Goal: Task Accomplishment & Management: Manage account settings

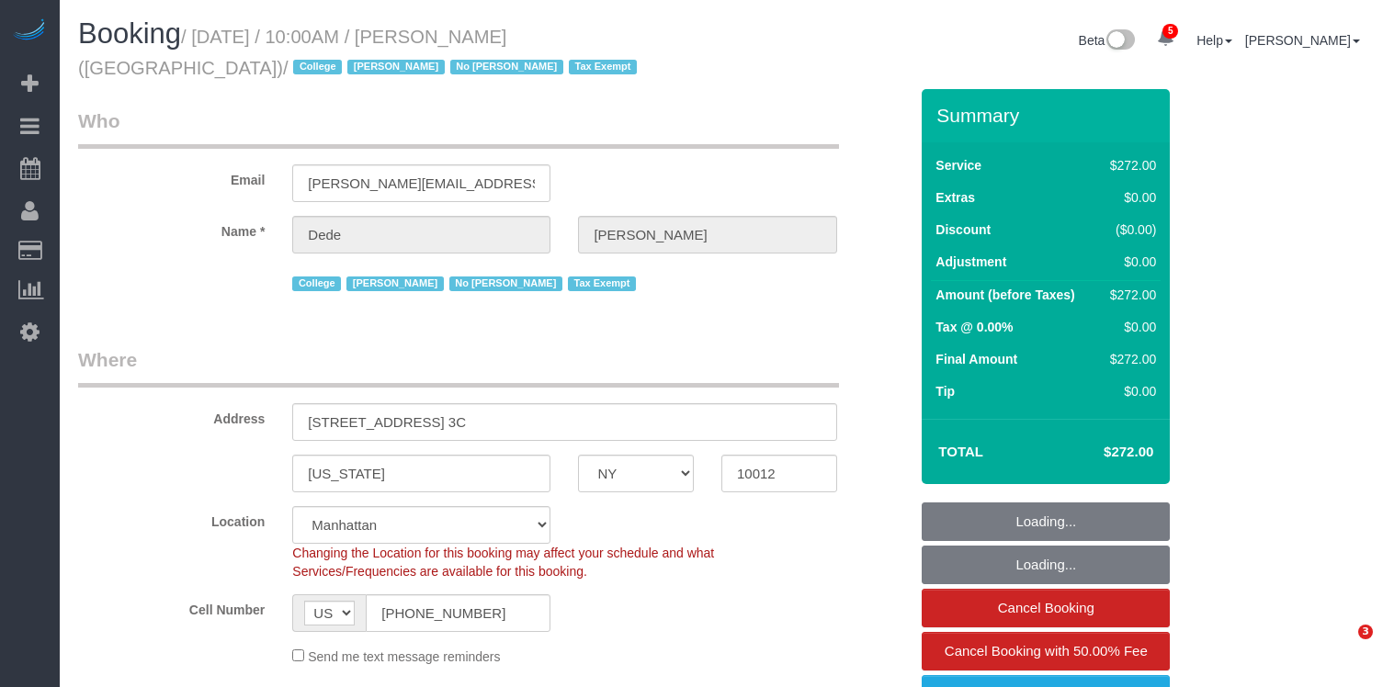
select select "NY"
select select "240"
select select "spot1"
select select "number:56"
select select "number:79"
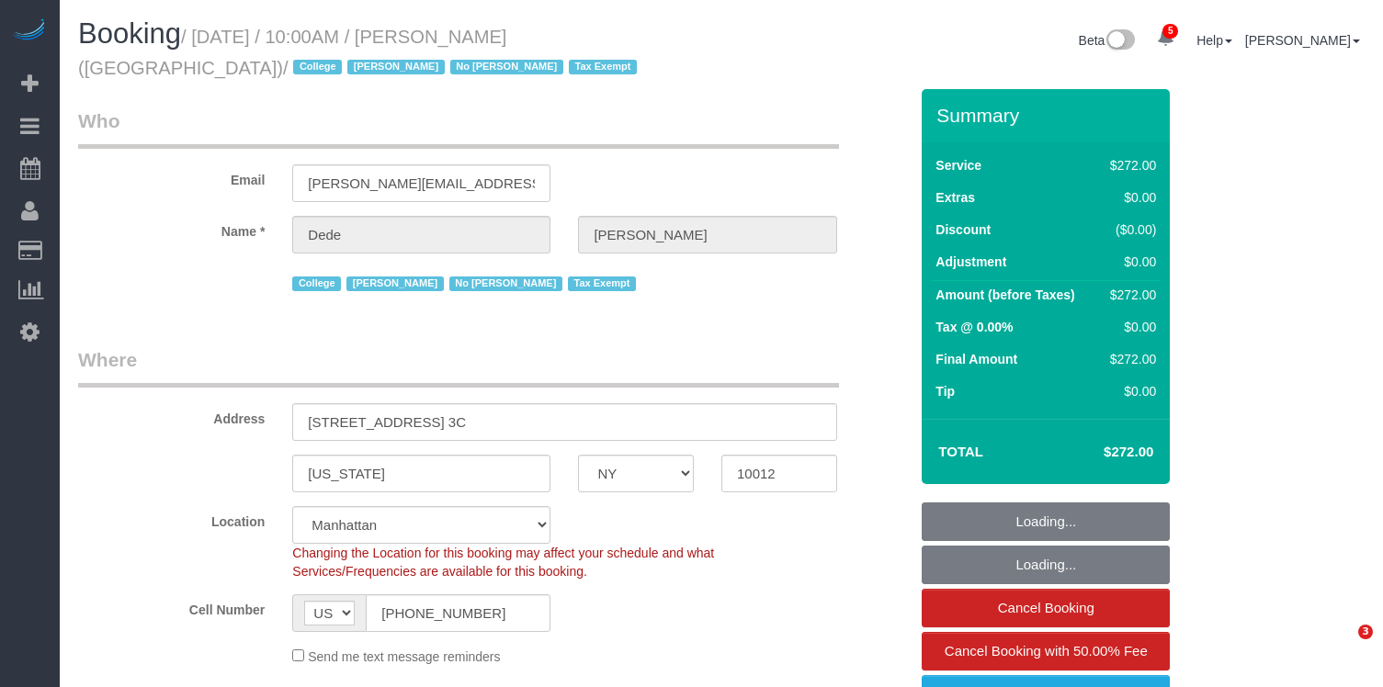
select select "number:15"
select select "number:6"
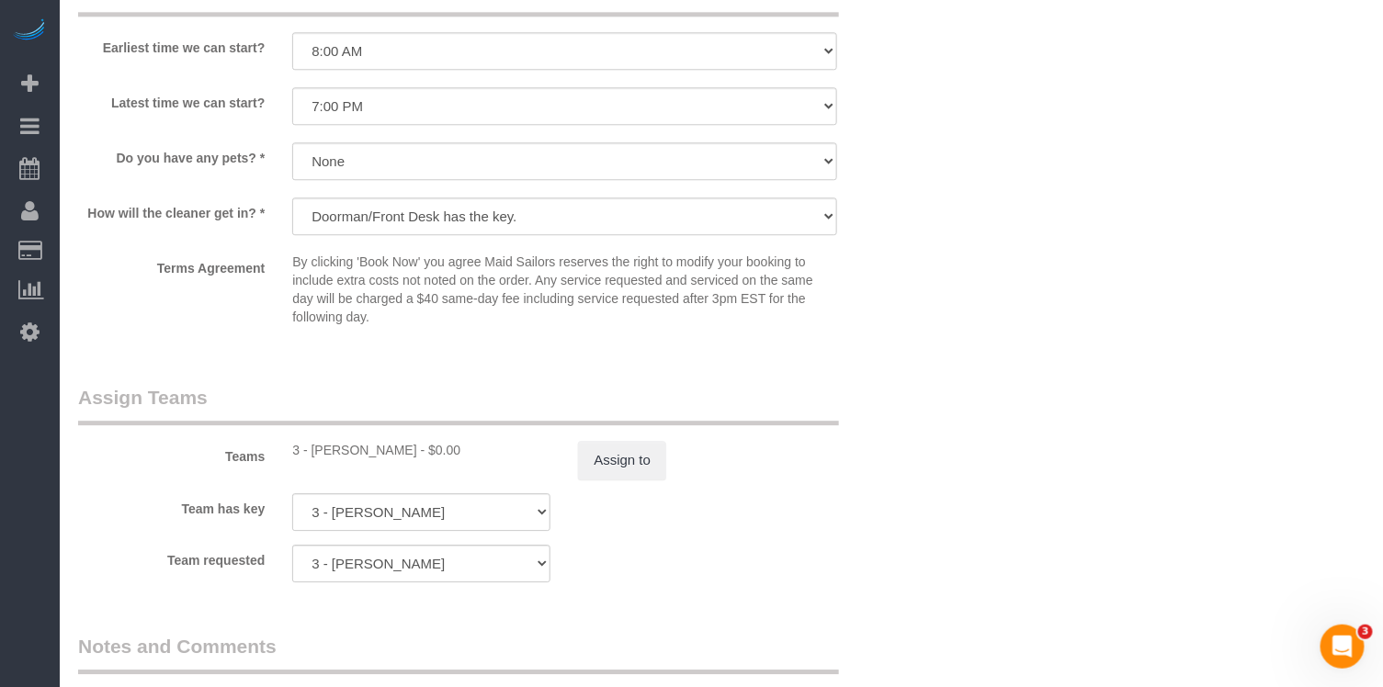
scroll to position [1553, 0]
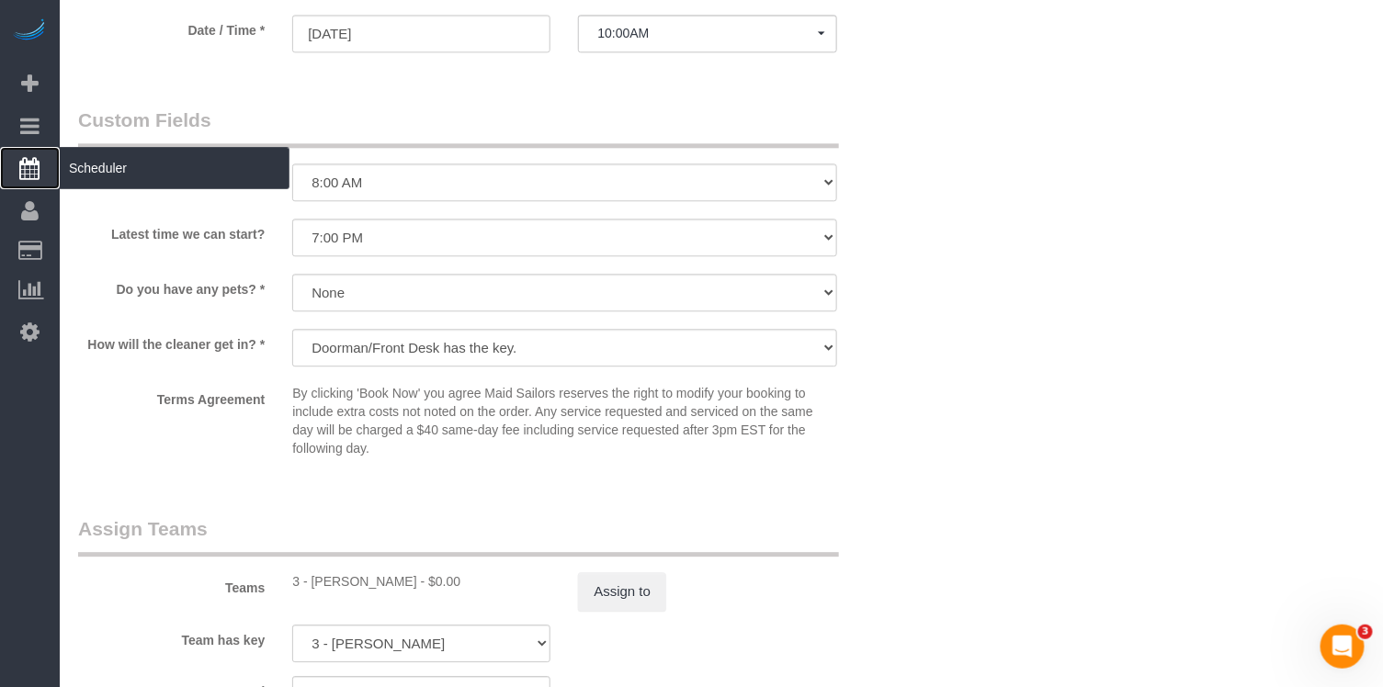
click at [113, 151] on span "Scheduler" at bounding box center [175, 168] width 230 height 42
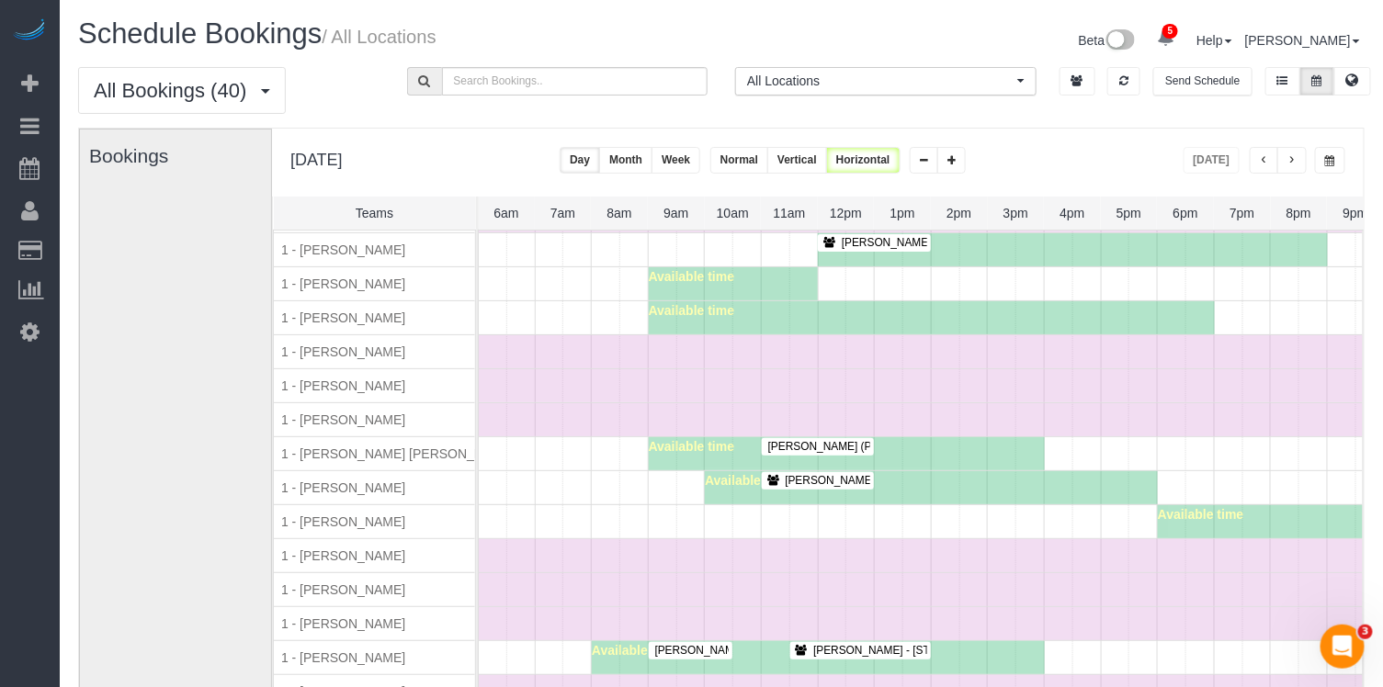
scroll to position [630, 0]
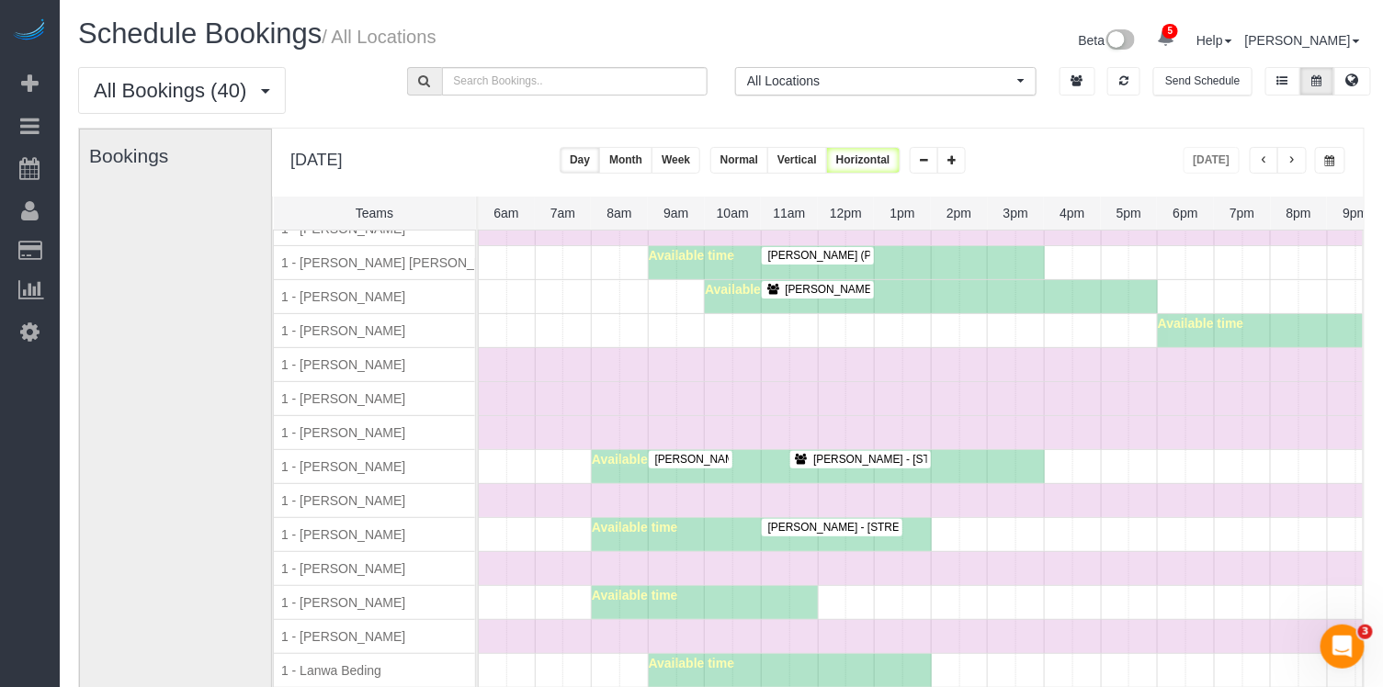
click at [1306, 160] on button "button" at bounding box center [1291, 160] width 29 height 27
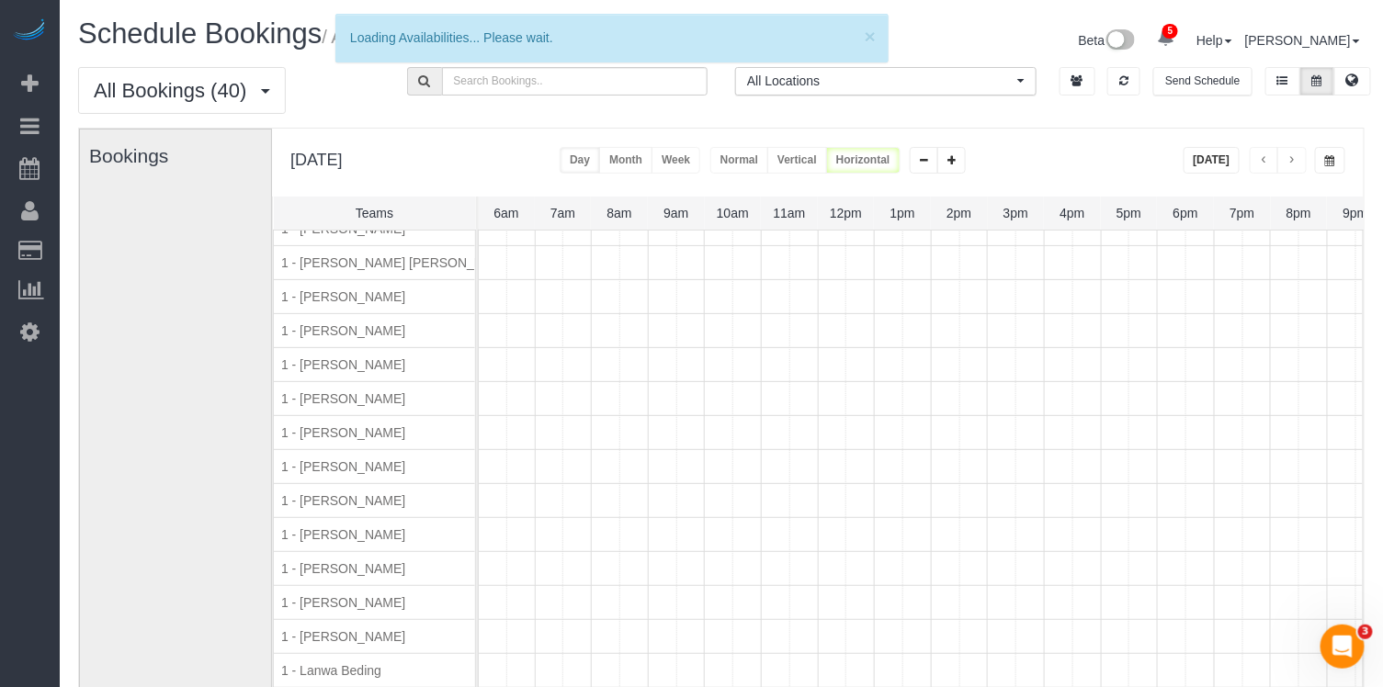
scroll to position [0, 0]
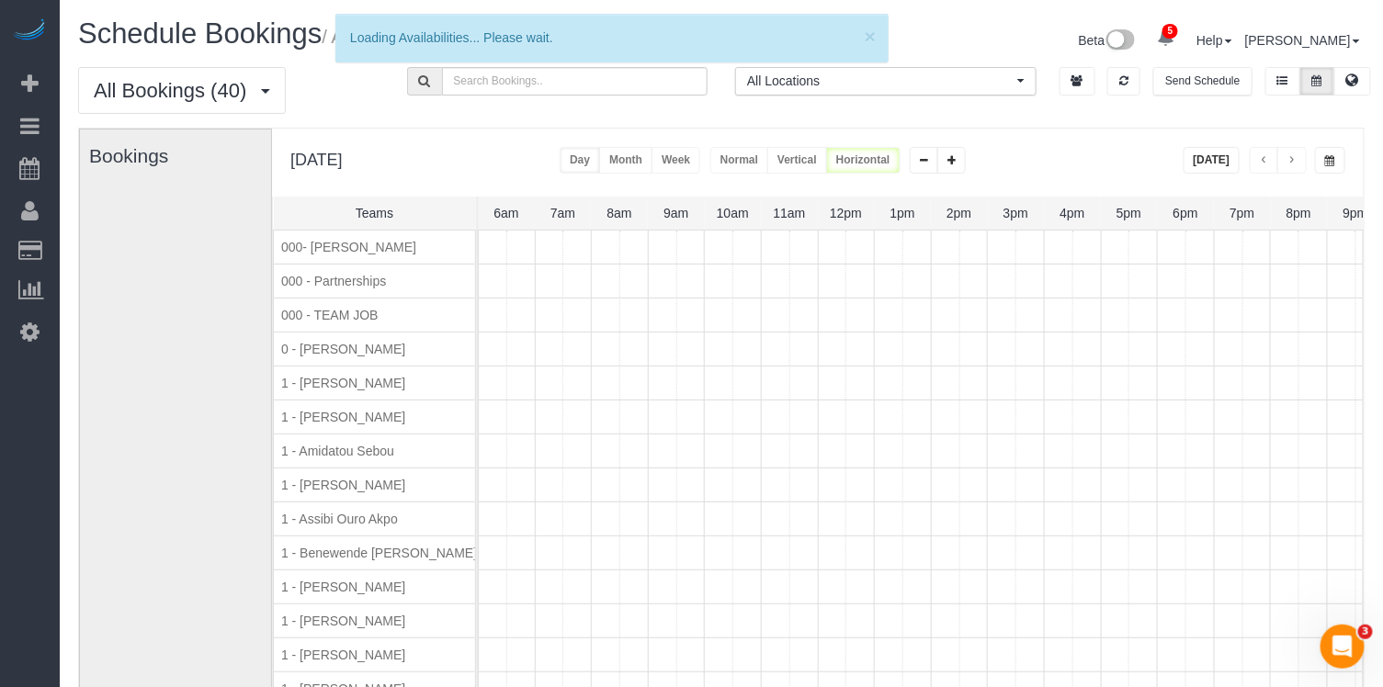
click at [1297, 163] on span "button" at bounding box center [1292, 160] width 9 height 11
click at [954, 410] on div at bounding box center [800, 417] width 1323 height 33
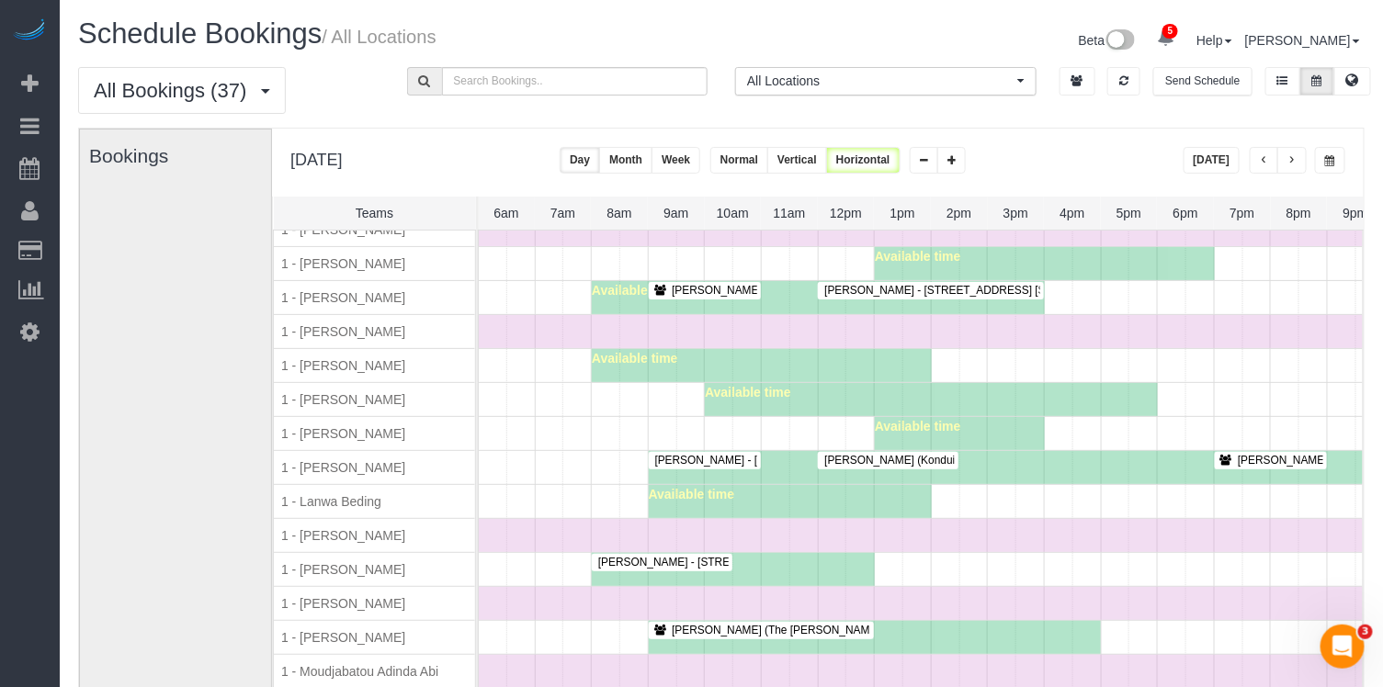
scroll to position [846, 0]
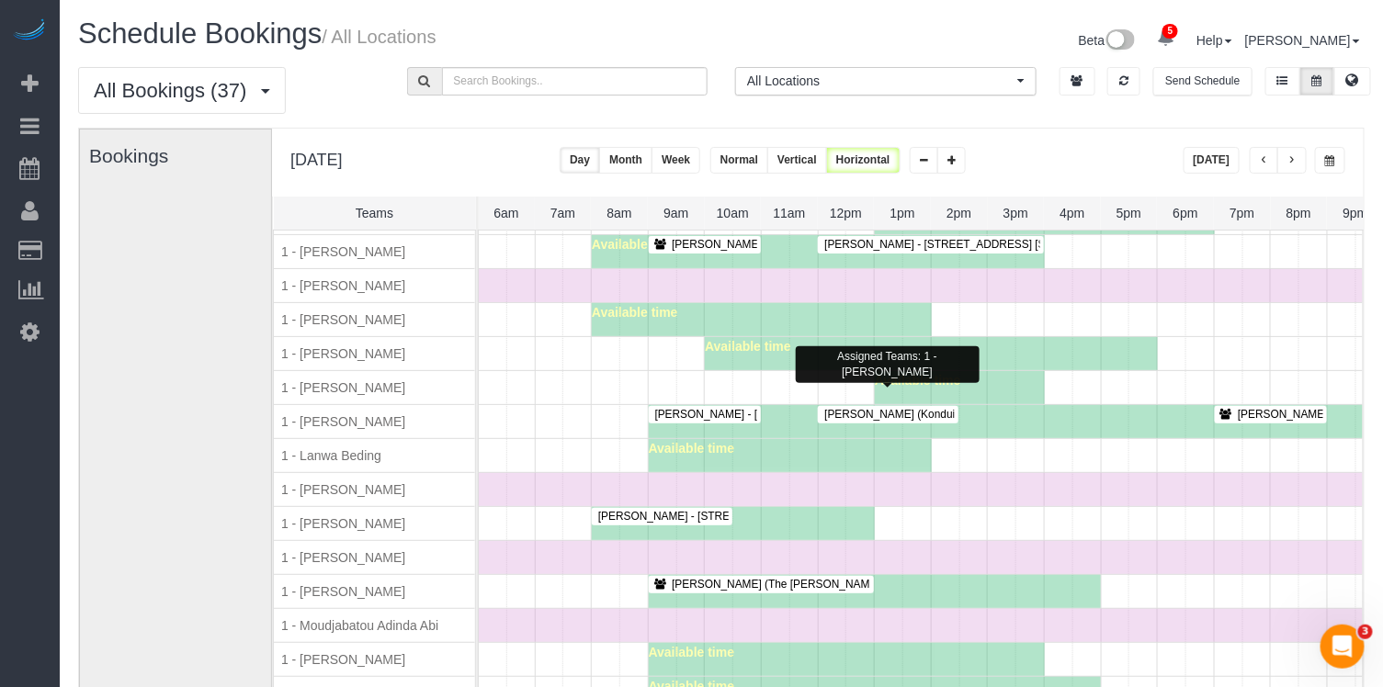
click at [744, 408] on span "Kayla Parker - 303 East 83rd Street, Apt. 9j, New York, NY 10028" at bounding box center [841, 414] width 390 height 13
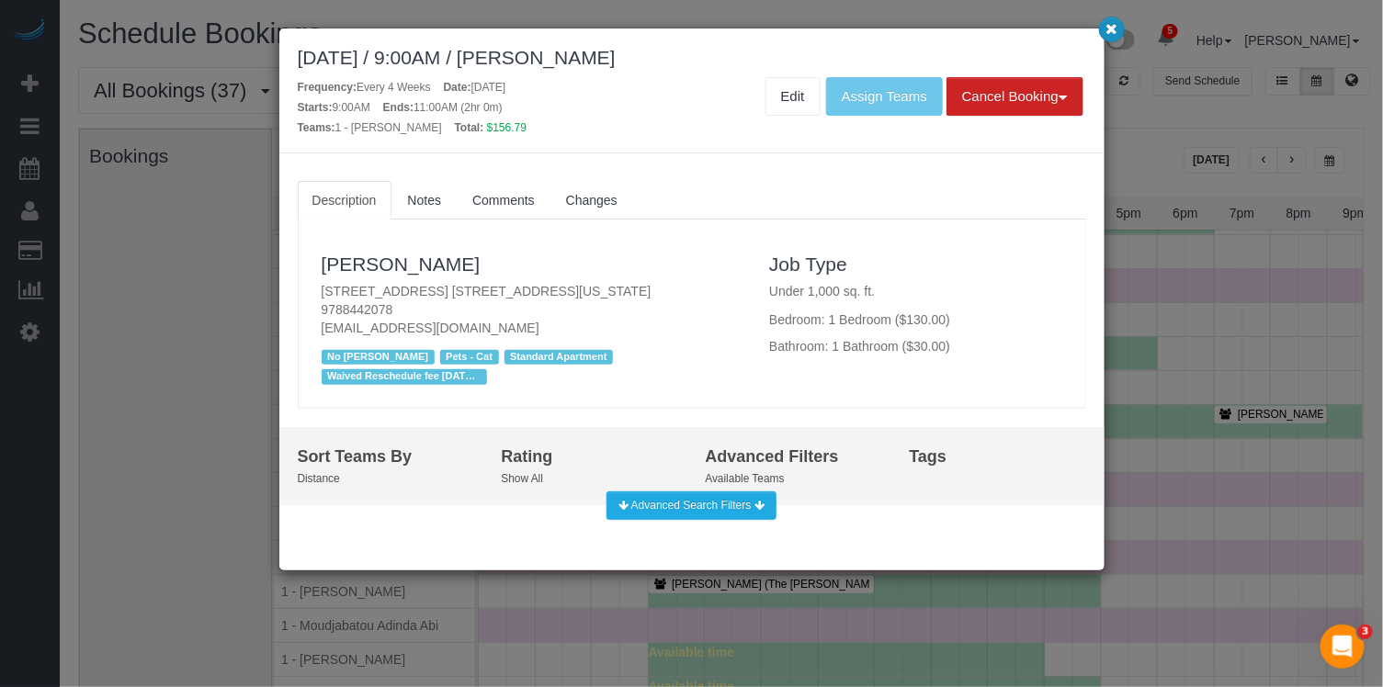
click at [1107, 34] on icon "button" at bounding box center [1112, 28] width 12 height 11
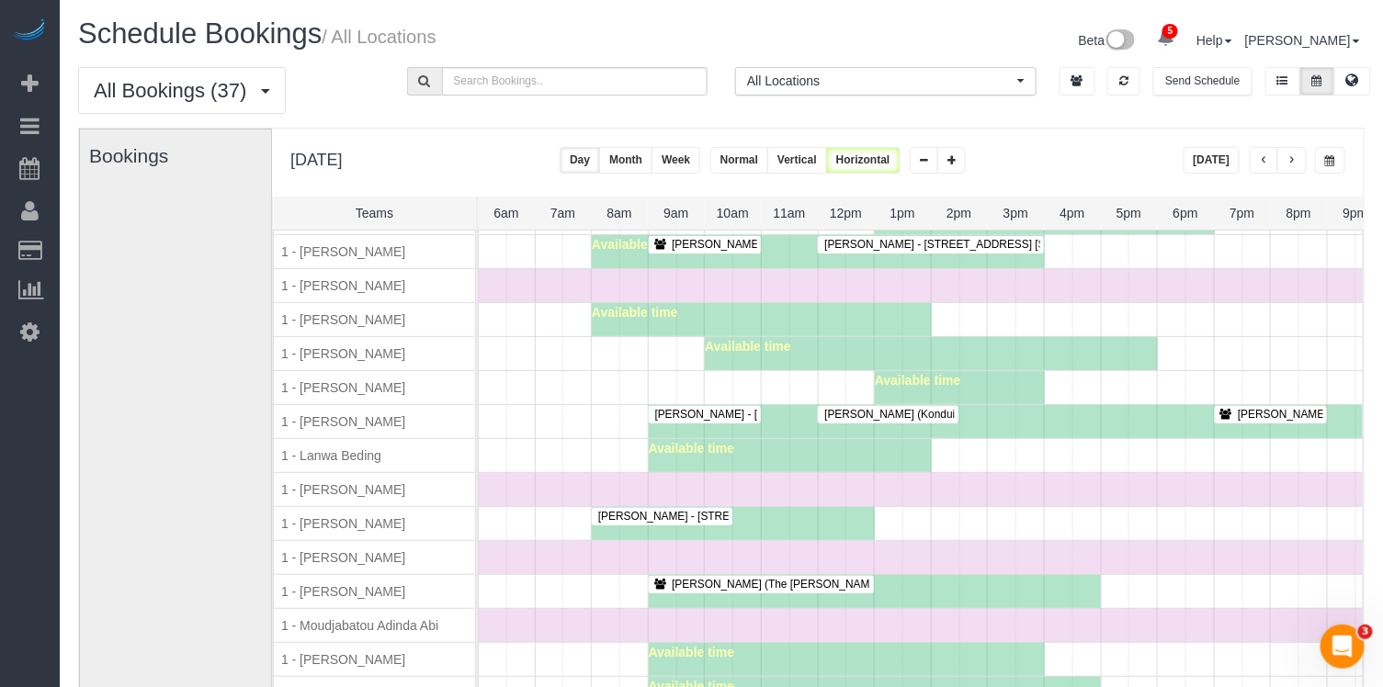
click at [914, 408] on span "Elizabeth Bethea (Konduit NYC) - 5-21 46th Rd, Long Island City, NY 11101" at bounding box center [960, 414] width 291 height 13
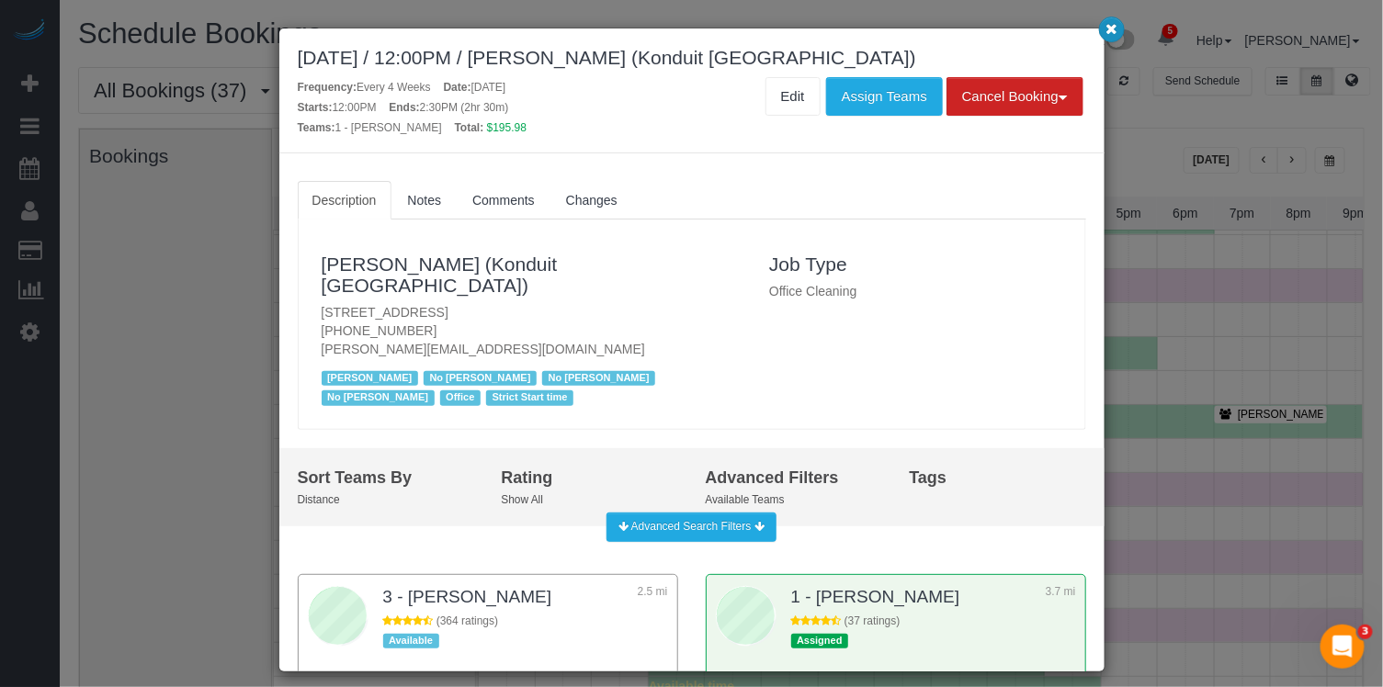
click at [1100, 22] on button "button" at bounding box center [1112, 30] width 26 height 26
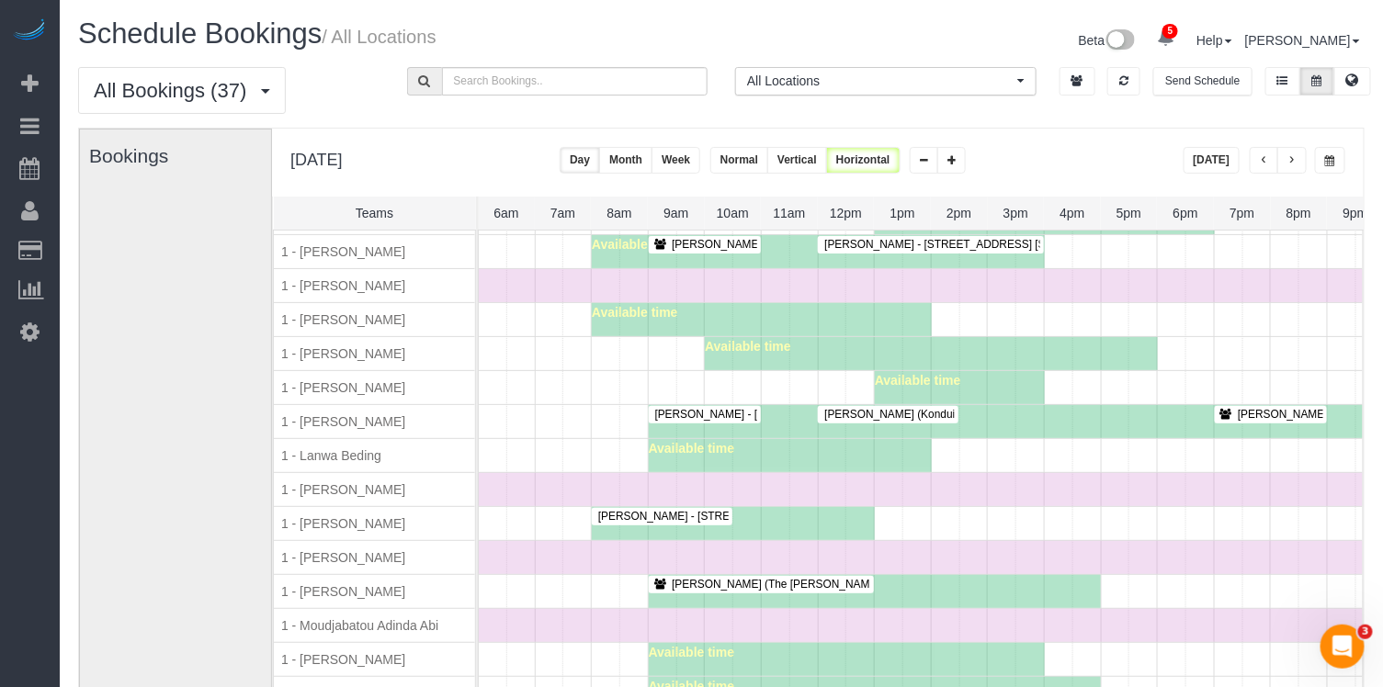
click at [847, 408] on span "Elizabeth Bethea (Konduit NYC) - 5-21 46th Rd, Long Island City, NY 11101" at bounding box center [960, 414] width 291 height 13
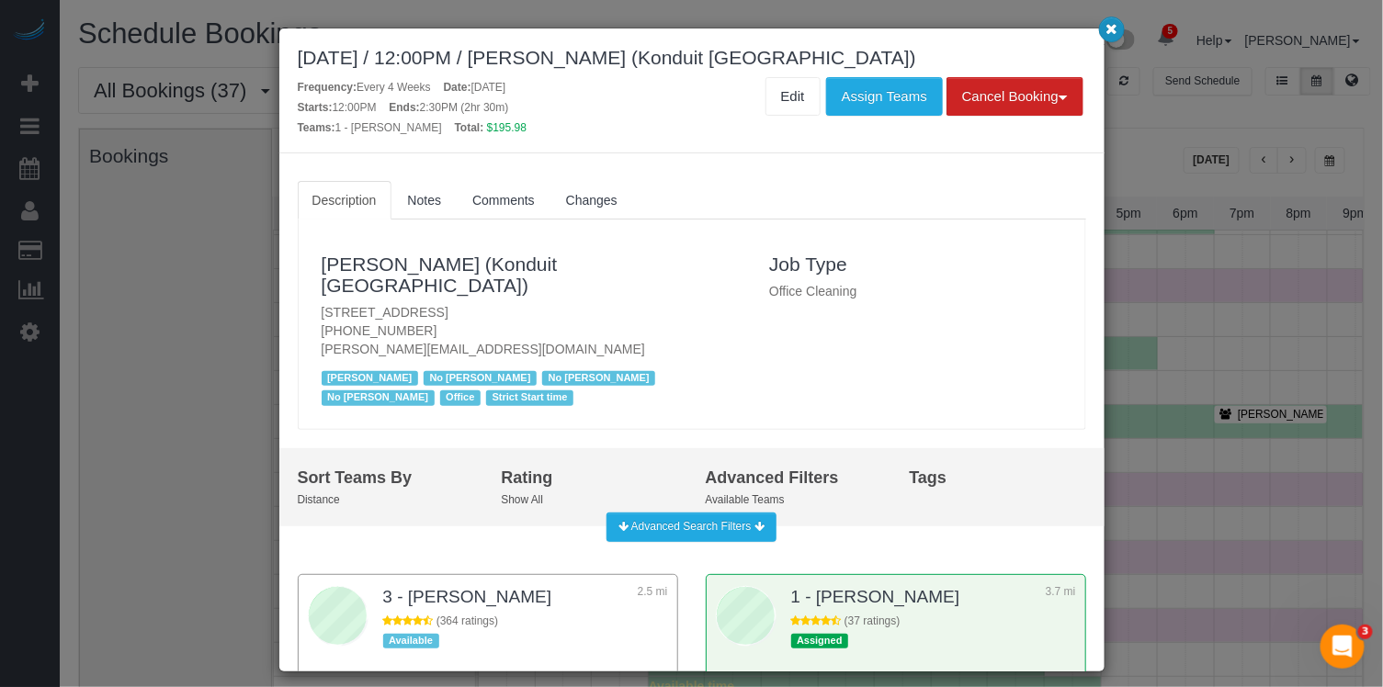
click at [1116, 32] on icon "button" at bounding box center [1112, 28] width 12 height 11
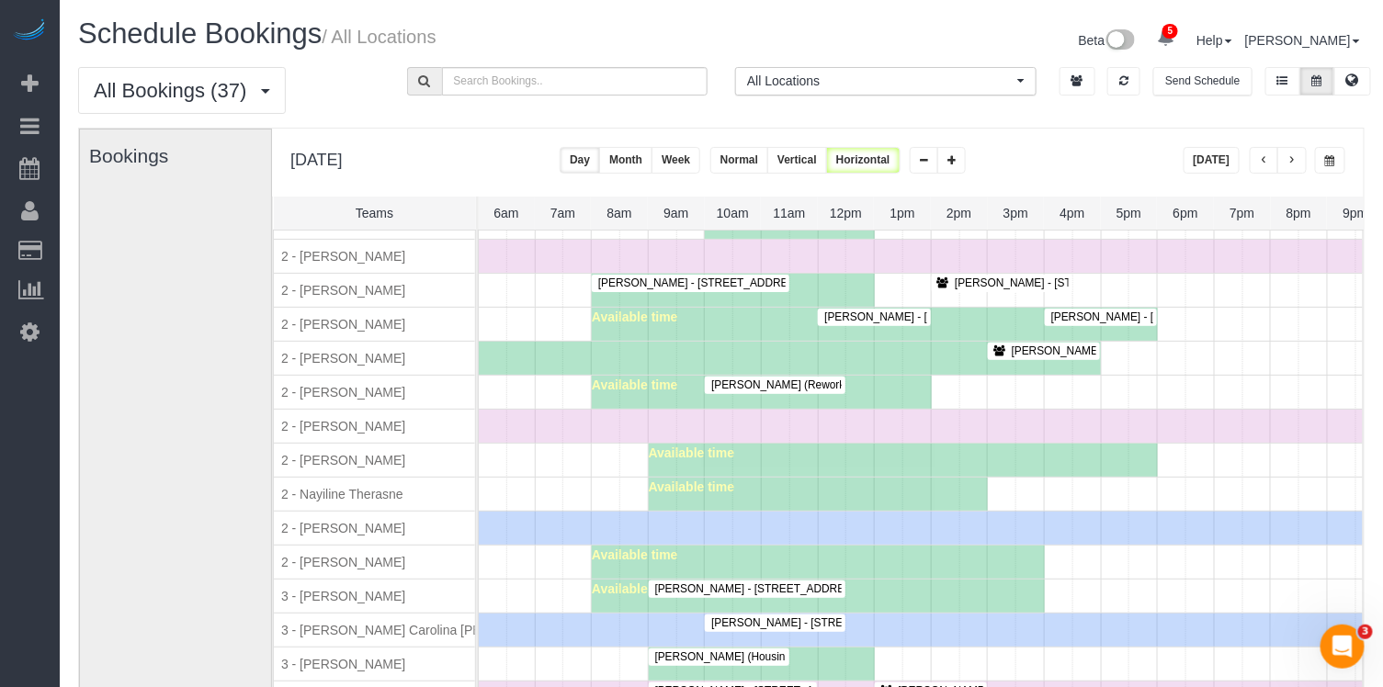
scroll to position [1731, 0]
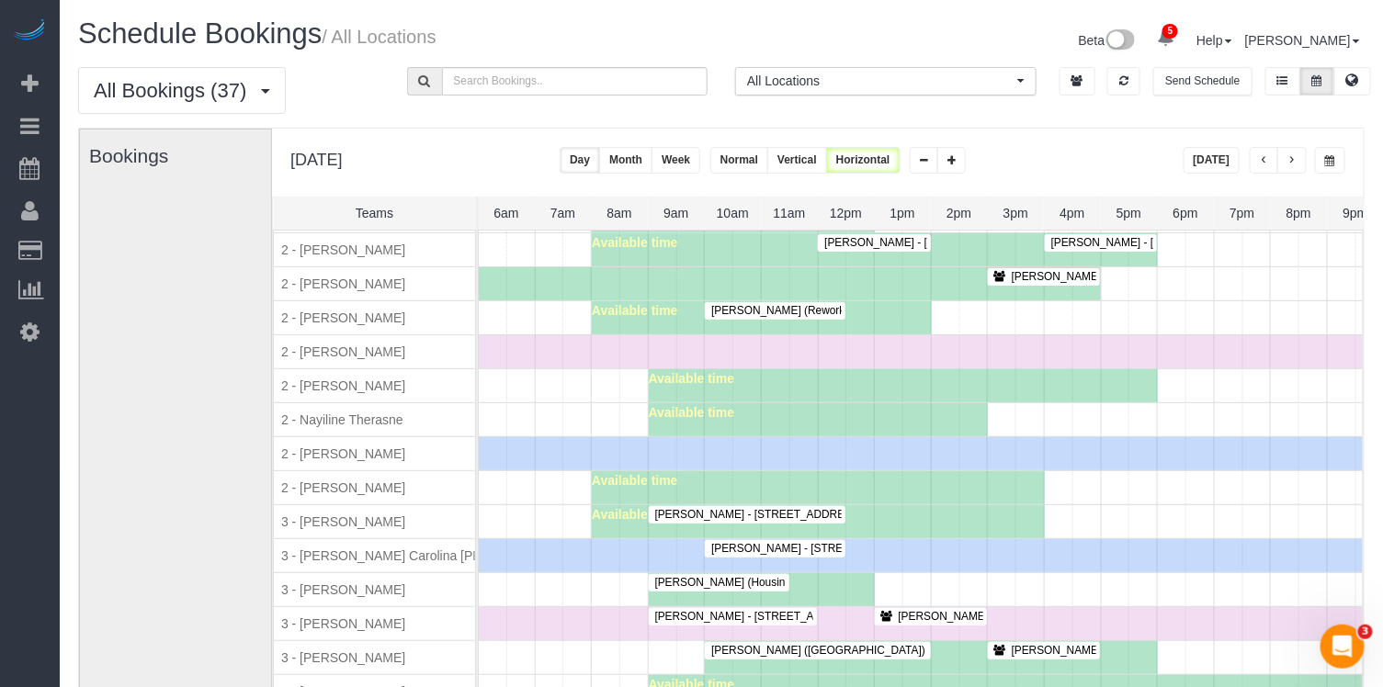
click at [769, 644] on span "Dede Tabak (NYU Abu Dhabi) - 100 Bleecker Street, Apt. 3c, New York, NY 10012" at bounding box center [959, 650] width 514 height 13
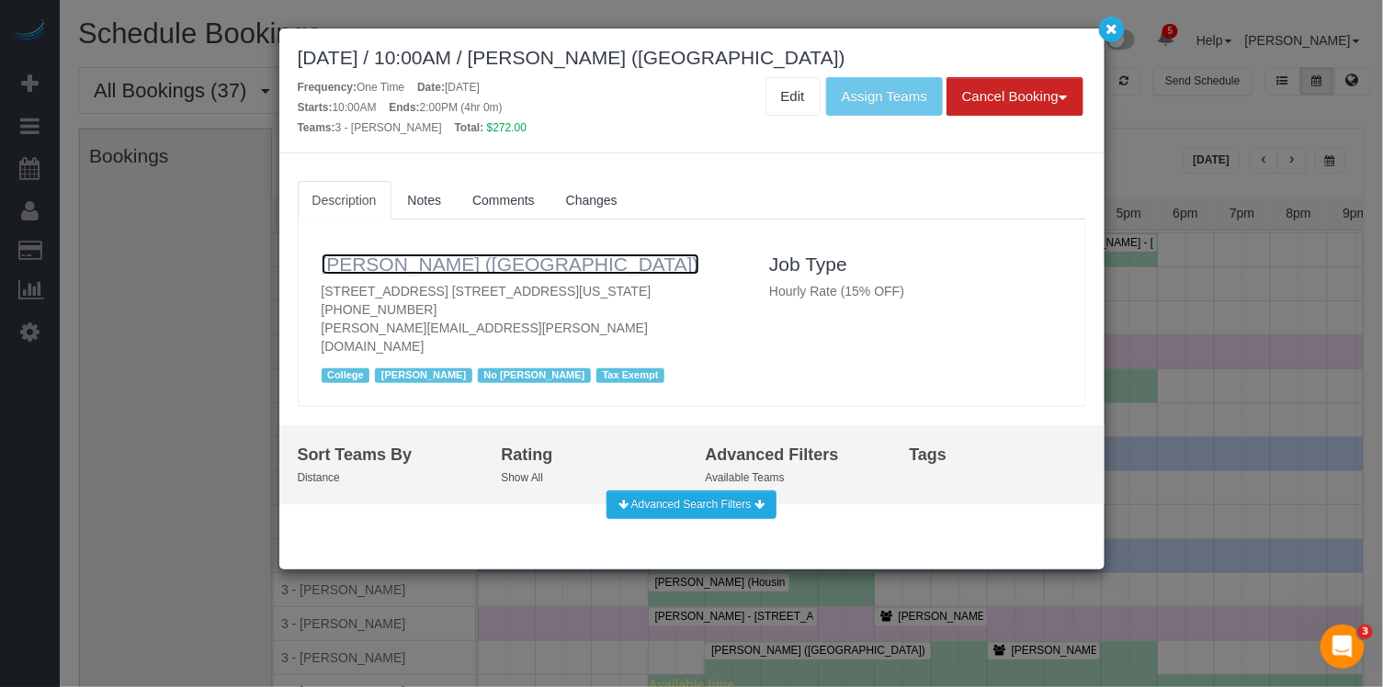
click at [547, 259] on link "[PERSON_NAME] ([GEOGRAPHIC_DATA])" at bounding box center [511, 264] width 378 height 21
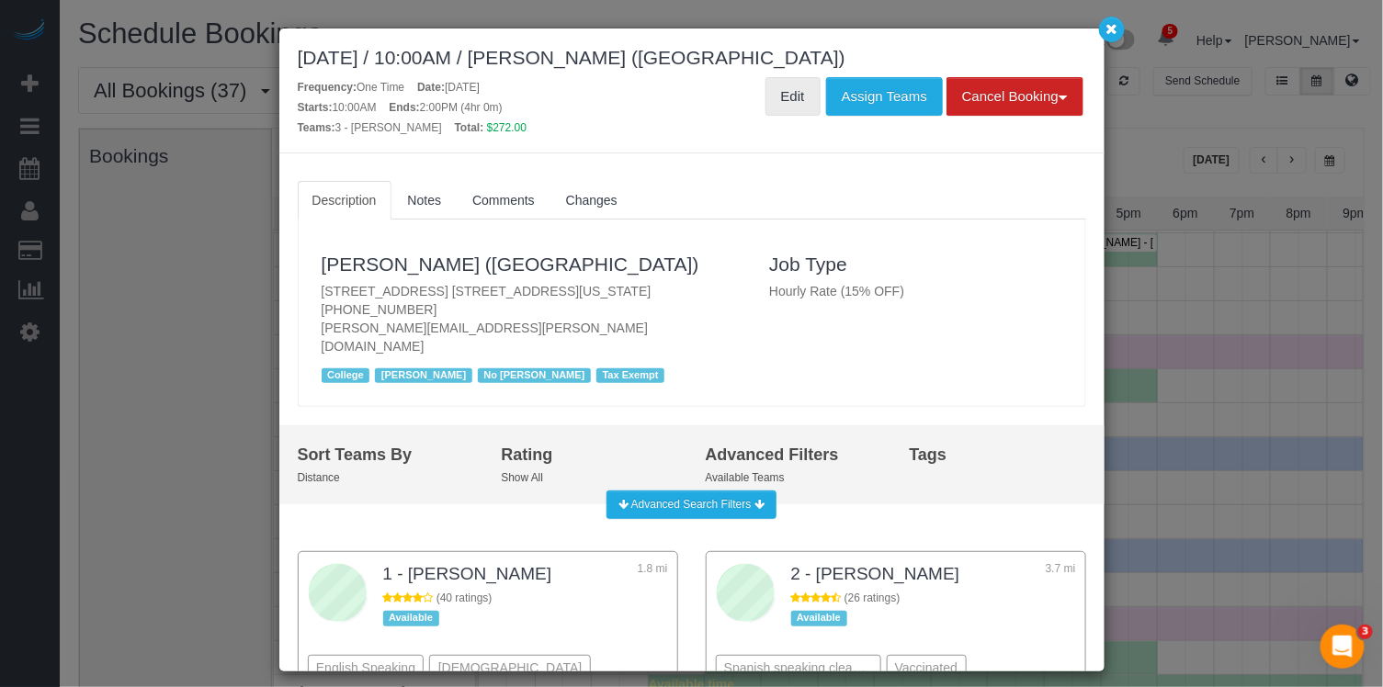
click at [799, 96] on link "Edit" at bounding box center [793, 96] width 55 height 39
drag, startPoint x: 1119, startPoint y: 28, endPoint x: 1073, endPoint y: 3, distance: 53.0
click at [1119, 28] on button "button" at bounding box center [1112, 30] width 26 height 26
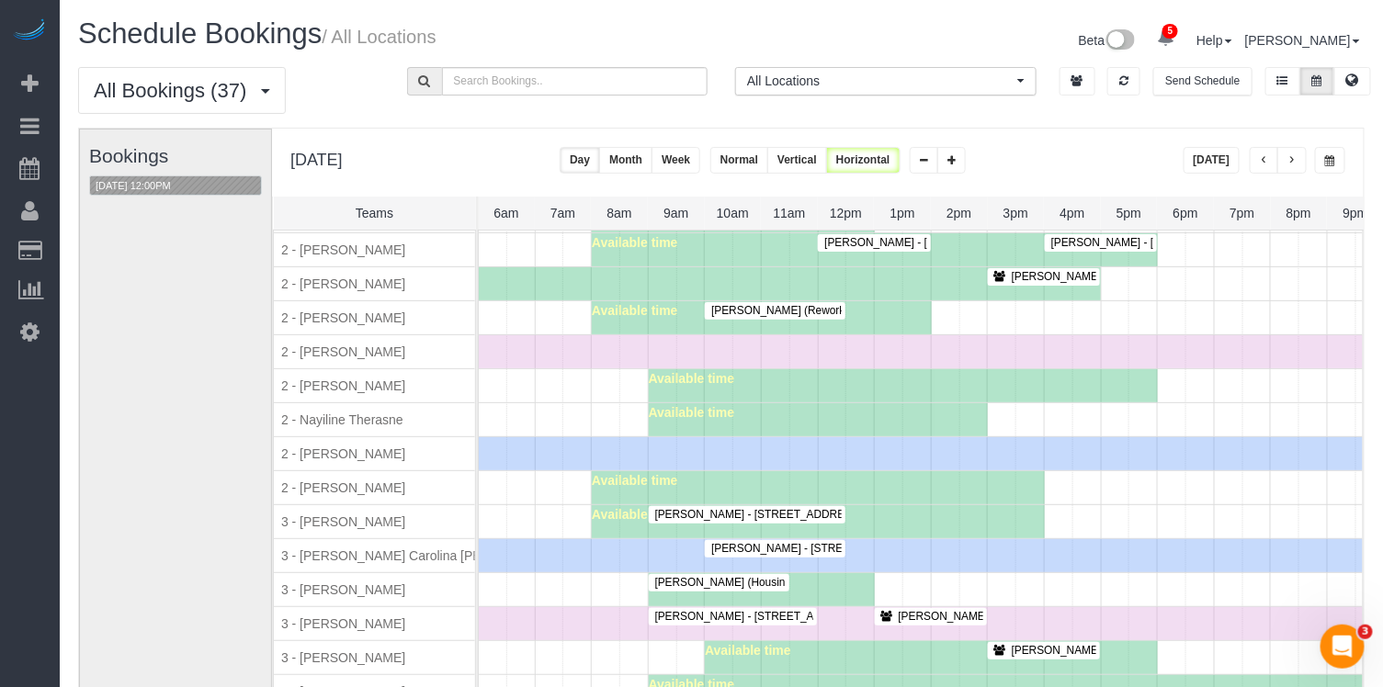
click at [197, 178] on div "[DATE] 12:00PM" at bounding box center [175, 186] width 173 height 21
click at [174, 179] on button "[DATE] 12:00PM" at bounding box center [133, 185] width 86 height 19
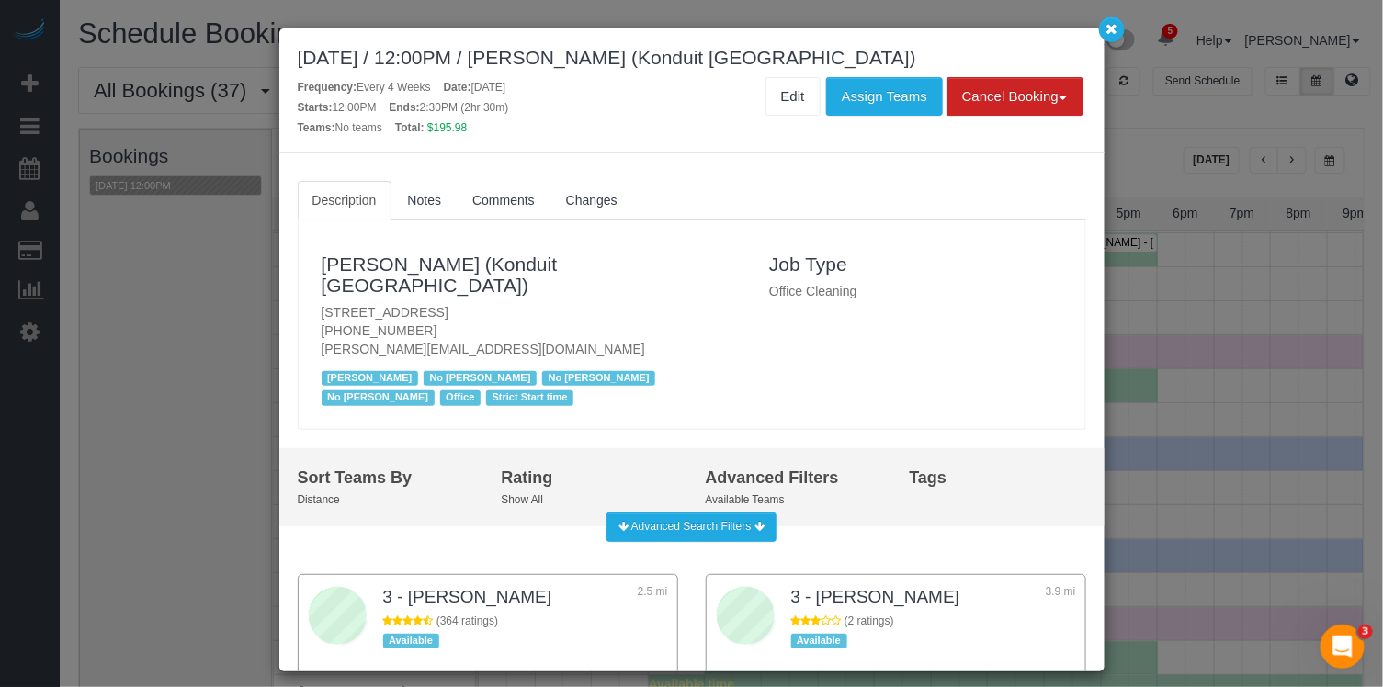
copy div "August 12, 2025 / 12:00PM / Elizabeth Bethea (Konduit NYC)"
drag, startPoint x: 833, startPoint y: 61, endPoint x: 301, endPoint y: 42, distance: 531.5
click at [308, 42] on div "August 12, 2025 / 12:00PM / Elizabeth Bethea (Konduit NYC) Frequency: Every 4 W…" at bounding box center [691, 90] width 825 height 125
drag, startPoint x: 591, startPoint y: 289, endPoint x: 308, endPoint y: 288, distance: 283.1
click at [308, 288] on div "Elizabeth Bethea (Konduit NYC) 5-21 46th Rd, Long Island City, NY 11101 (718) 4…" at bounding box center [532, 324] width 448 height 173
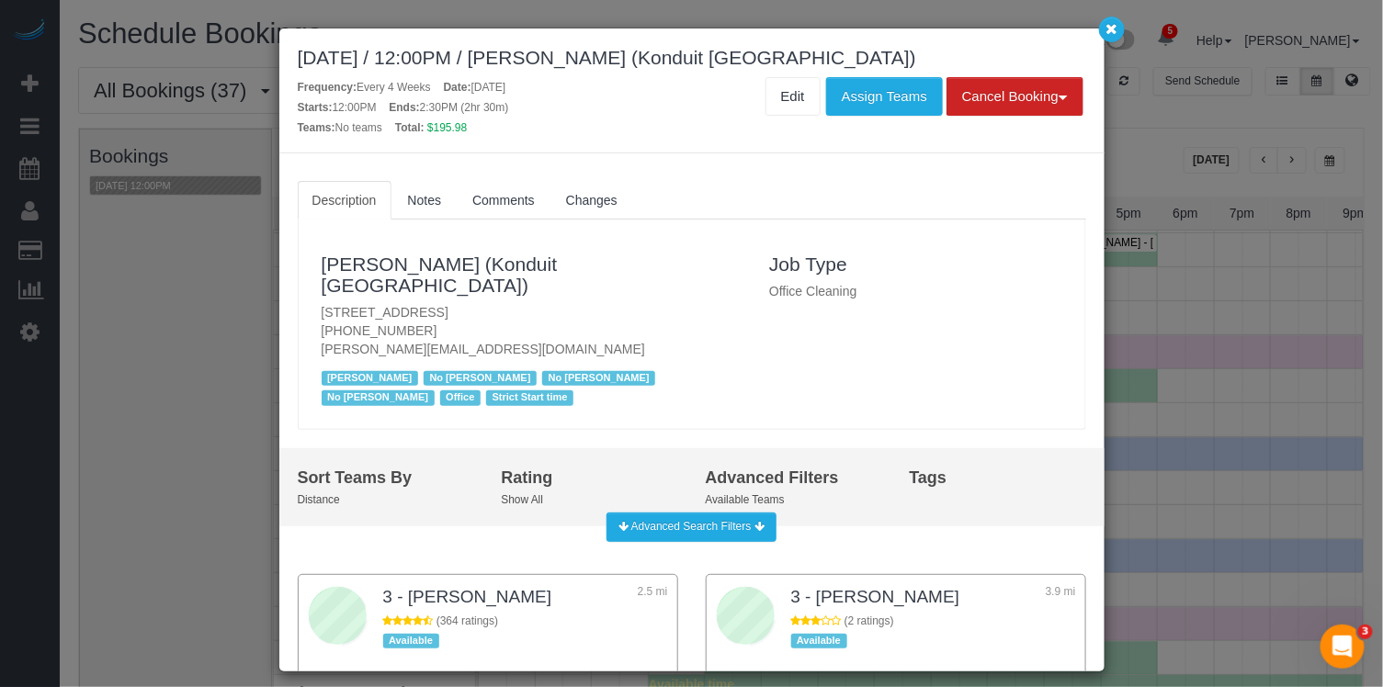
copy p "[STREET_ADDRESS]"
click at [795, 90] on link "Edit" at bounding box center [793, 96] width 55 height 39
copy p "[STREET_ADDRESS]"
drag, startPoint x: 579, startPoint y: 289, endPoint x: 308, endPoint y: 283, distance: 271.2
click at [312, 285] on div "Elizabeth Bethea (Konduit NYC) 5-21 46th Rd, Long Island City, NY 11101 (718) 4…" at bounding box center [532, 324] width 448 height 173
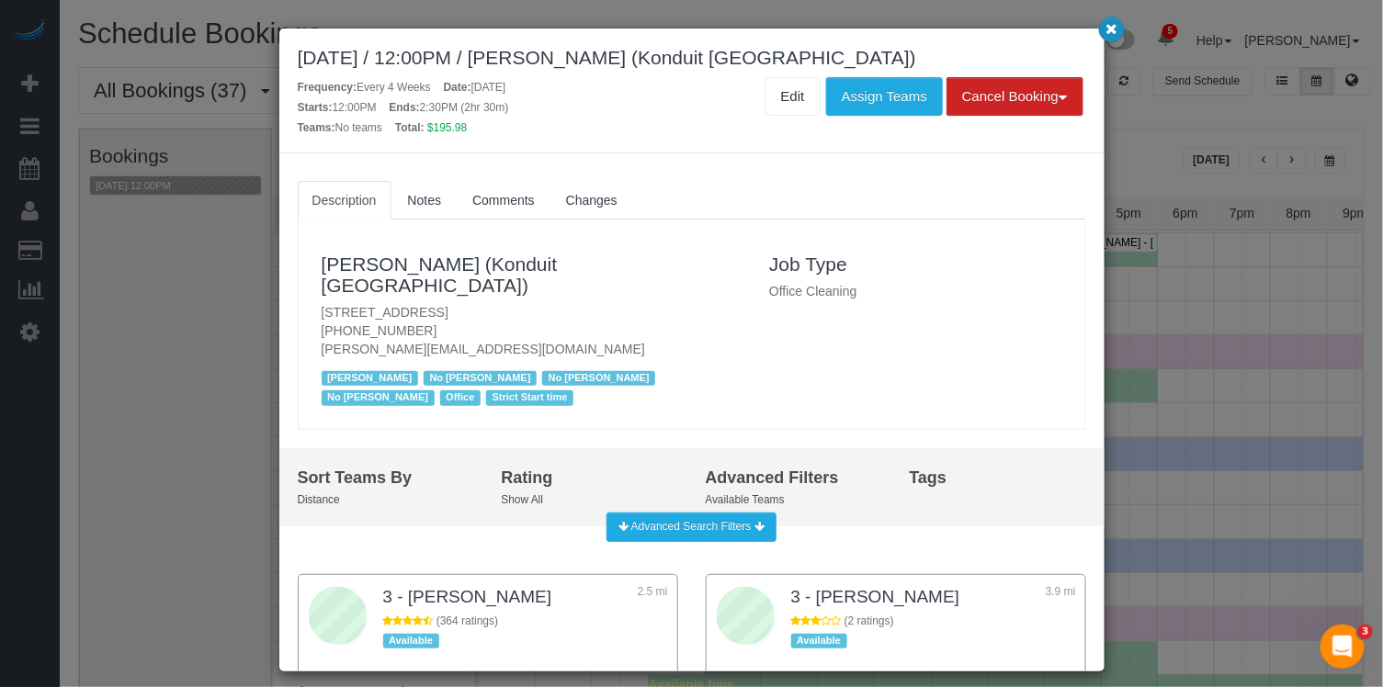
click at [1115, 33] on icon "button" at bounding box center [1112, 28] width 12 height 11
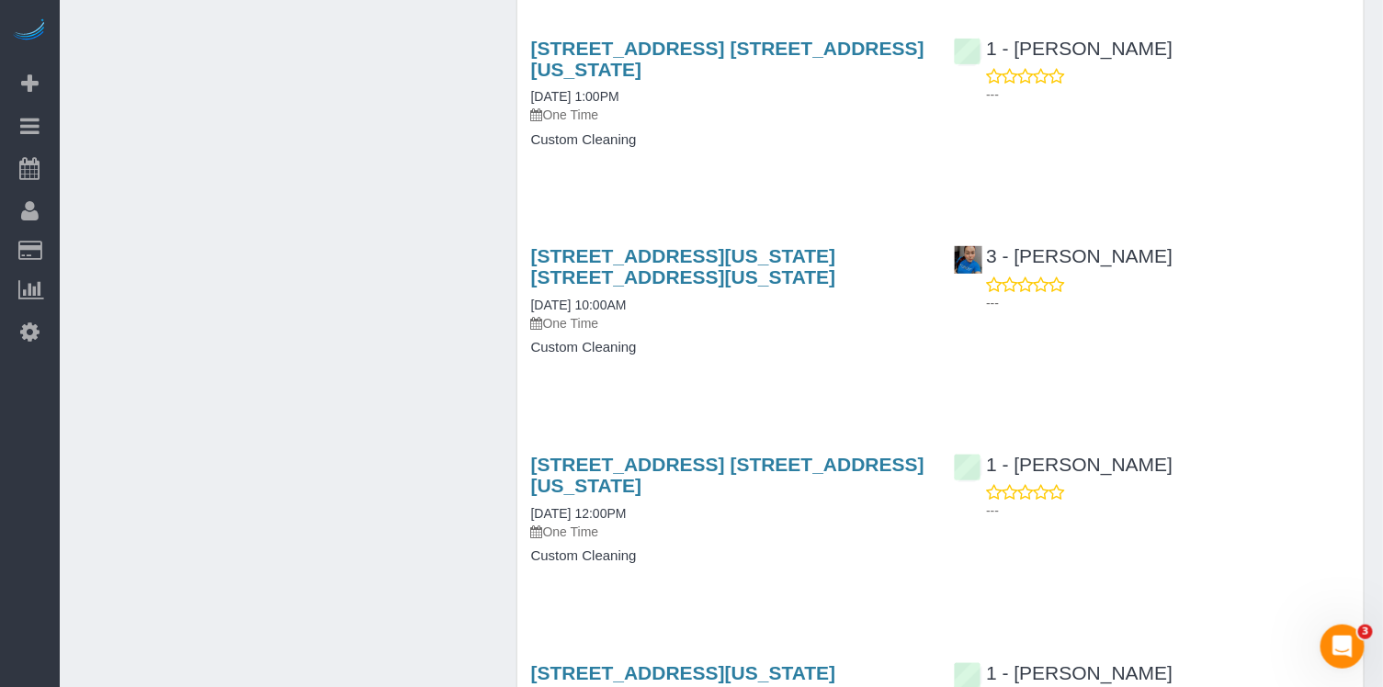
scroll to position [2728, 0]
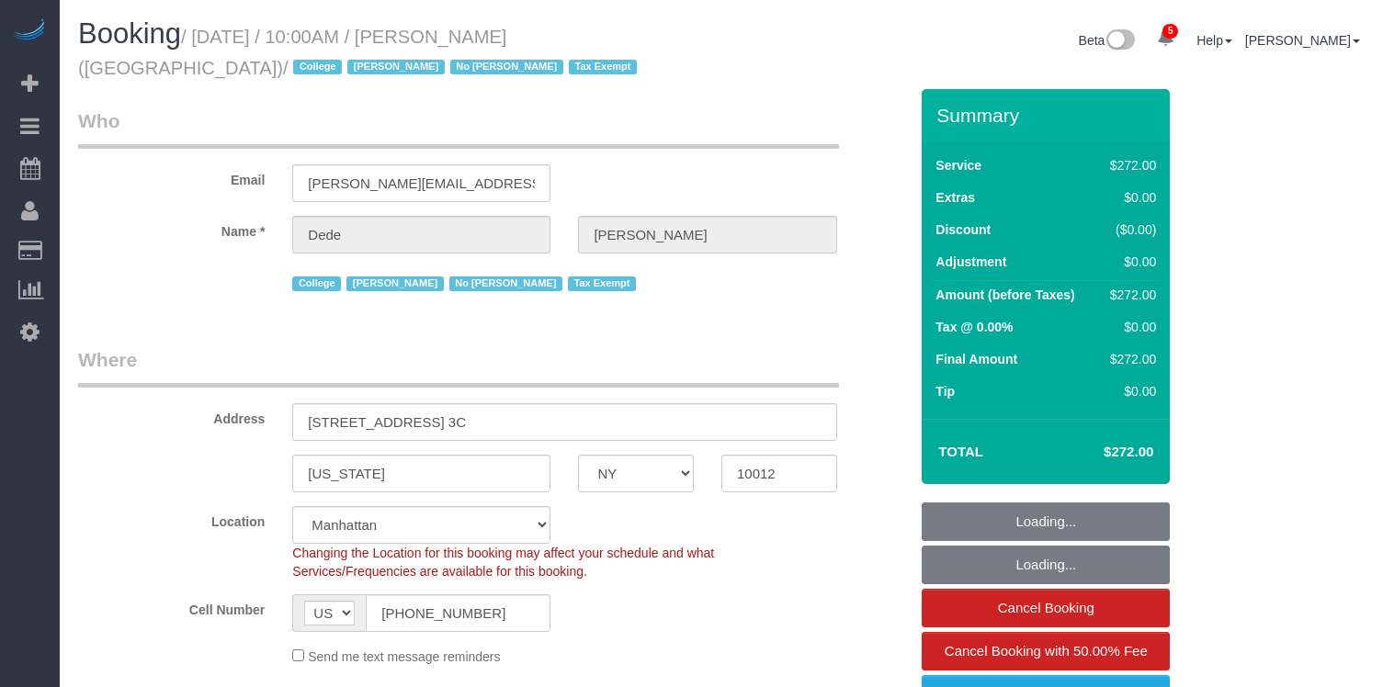
select select "NY"
select select "240"
select select "number:56"
select select "number:79"
select select "number:15"
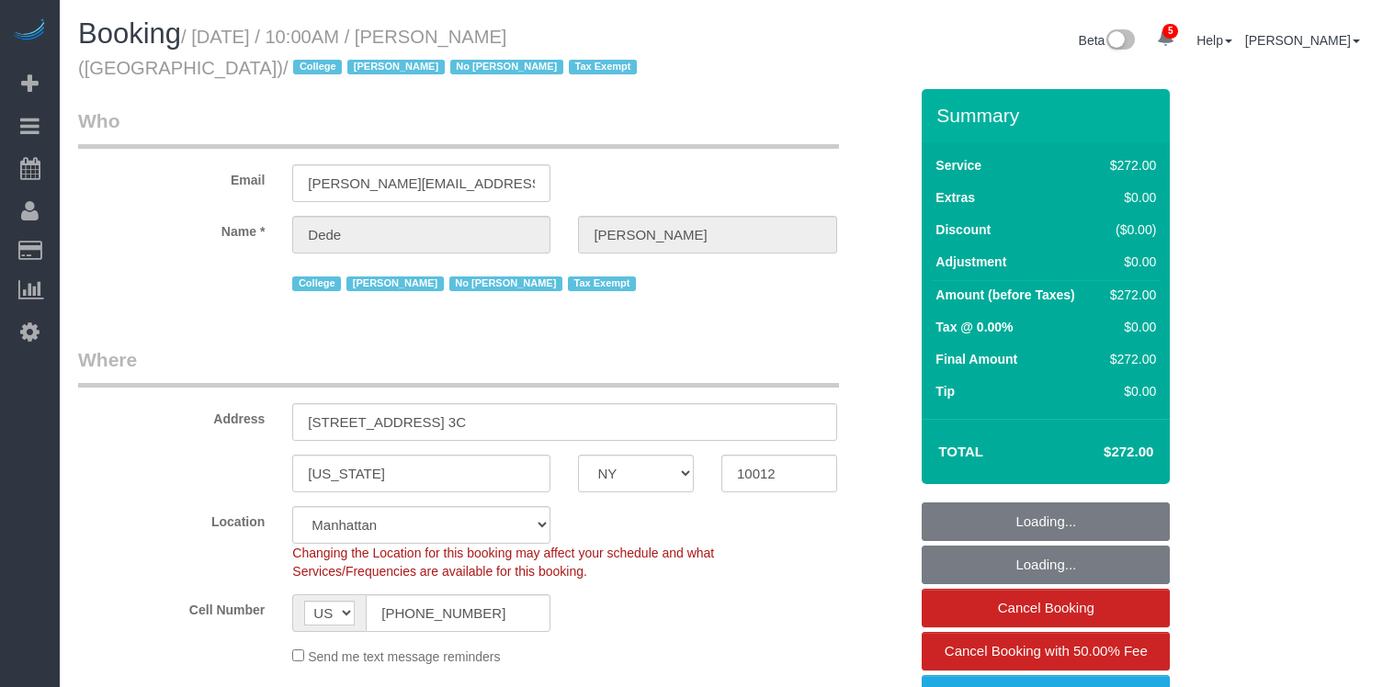
select select "number:6"
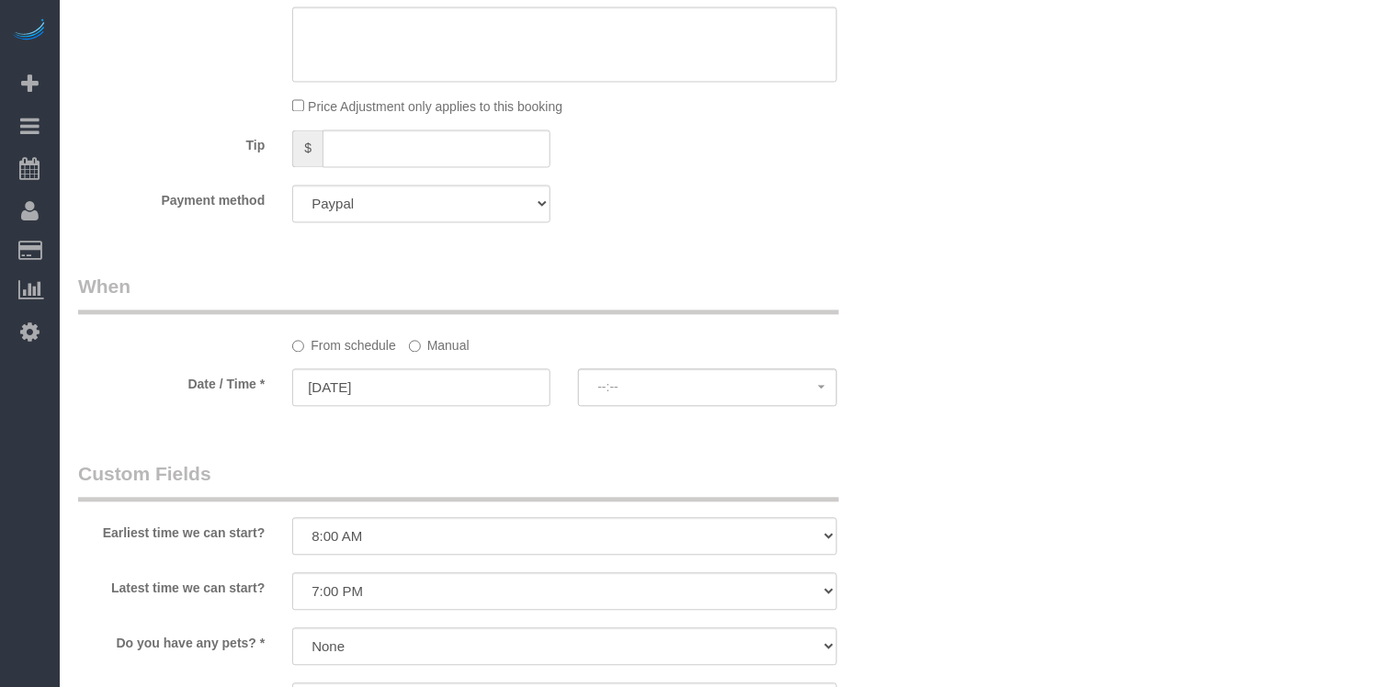
select select "spot1"
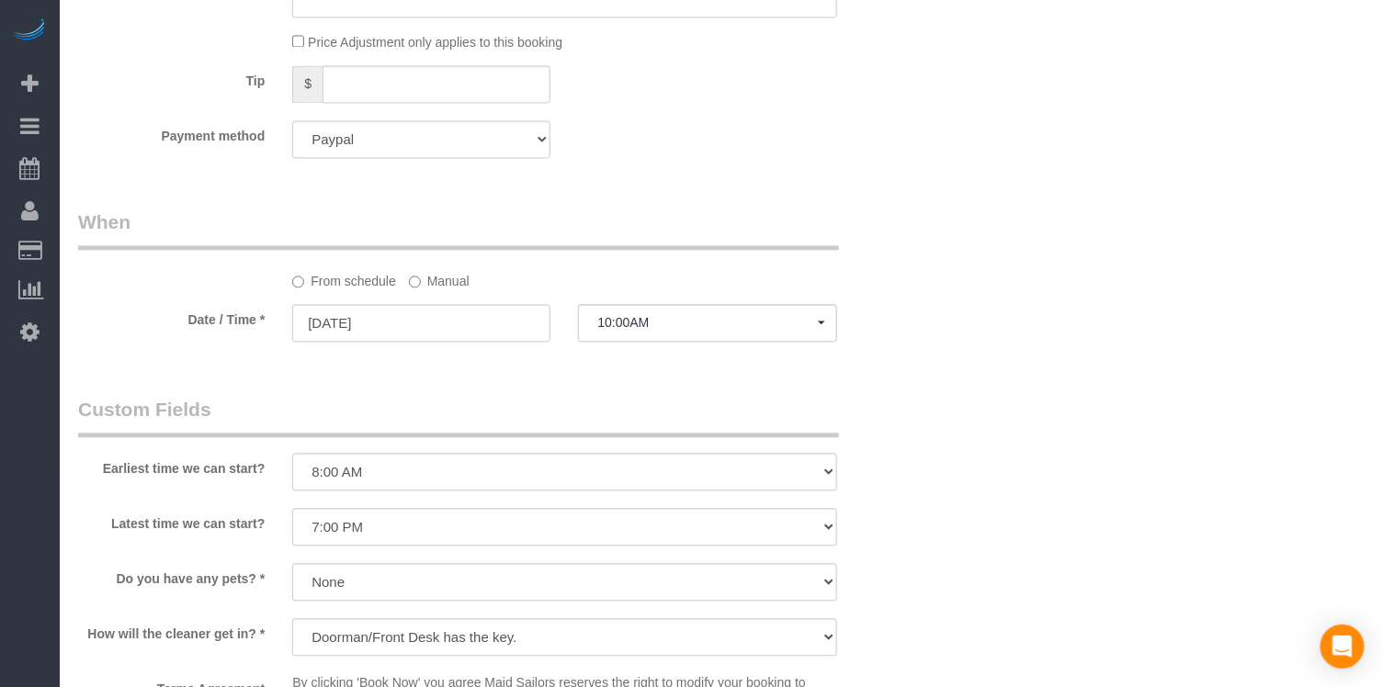
scroll to position [1375, 0]
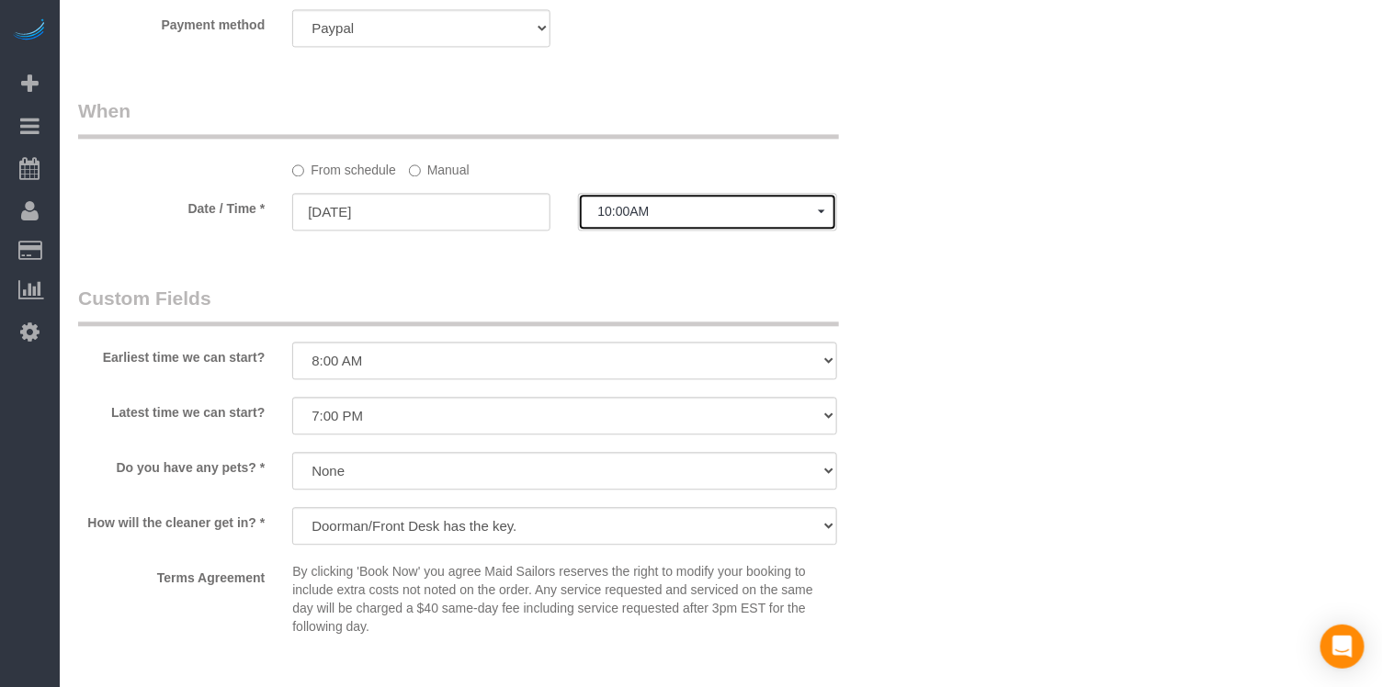
click at [658, 207] on span "10:00AM" at bounding box center [707, 211] width 220 height 15
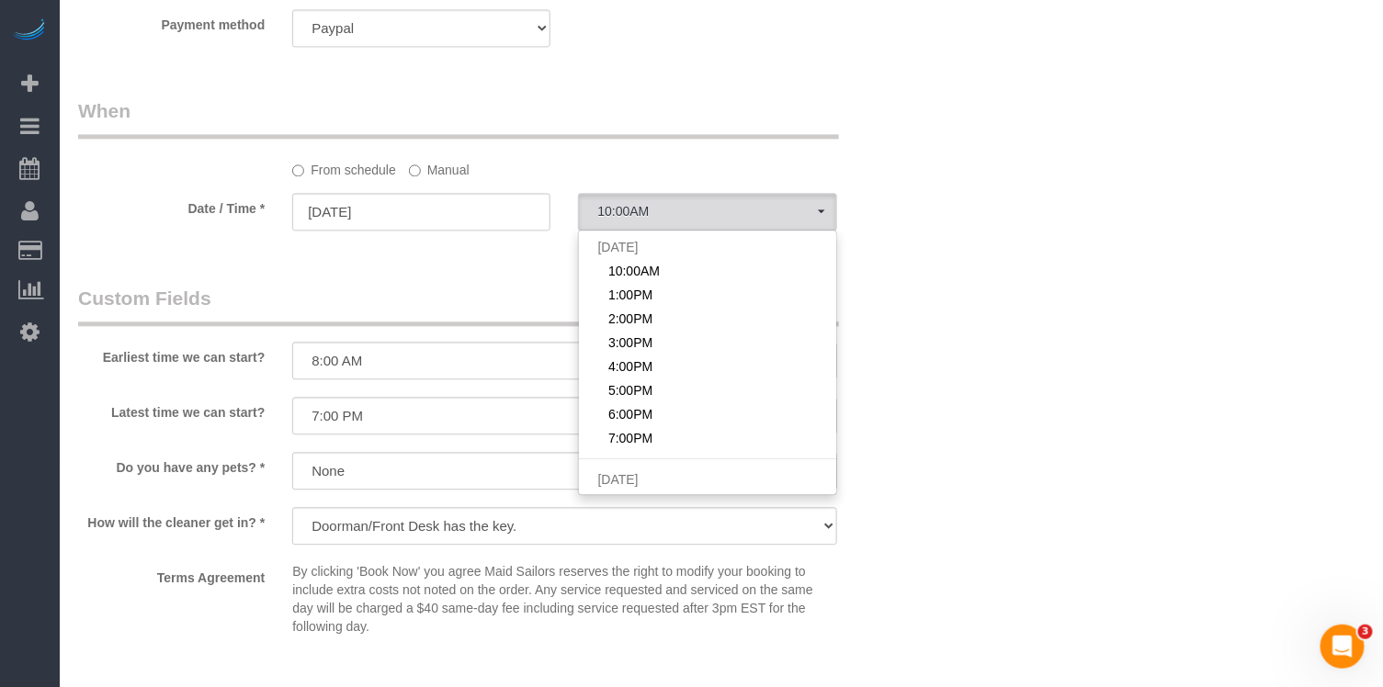
click at [423, 173] on label "Manual" at bounding box center [439, 166] width 61 height 25
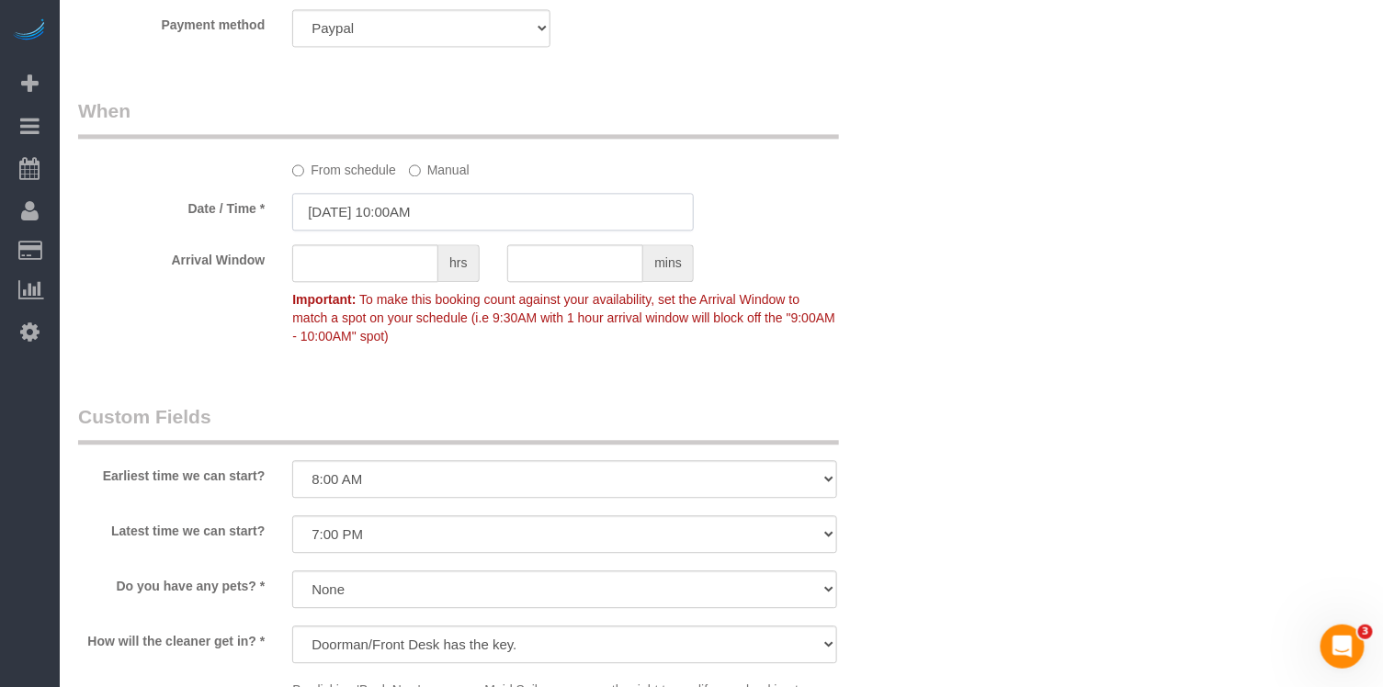
click at [412, 213] on input "[DATE] 10:00AM" at bounding box center [493, 212] width 402 height 38
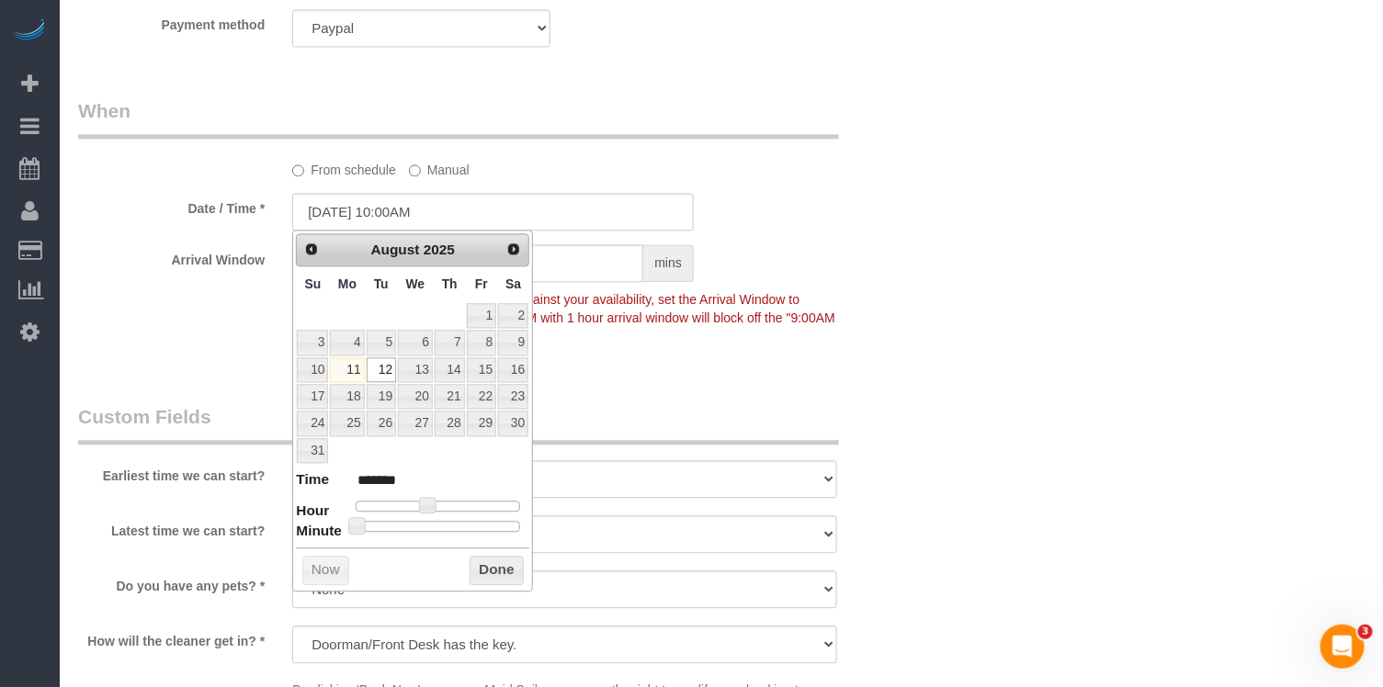
click at [443, 501] on div at bounding box center [438, 506] width 165 height 11
type input "[DATE] 12:00PM"
type input "*******"
click at [492, 556] on button "Done" at bounding box center [497, 570] width 54 height 29
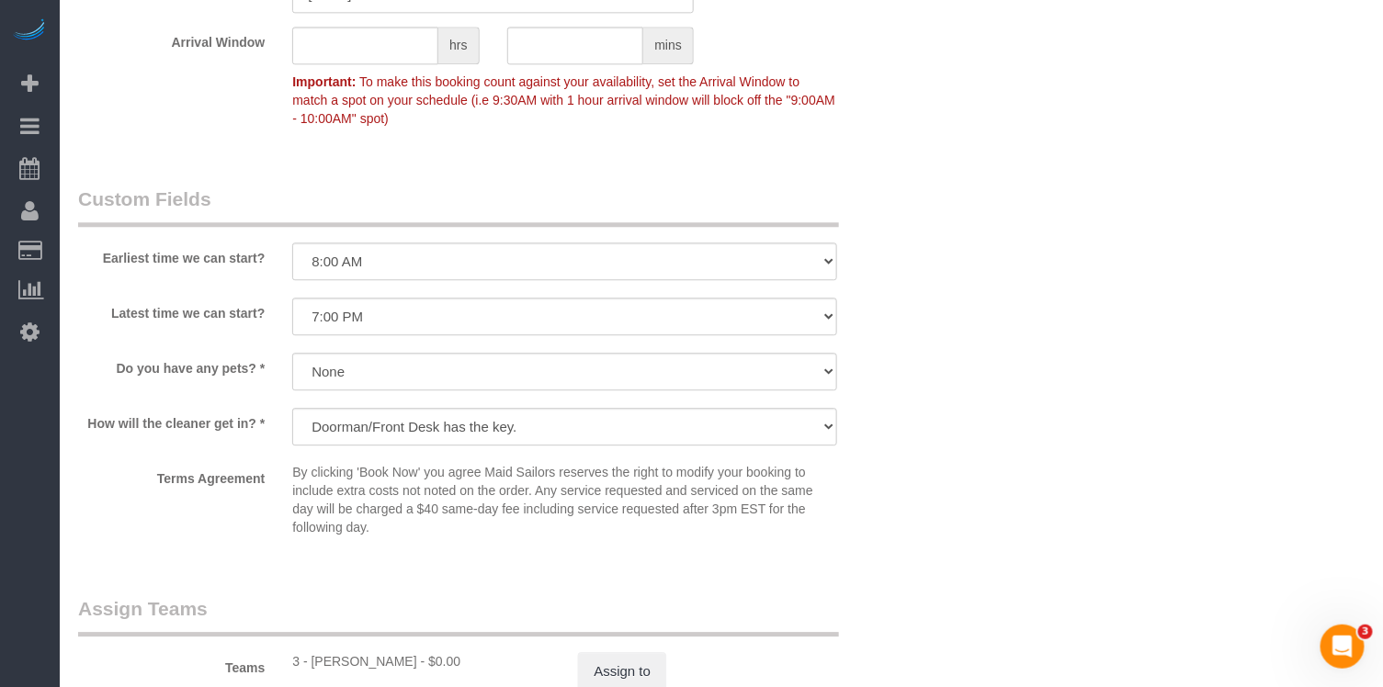
scroll to position [1946, 0]
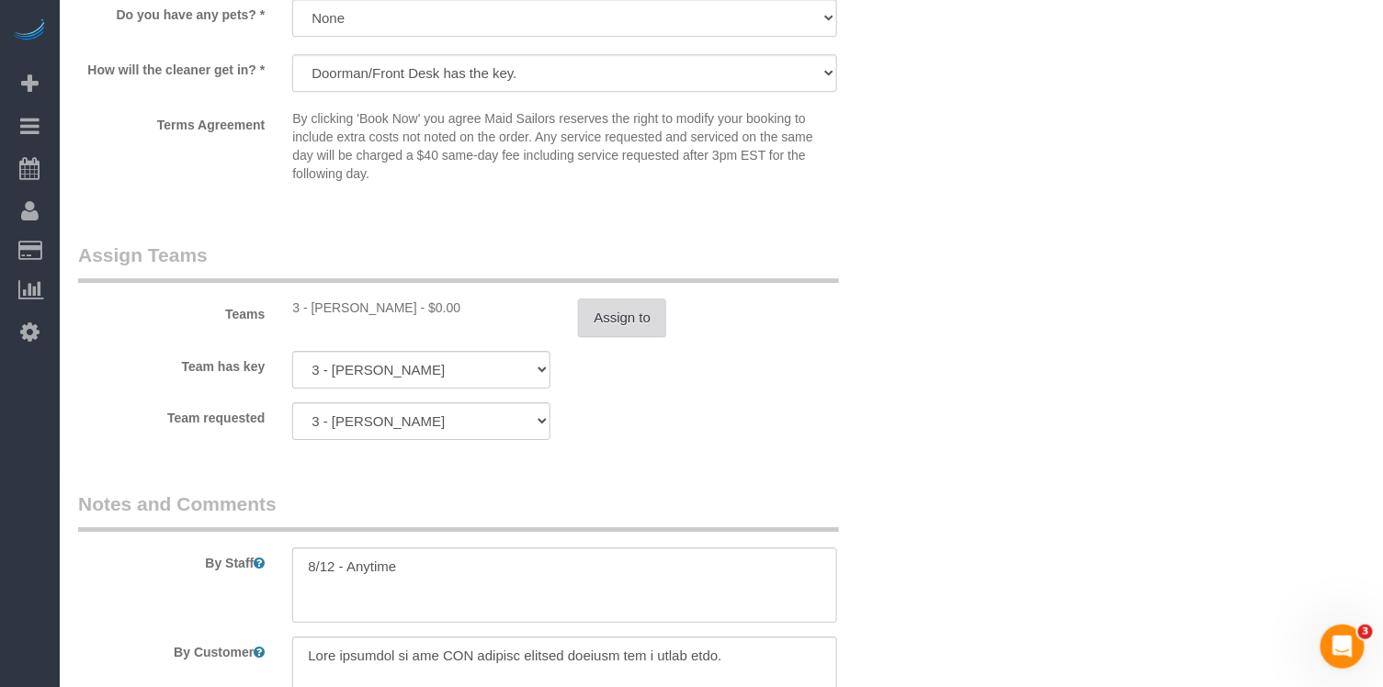
click at [602, 303] on button "Assign to" at bounding box center [622, 318] width 88 height 39
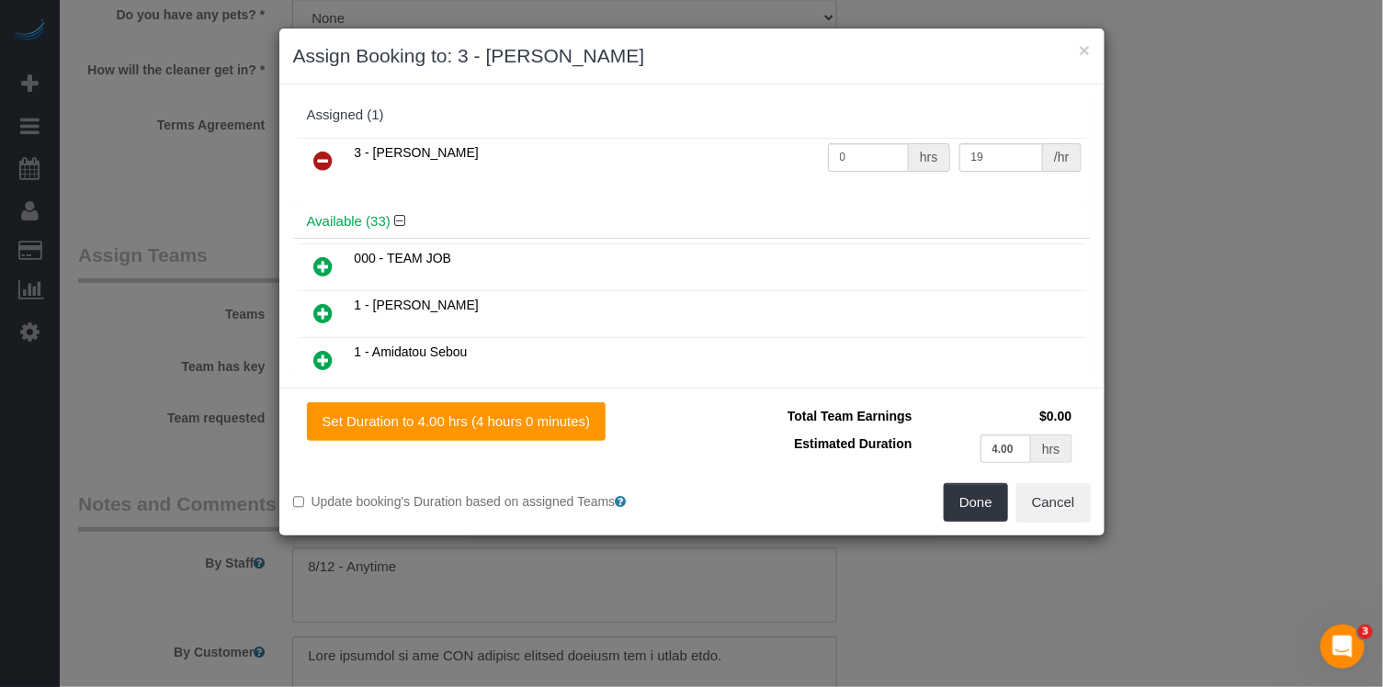
click at [315, 150] on icon at bounding box center [323, 161] width 19 height 22
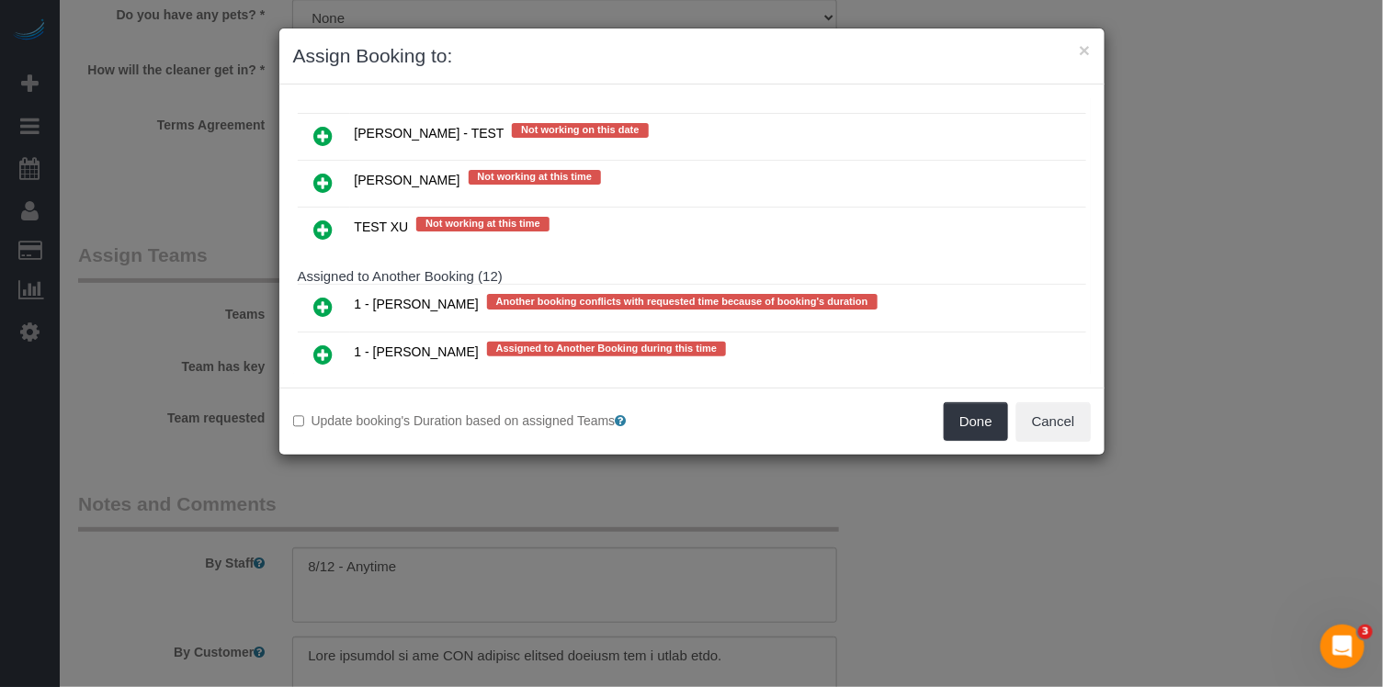
click at [327, 391] on icon at bounding box center [323, 402] width 19 height 22
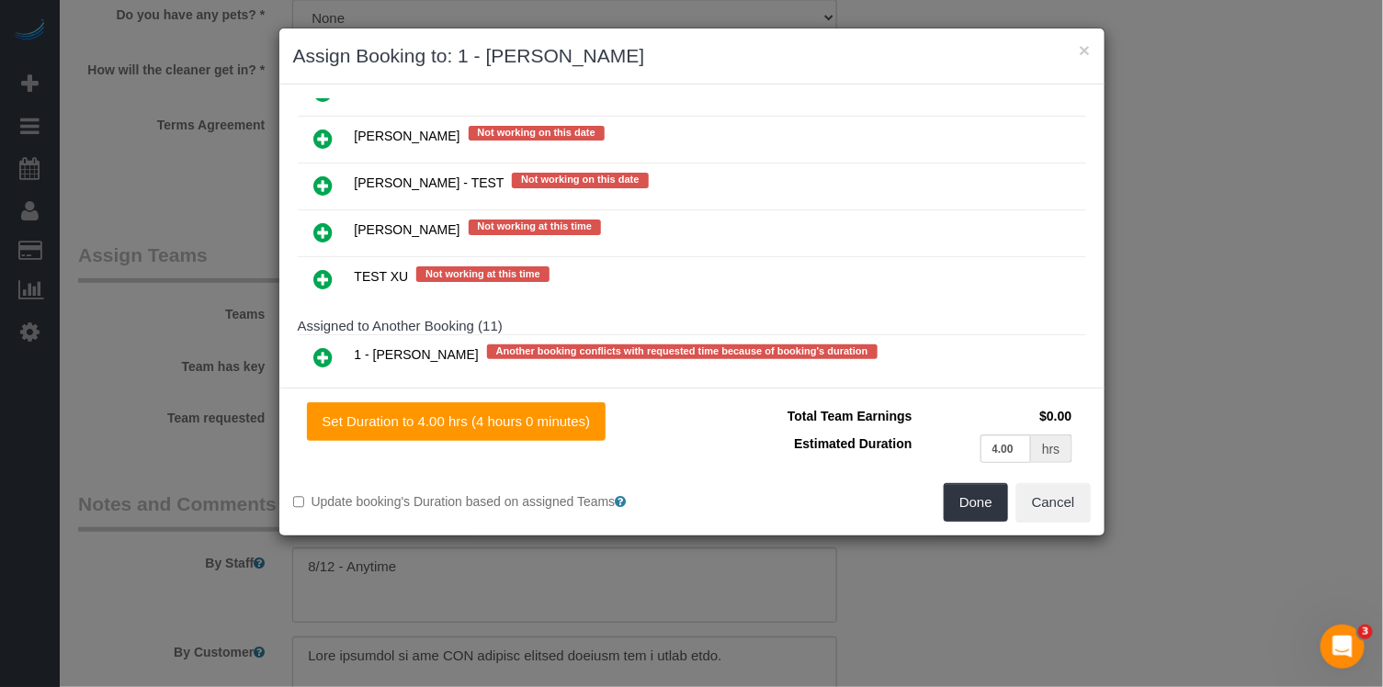
scroll to position [3406, 0]
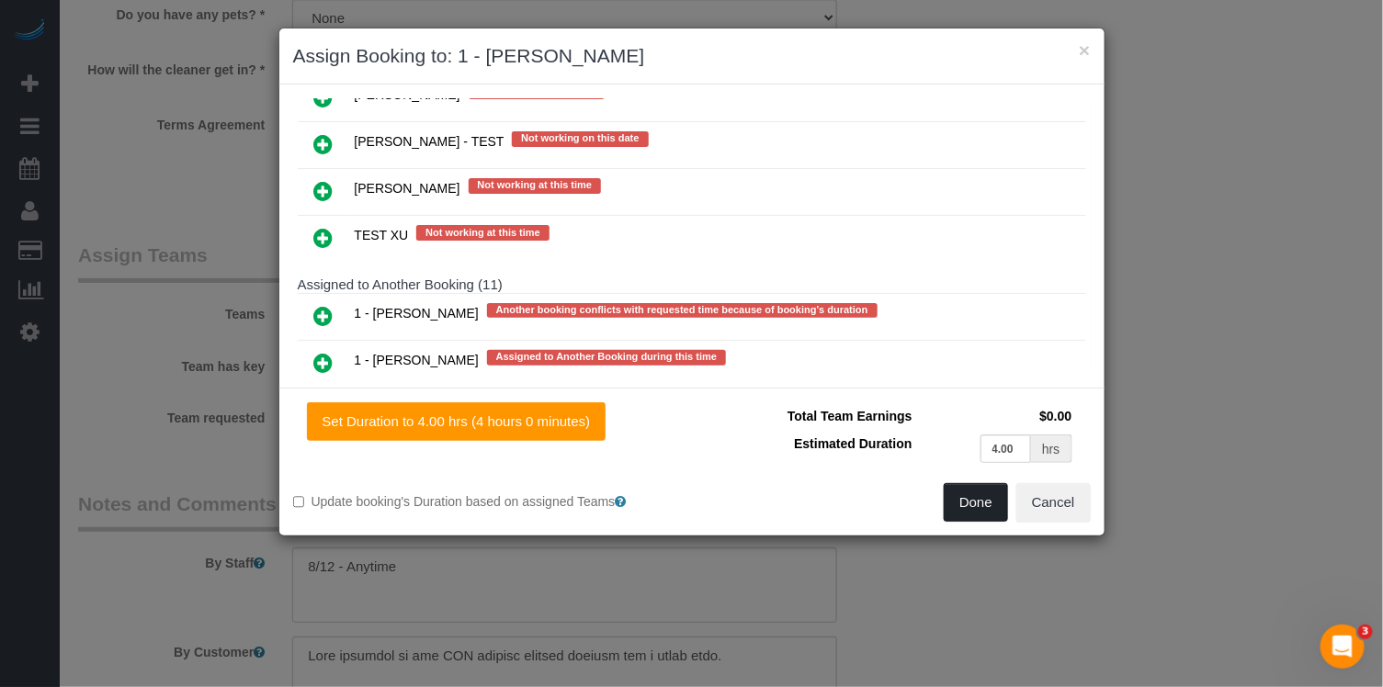
click at [981, 496] on button "Done" at bounding box center [976, 502] width 64 height 39
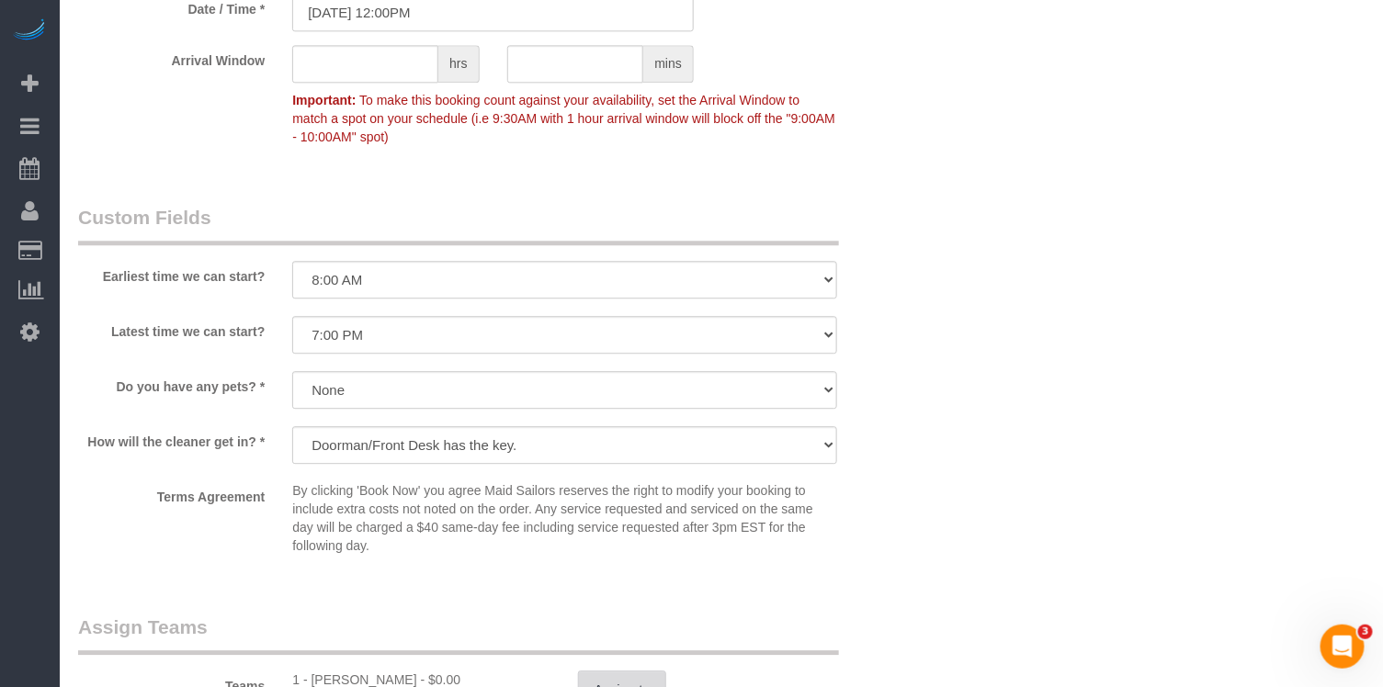
scroll to position [0, 0]
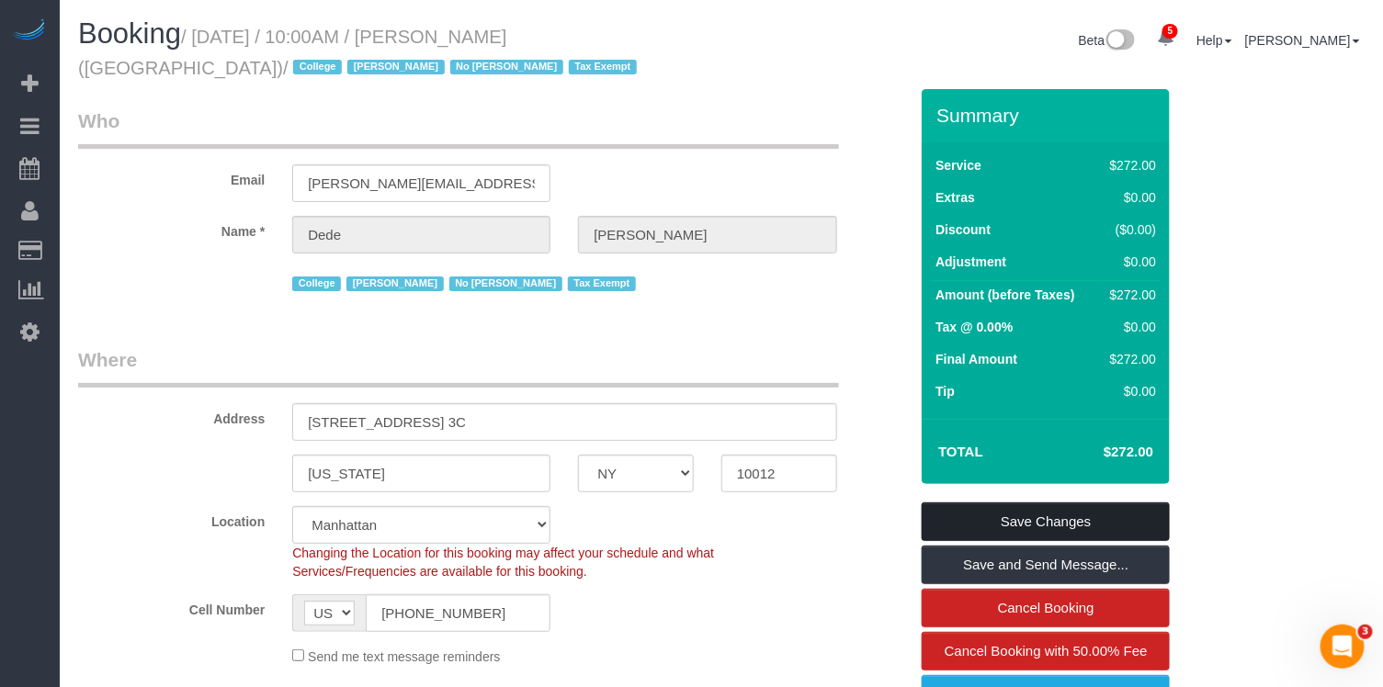
click at [1017, 531] on link "Save Changes" at bounding box center [1046, 522] width 248 height 39
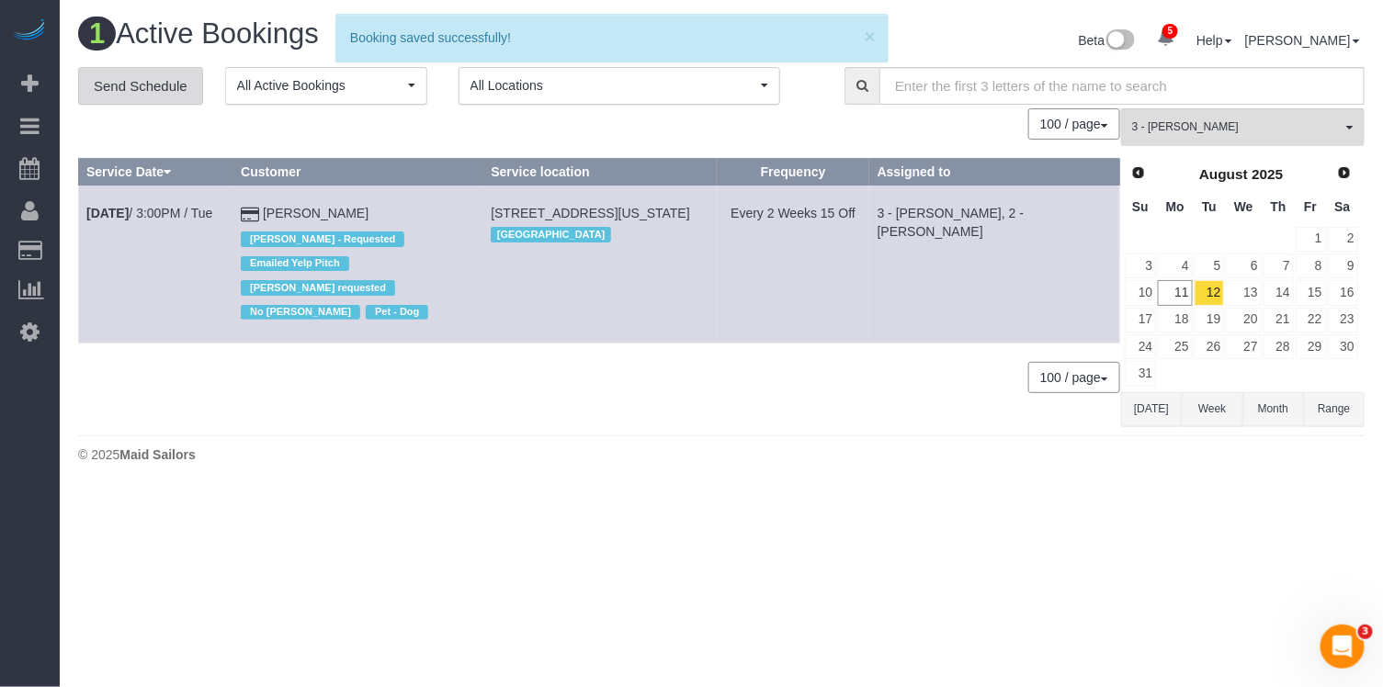
click at [163, 86] on link "Send Schedule" at bounding box center [140, 86] width 125 height 39
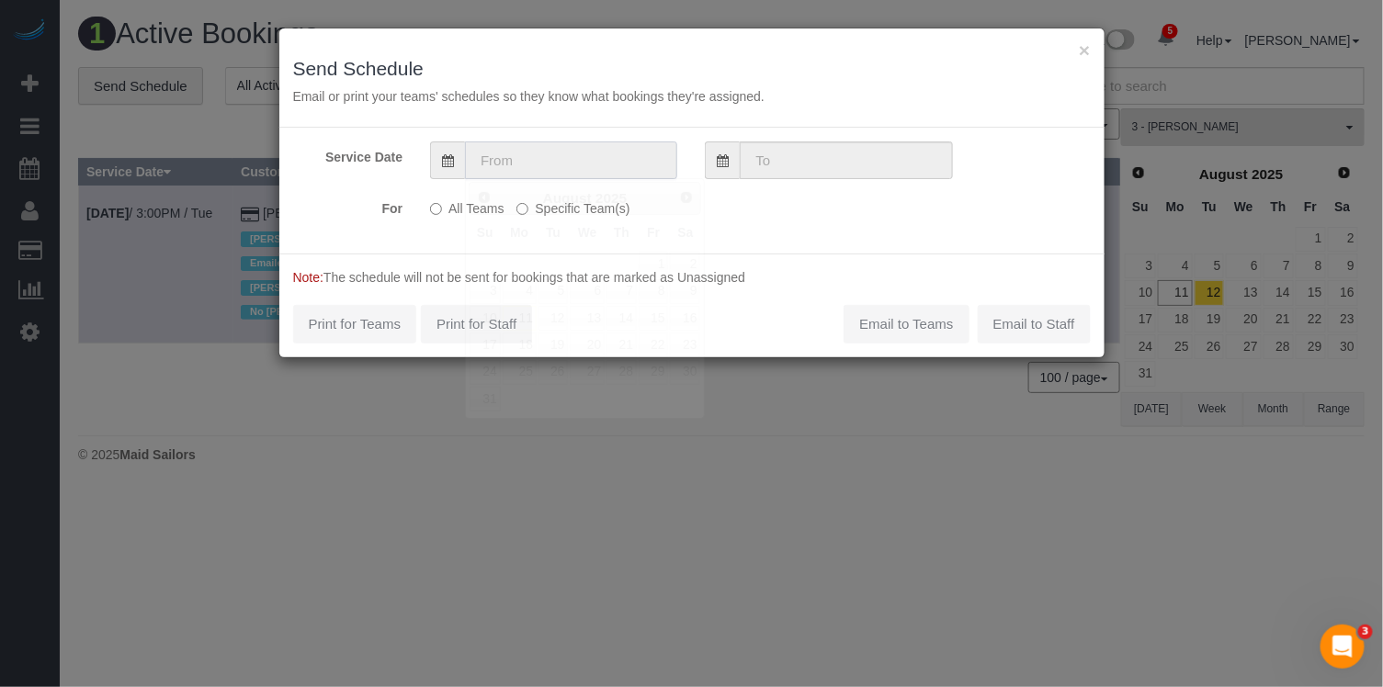
click at [602, 171] on input "text" at bounding box center [571, 161] width 212 height 38
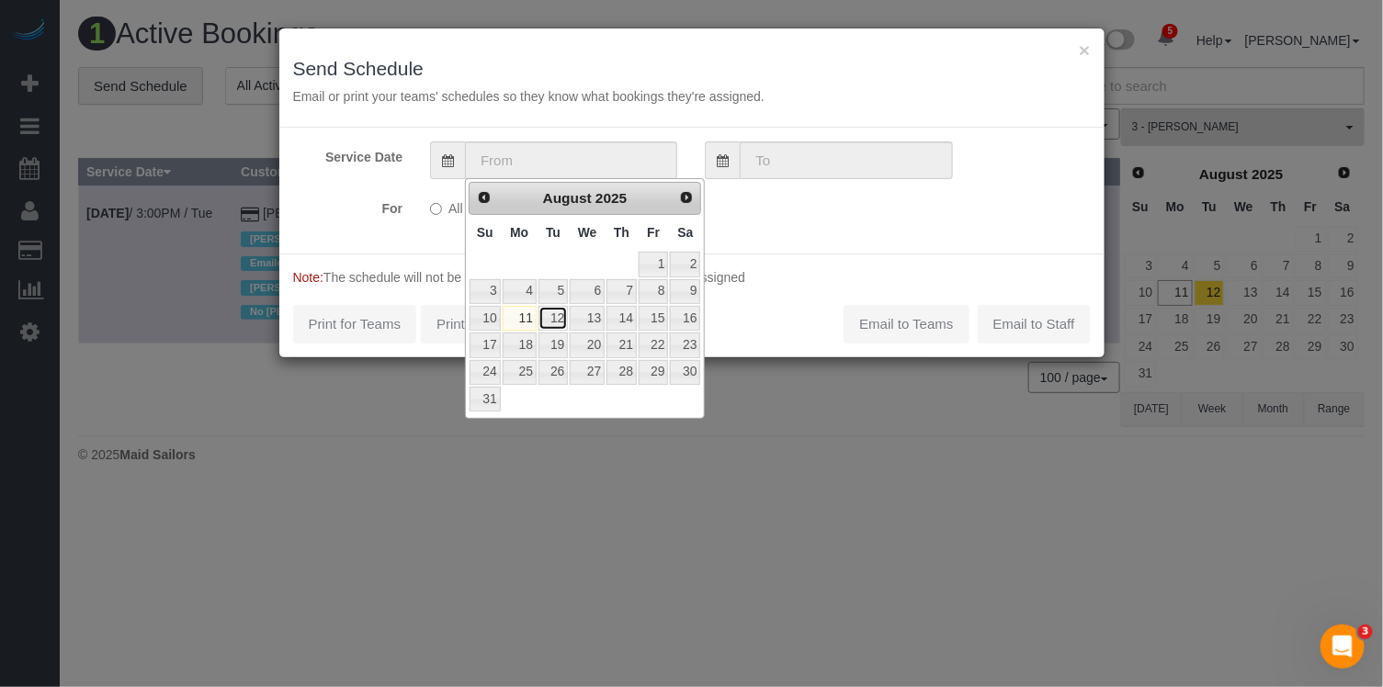
click at [561, 323] on link "12" at bounding box center [553, 318] width 29 height 25
type input "[DATE]"
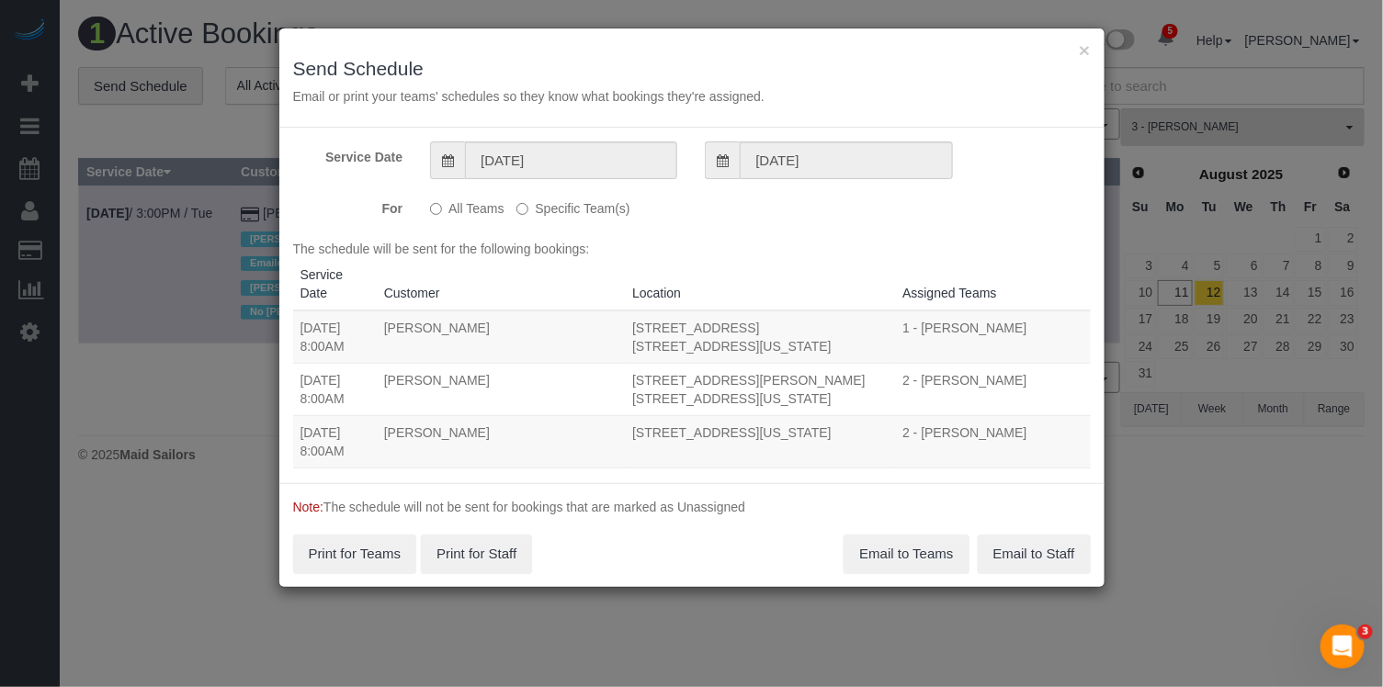
click at [573, 207] on label "Specific Team(s)" at bounding box center [572, 205] width 113 height 25
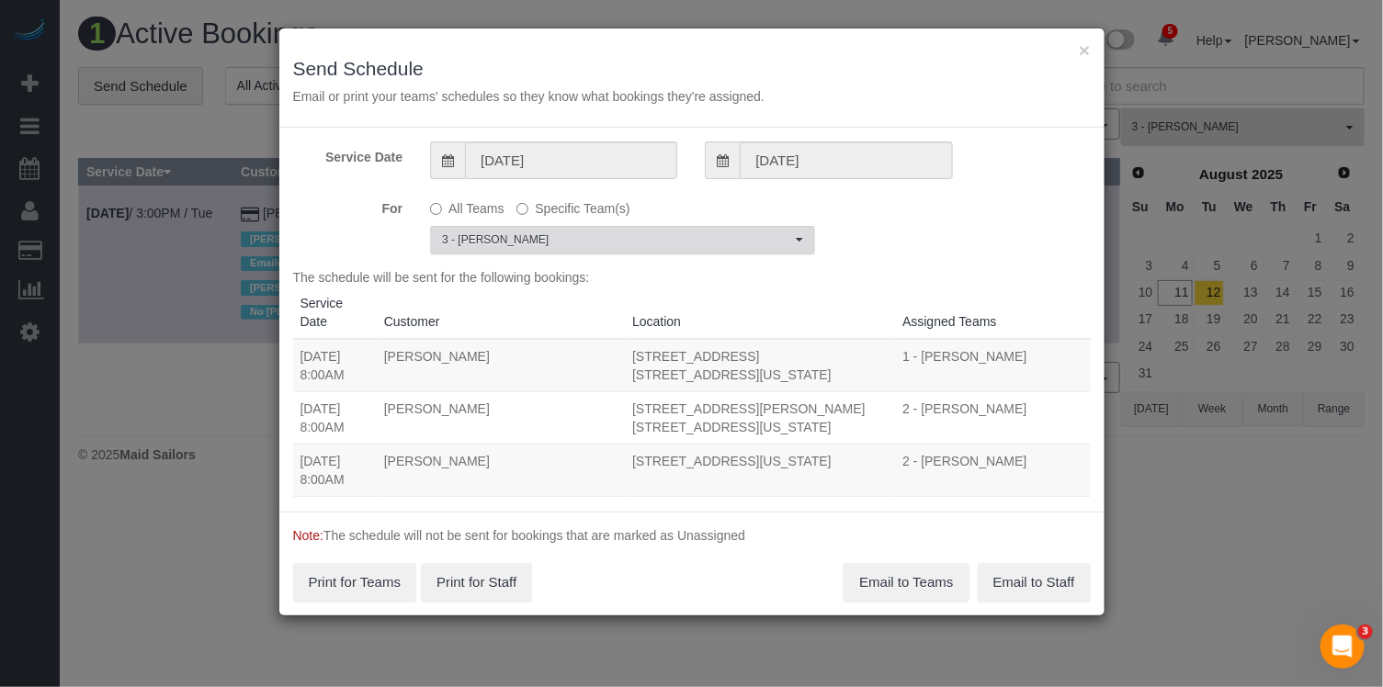
click at [565, 233] on span "3 - [PERSON_NAME]" at bounding box center [616, 241] width 349 height 16
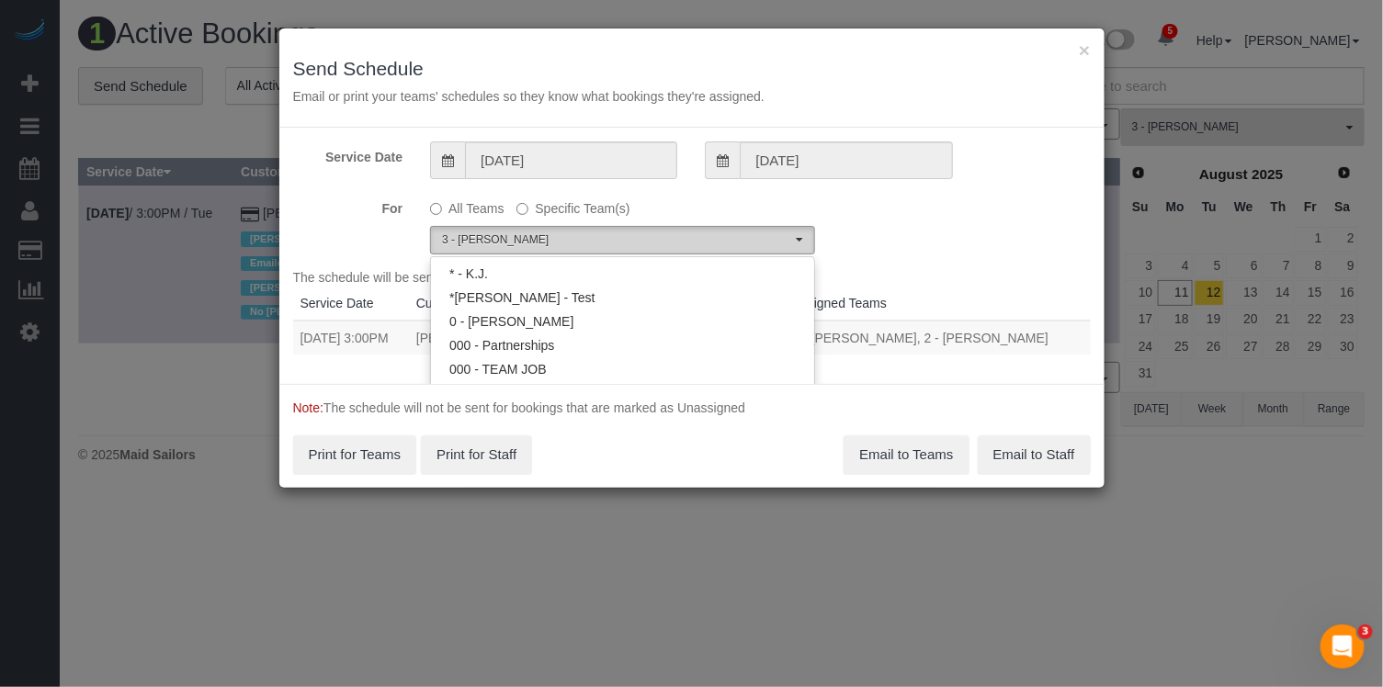
scroll to position [1570, 0]
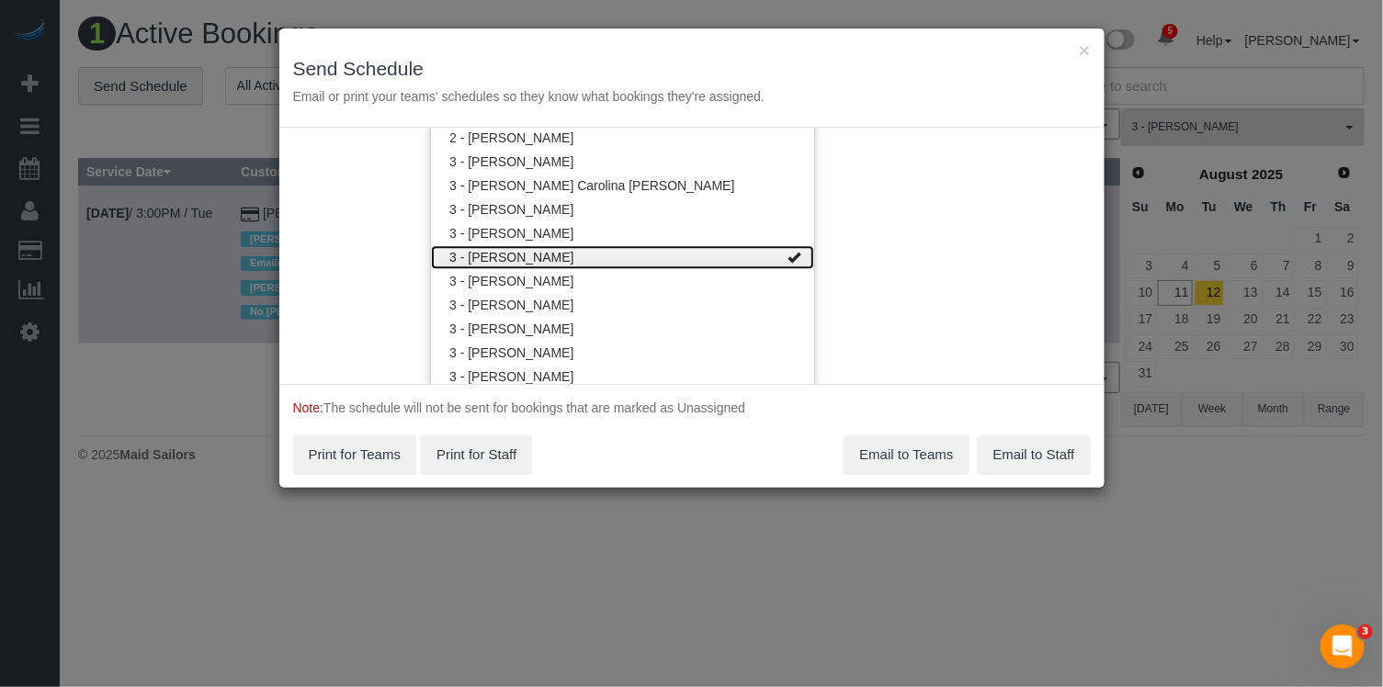
click at [565, 253] on link "3 - [PERSON_NAME]" at bounding box center [622, 257] width 383 height 24
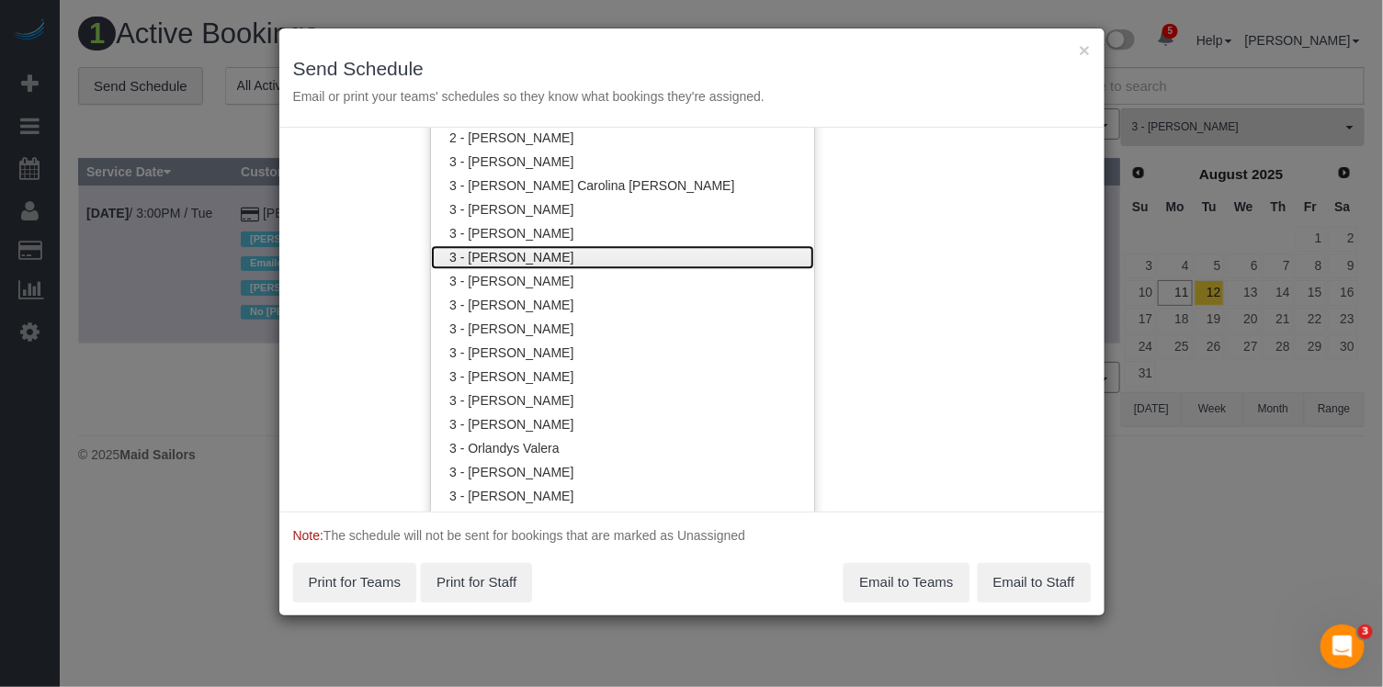
click at [565, 253] on link "3 - [PERSON_NAME]" at bounding box center [622, 257] width 383 height 24
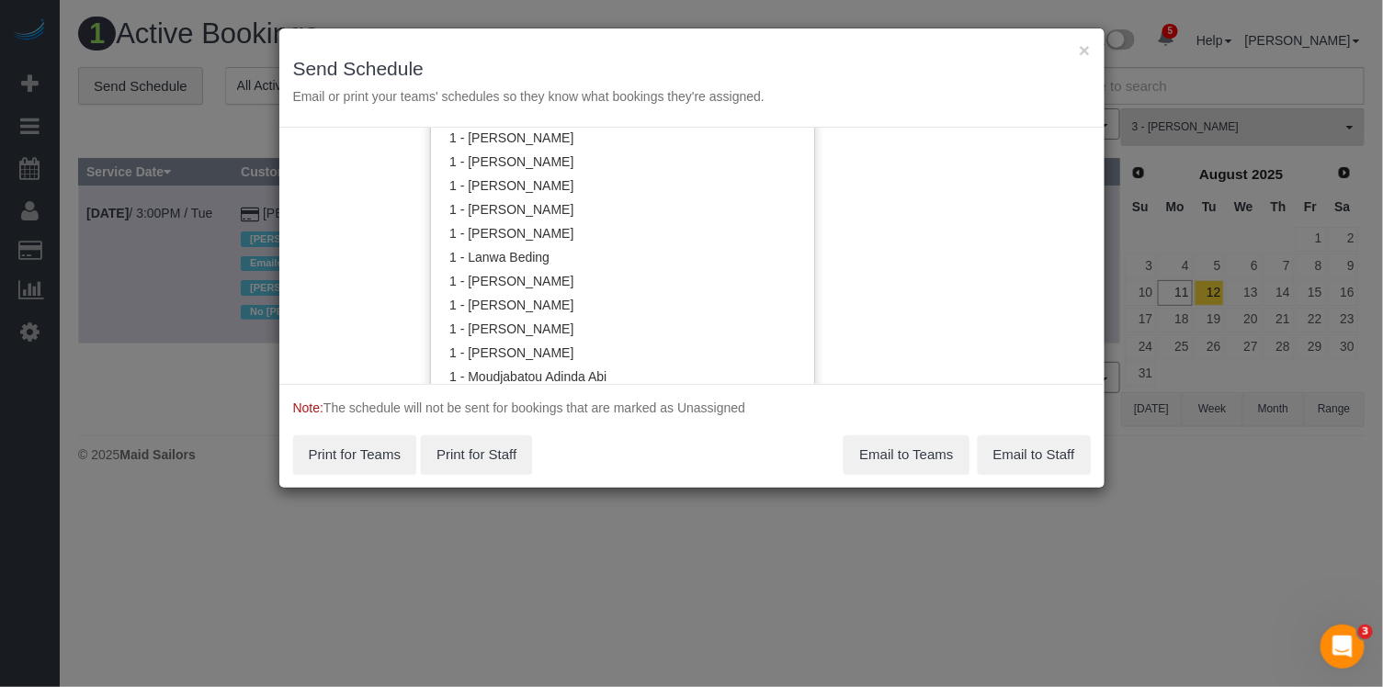
scroll to position [747, 0]
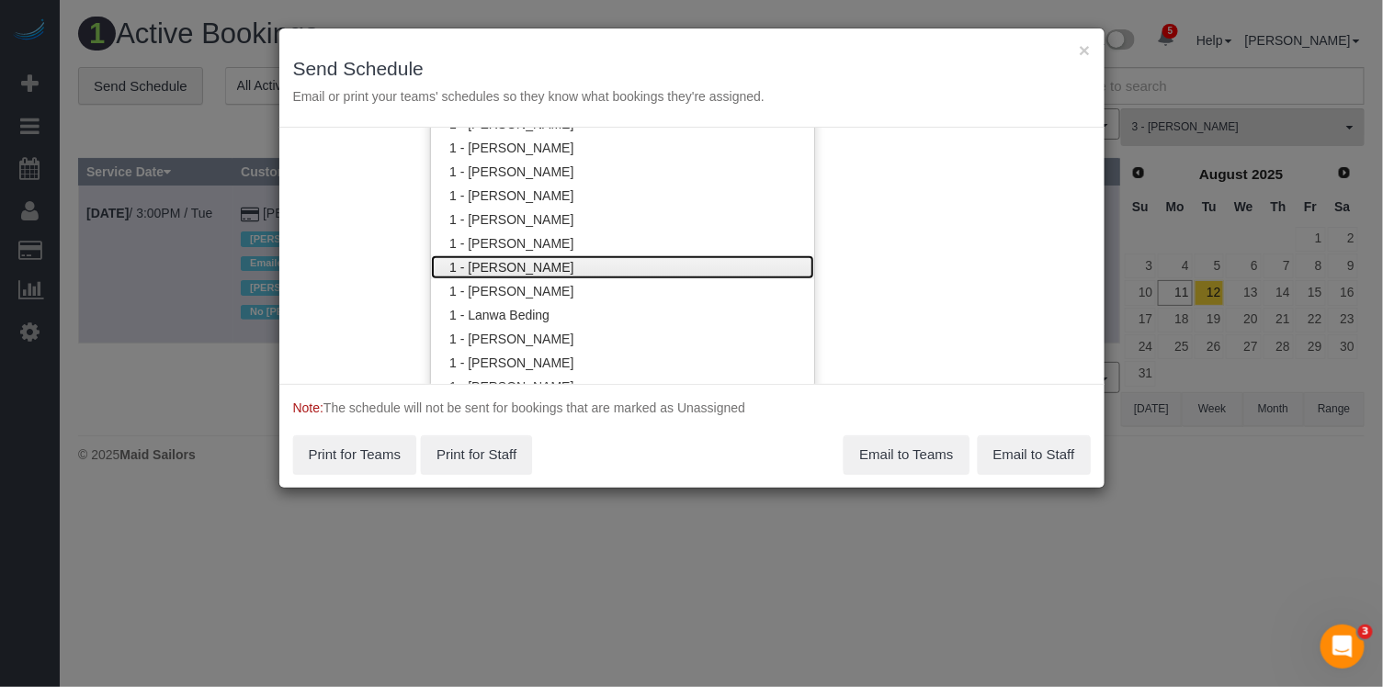
click at [561, 273] on link "1 - [PERSON_NAME]" at bounding box center [622, 267] width 383 height 24
click at [561, 268] on link "1 - [PERSON_NAME]" at bounding box center [622, 267] width 383 height 24
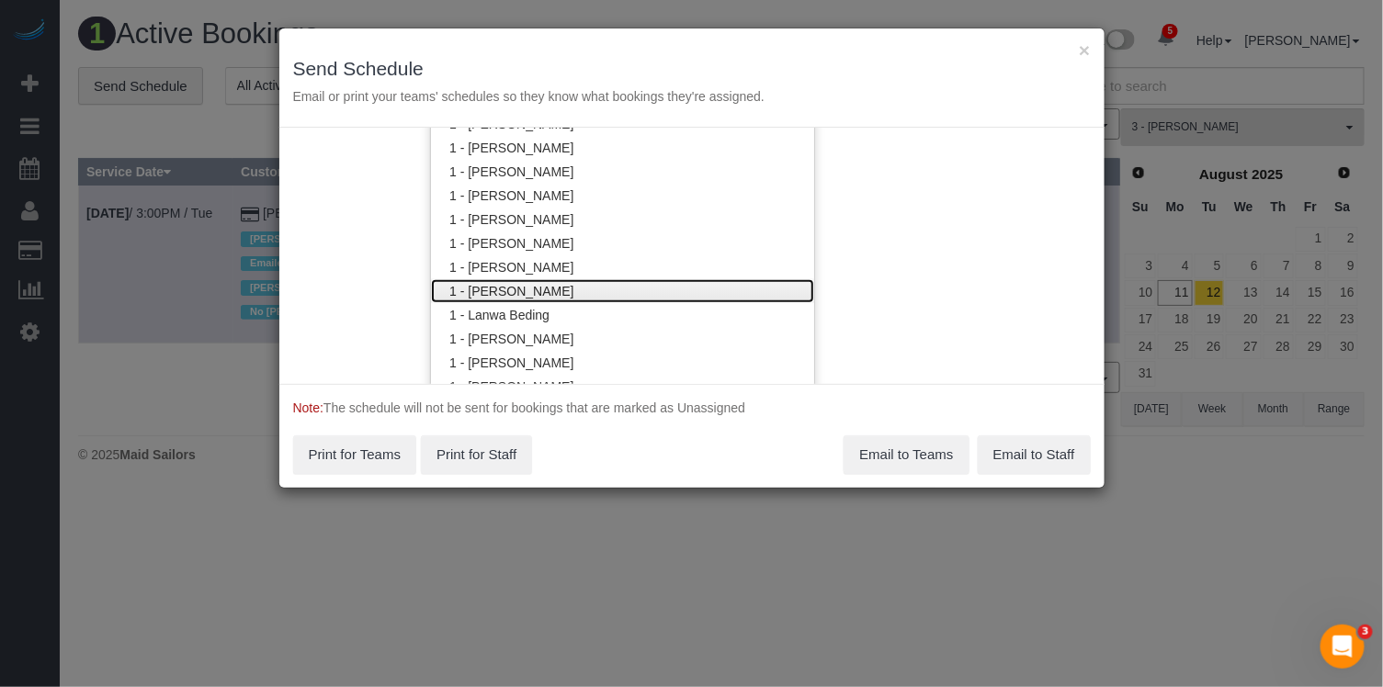
click at [561, 287] on link "1 - [PERSON_NAME]" at bounding box center [622, 291] width 383 height 24
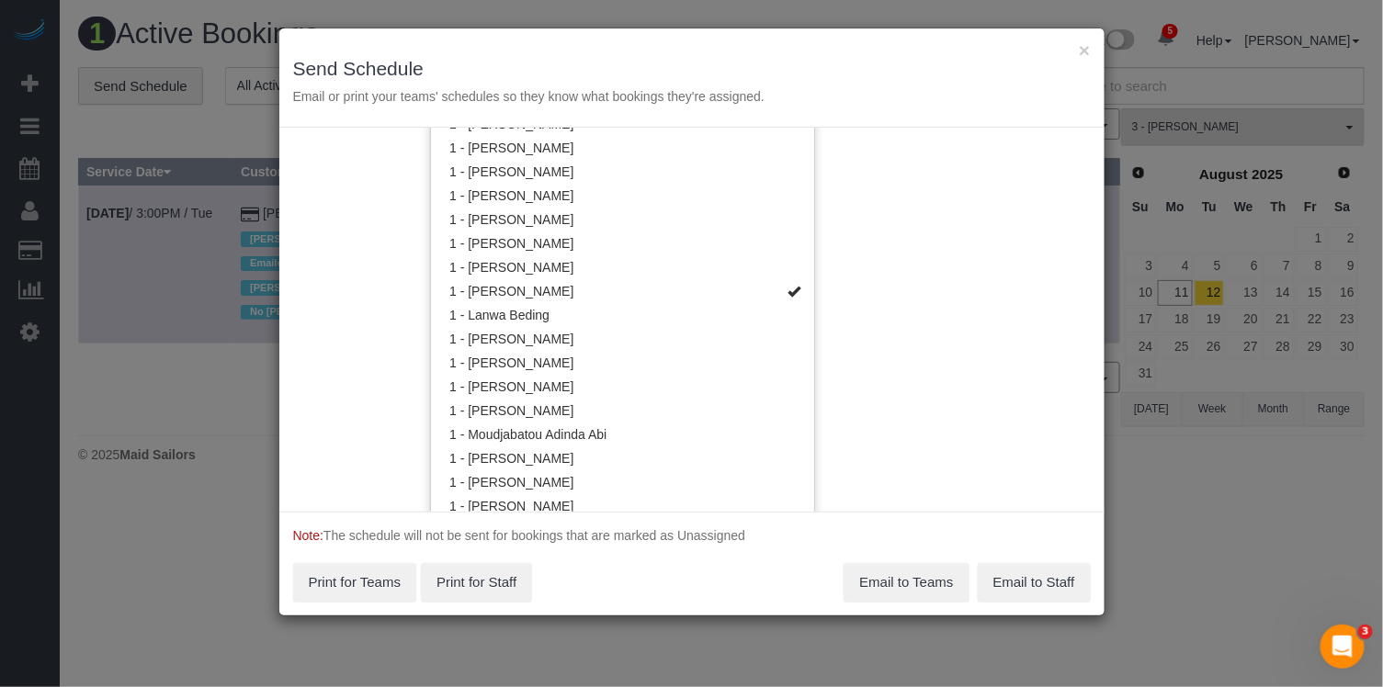
click at [949, 251] on div "Service Date 08/12/2025 08/12/2025 For All Teams Specific Team(s) 1 - Kariluz R…" at bounding box center [691, 320] width 825 height 384
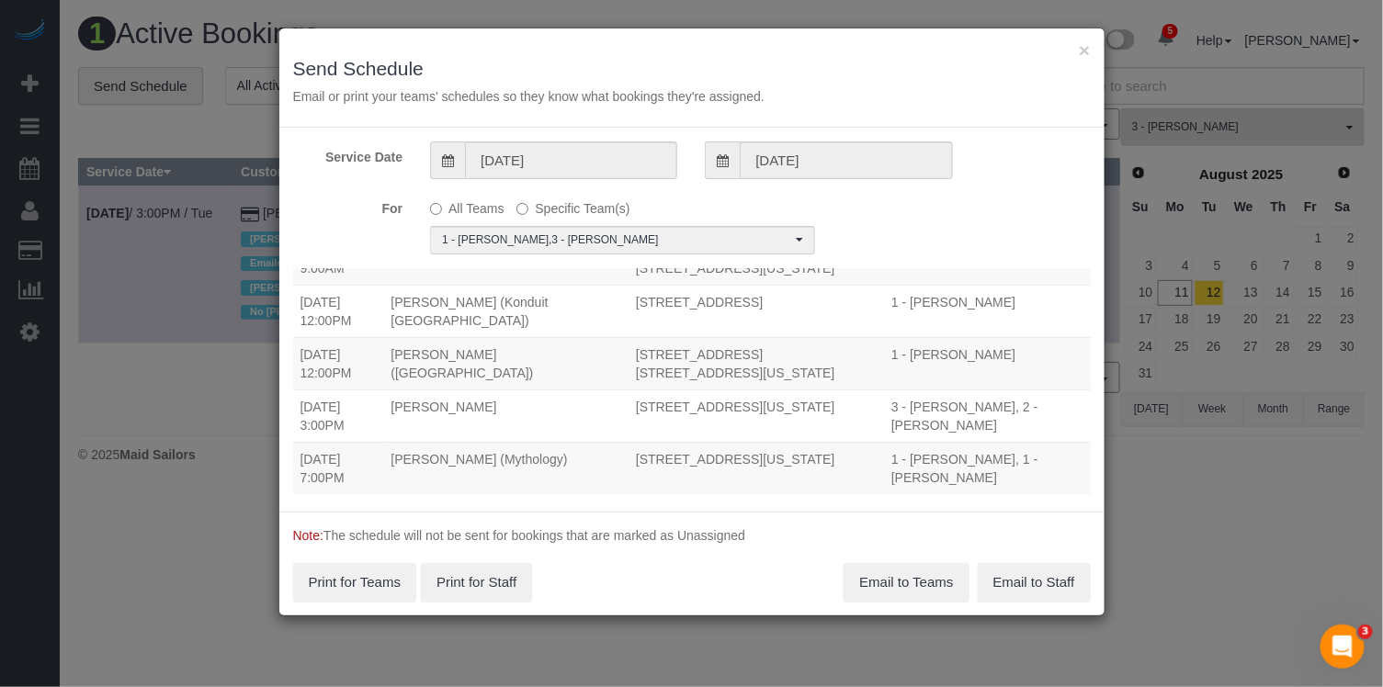
scroll to position [97, 0]
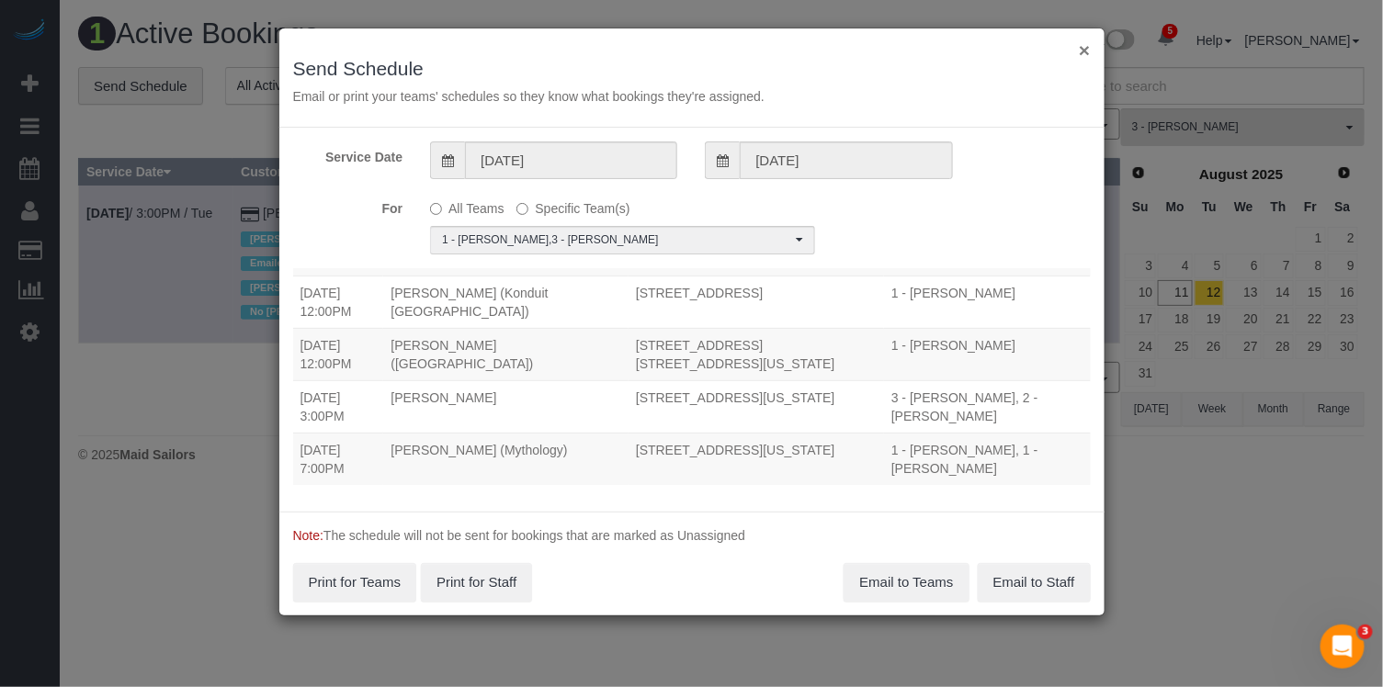
click at [1084, 48] on button "×" at bounding box center [1084, 49] width 11 height 19
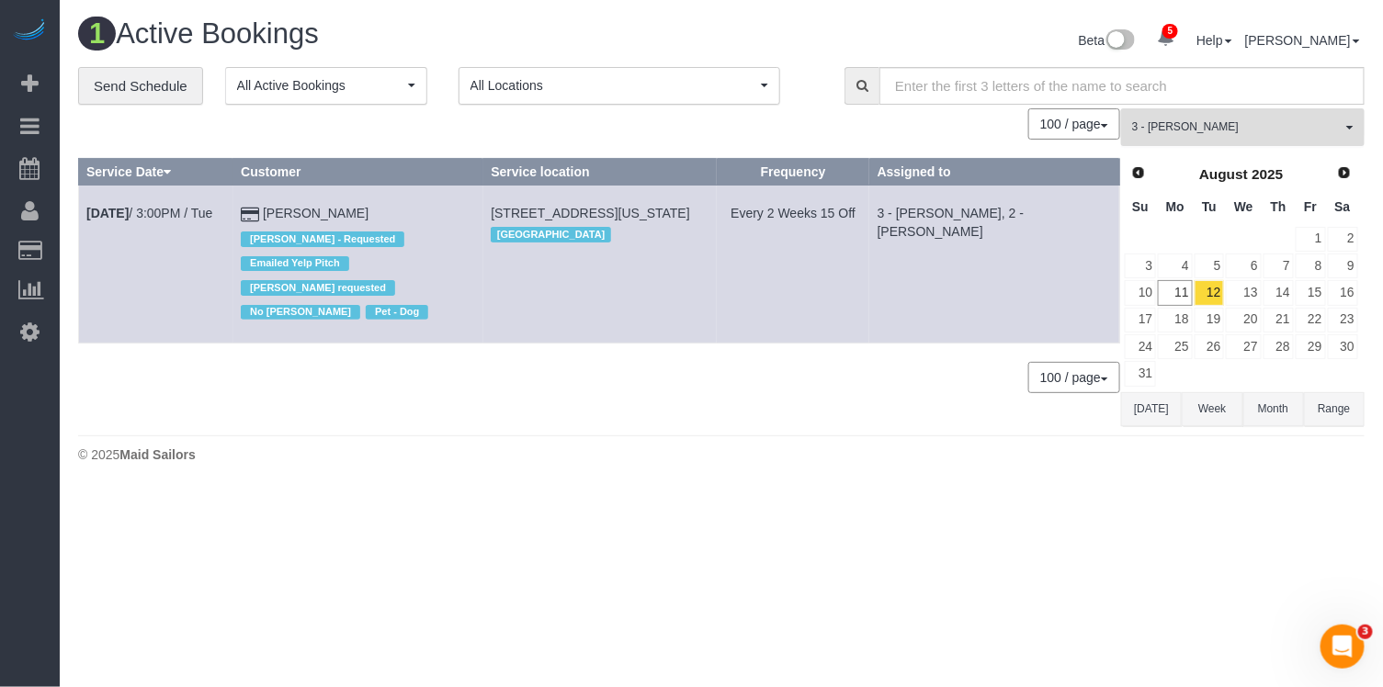
click at [1237, 129] on span "3 - [PERSON_NAME]" at bounding box center [1237, 127] width 210 height 16
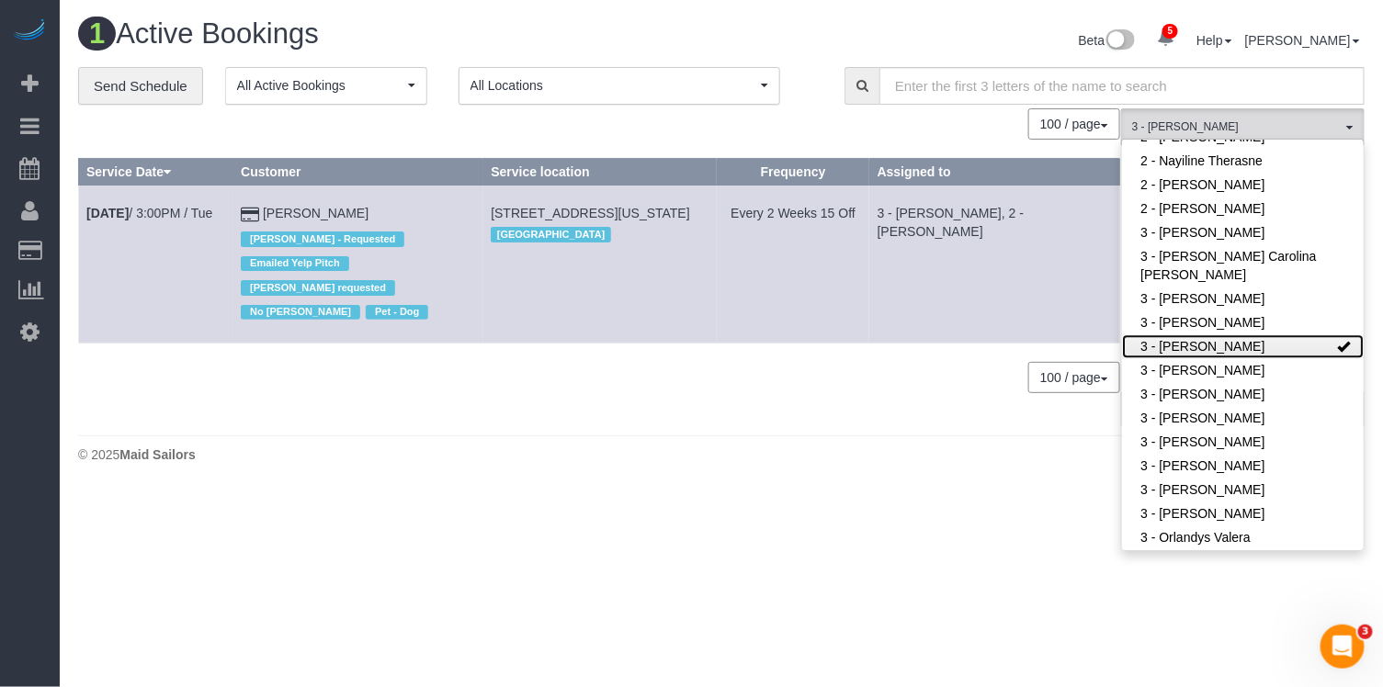
click at [1229, 345] on link "3 - [PERSON_NAME]" at bounding box center [1243, 347] width 242 height 24
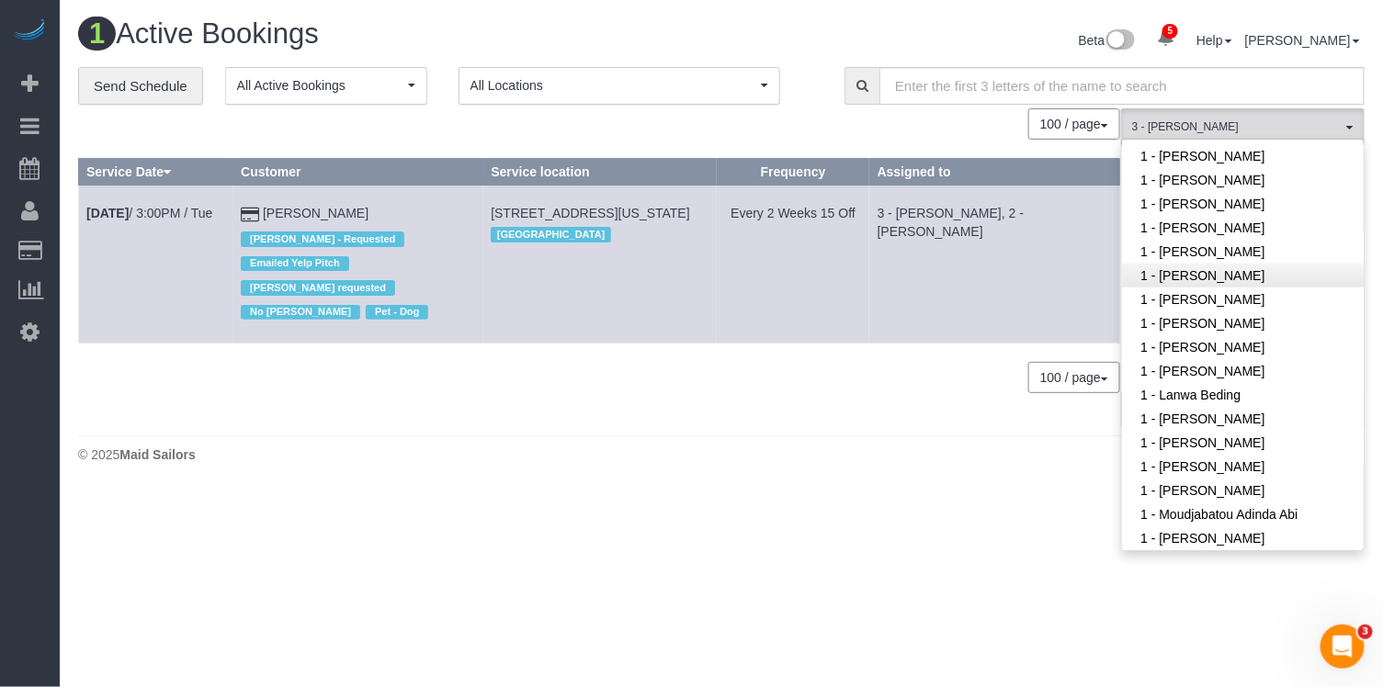
scroll to position [608, 0]
click at [1205, 369] on link "1 - [PERSON_NAME]" at bounding box center [1243, 372] width 242 height 24
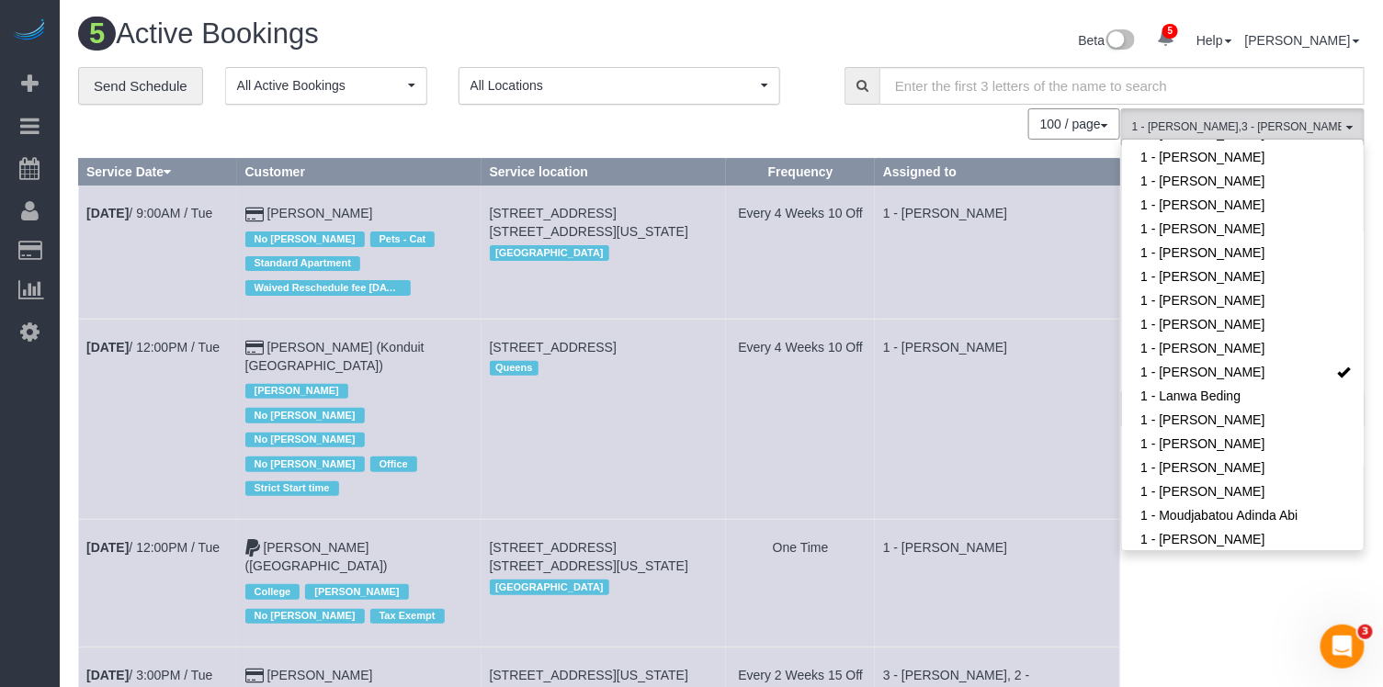
click at [913, 258] on td "1 - [PERSON_NAME]" at bounding box center [997, 252] width 244 height 133
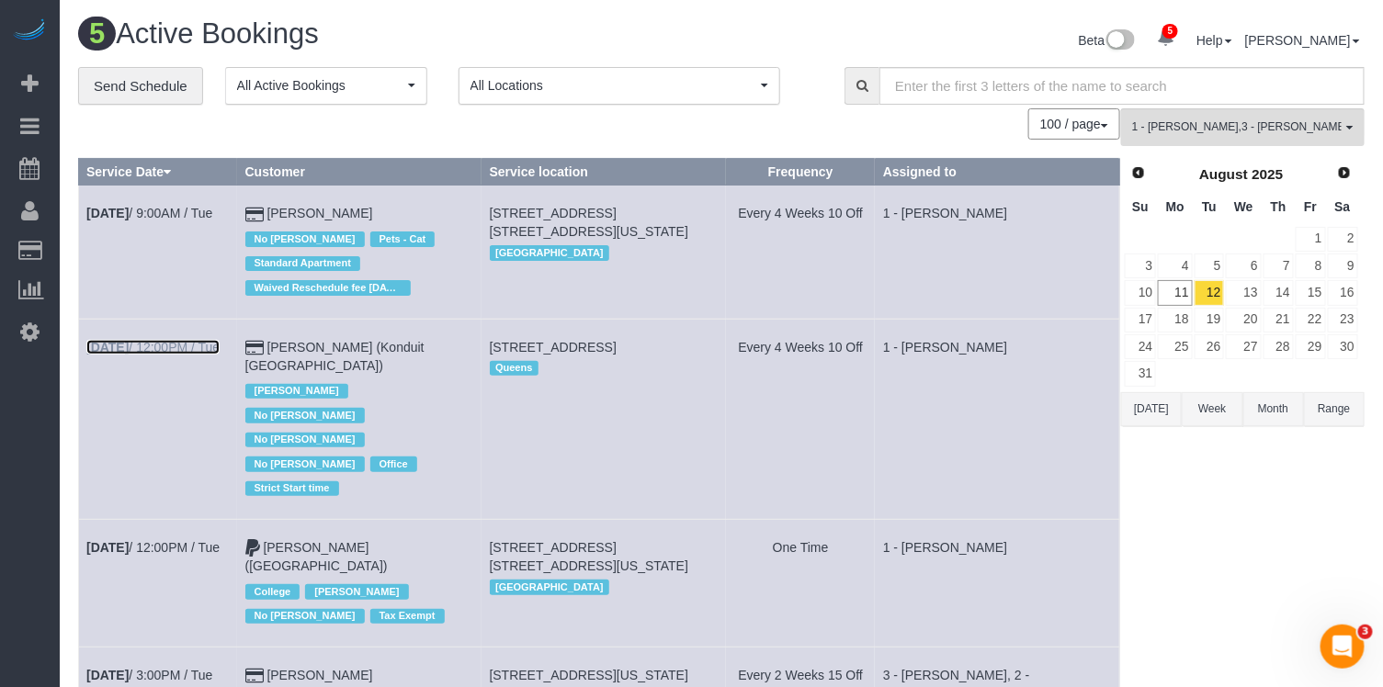
click at [145, 347] on link "Aug 12th / 12:00PM / Tue" at bounding box center [152, 347] width 133 height 15
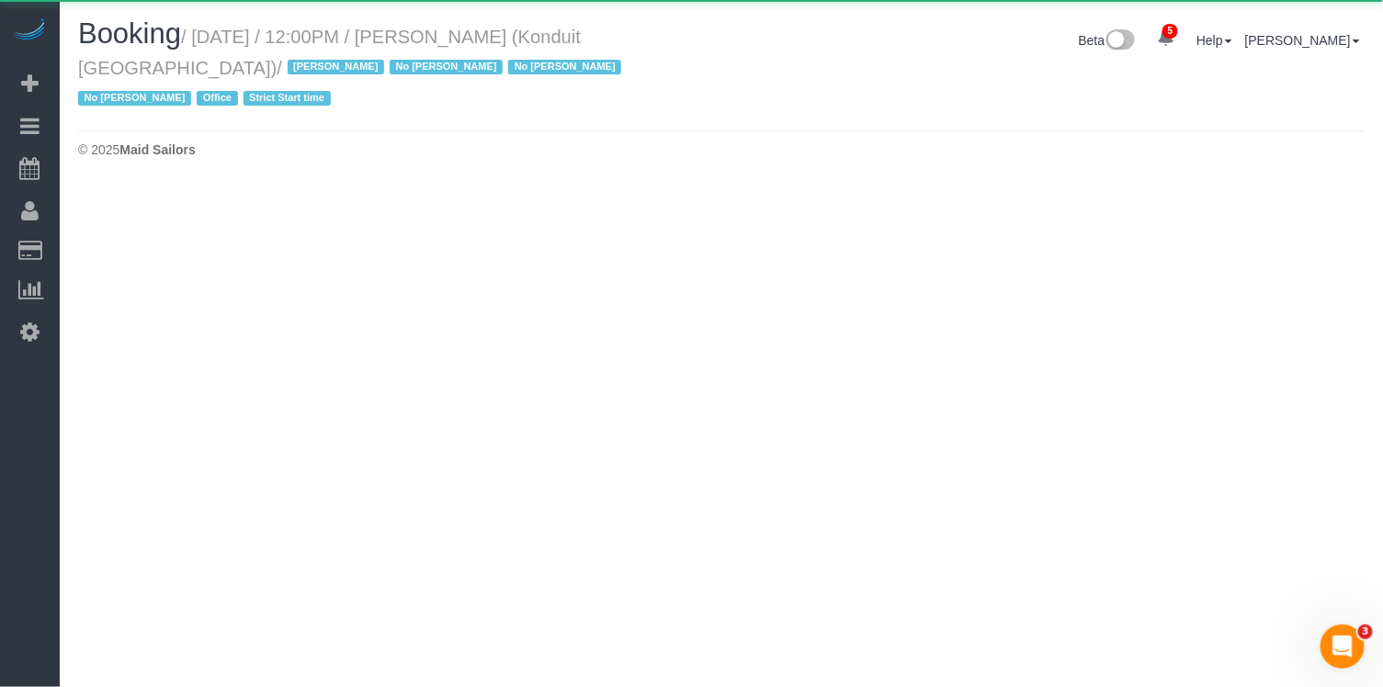
select select "NY"
select select "number:89"
select select "number:90"
select select "number:15"
select select "number:5"
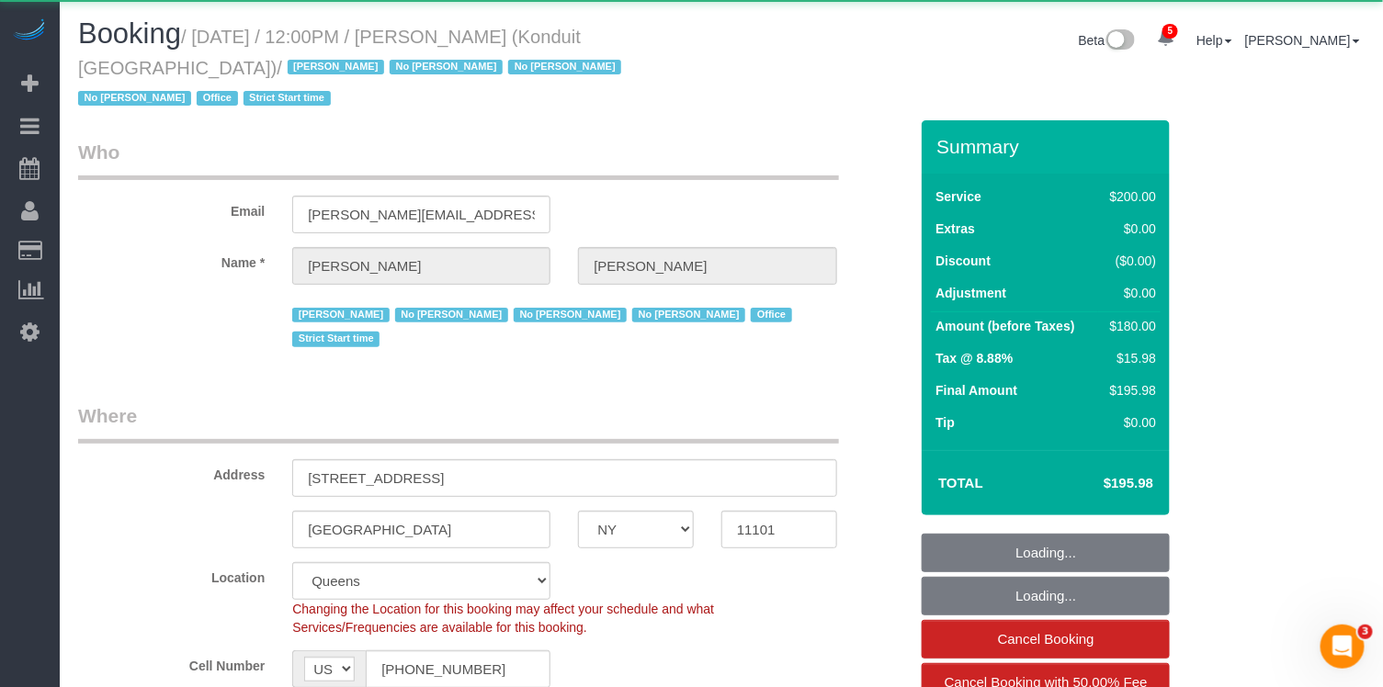
select select "object:6931"
select select "spot57"
select select "150"
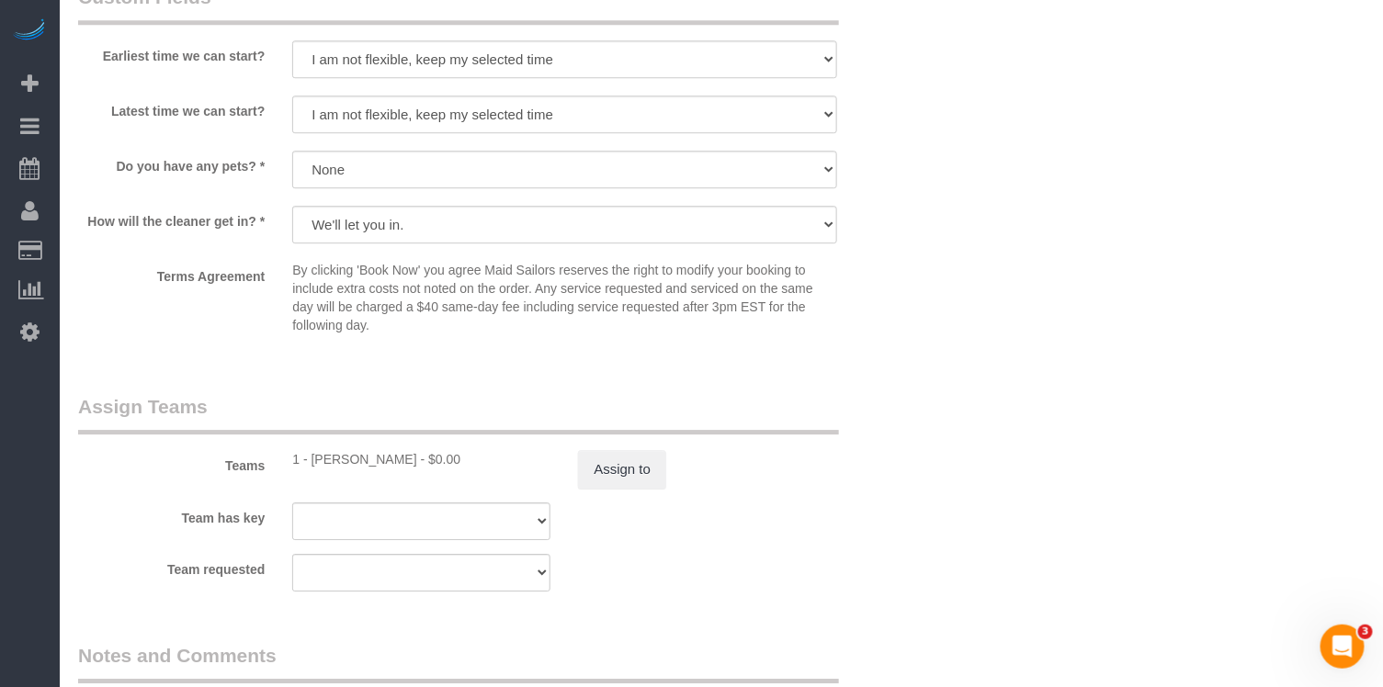
scroll to position [2178, 0]
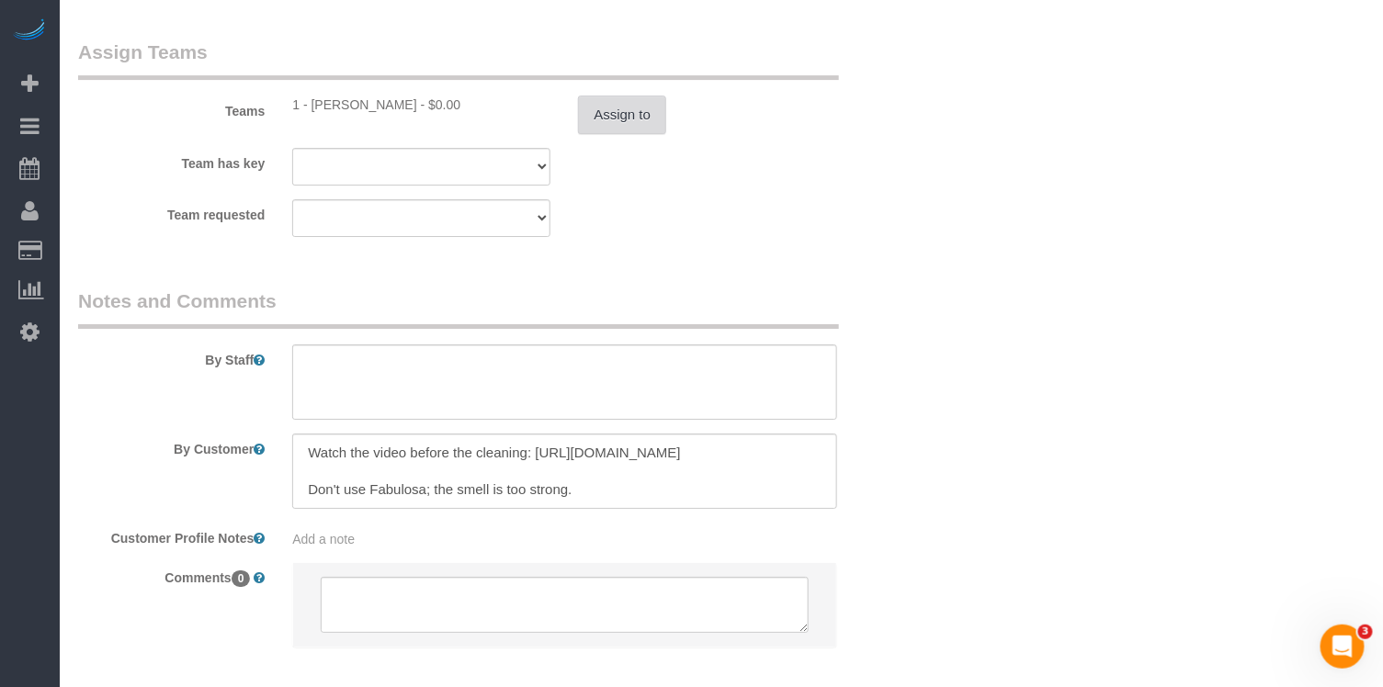
click at [630, 96] on button "Assign to" at bounding box center [622, 115] width 88 height 39
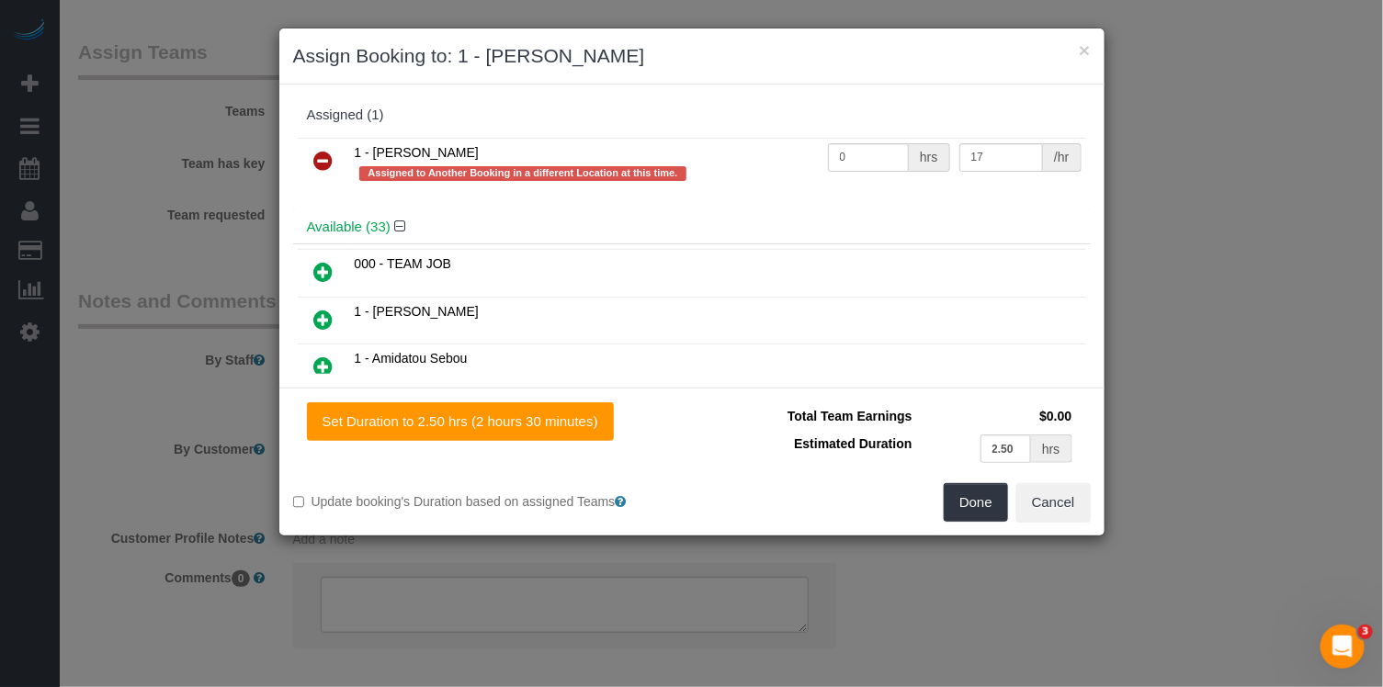
click at [319, 153] on icon at bounding box center [323, 161] width 19 height 22
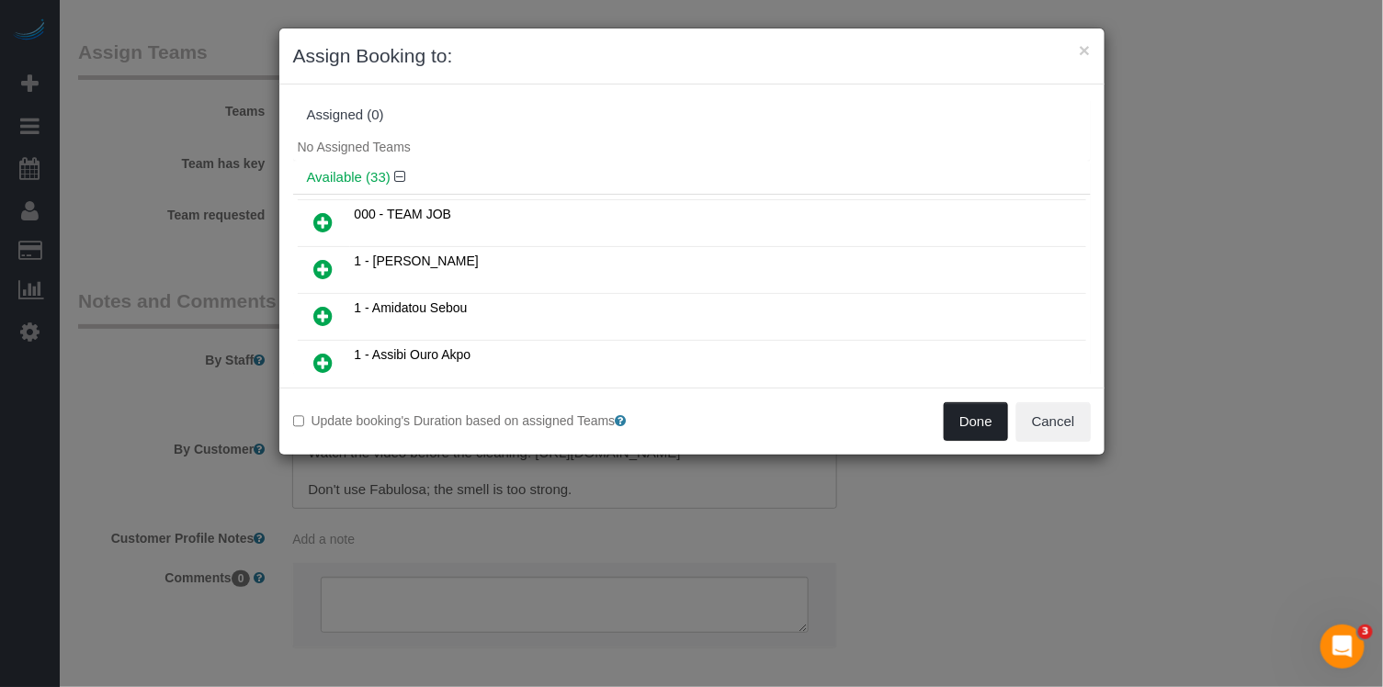
click at [969, 427] on button "Done" at bounding box center [976, 422] width 64 height 39
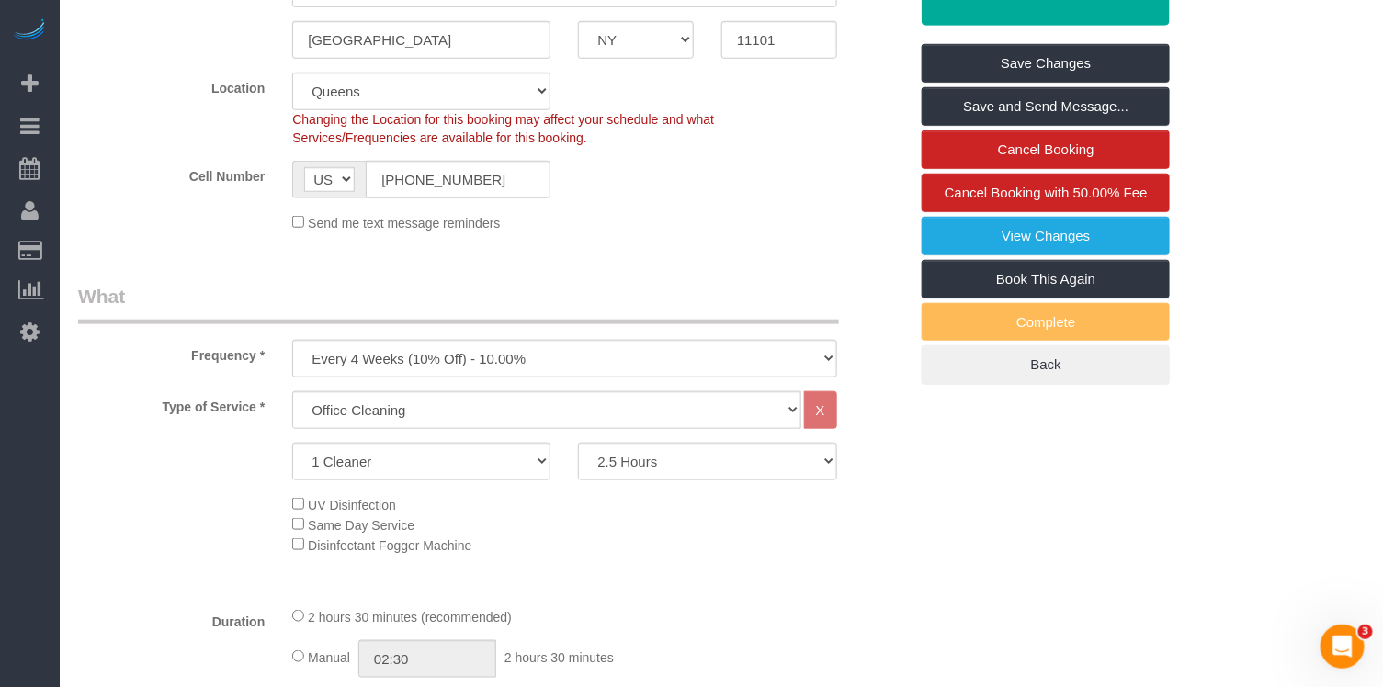
scroll to position [0, 0]
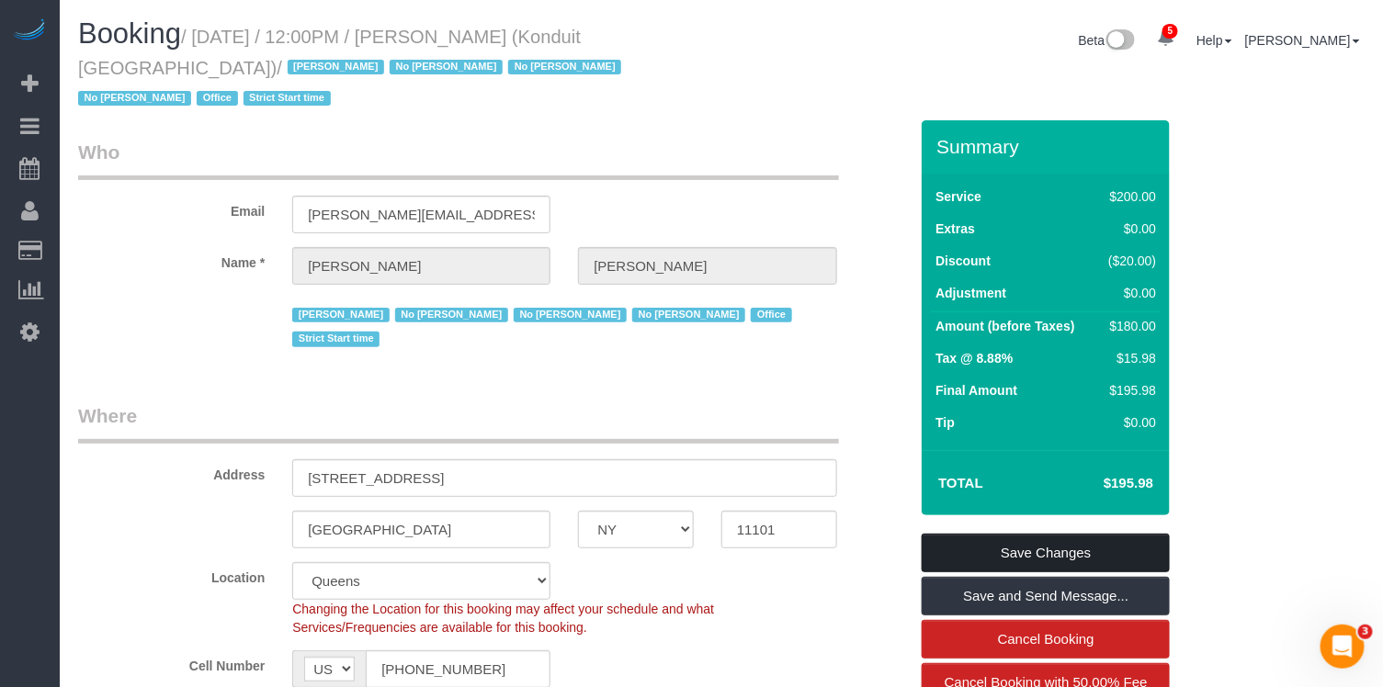
click at [1025, 534] on link "Save Changes" at bounding box center [1046, 553] width 248 height 39
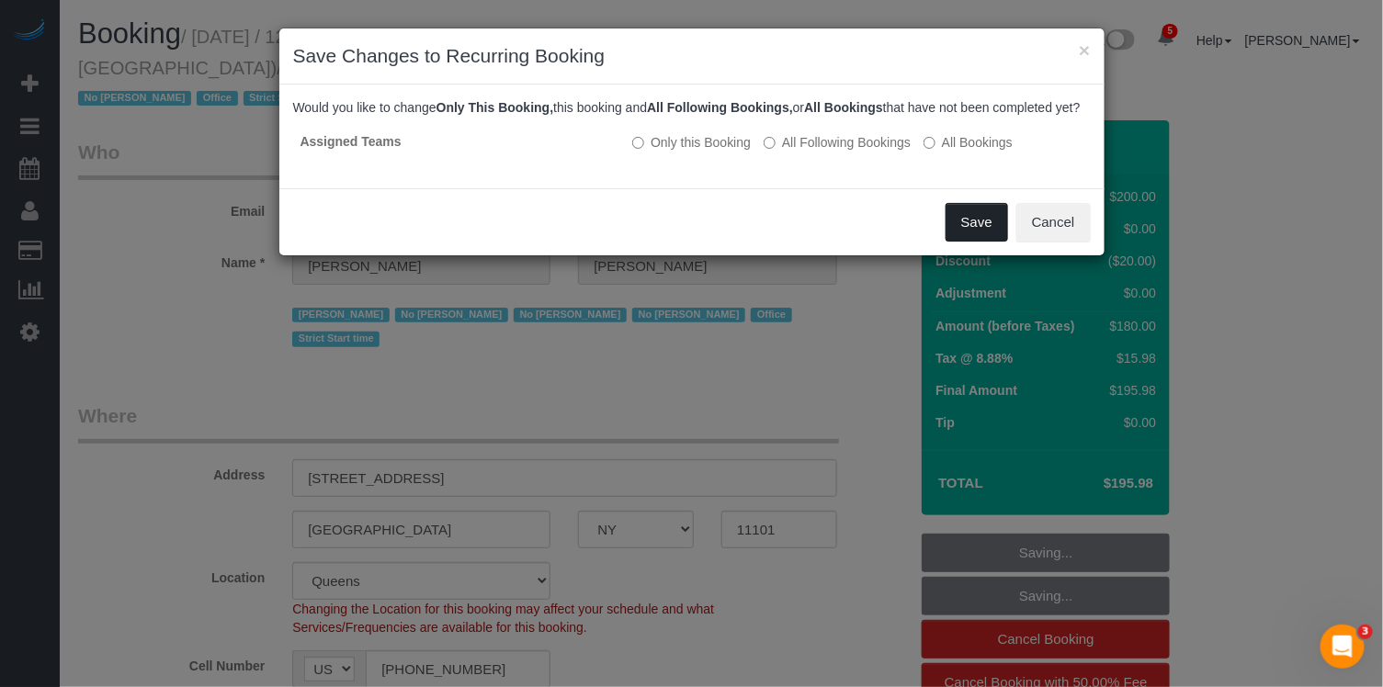
click at [970, 238] on button "Save" at bounding box center [977, 222] width 62 height 39
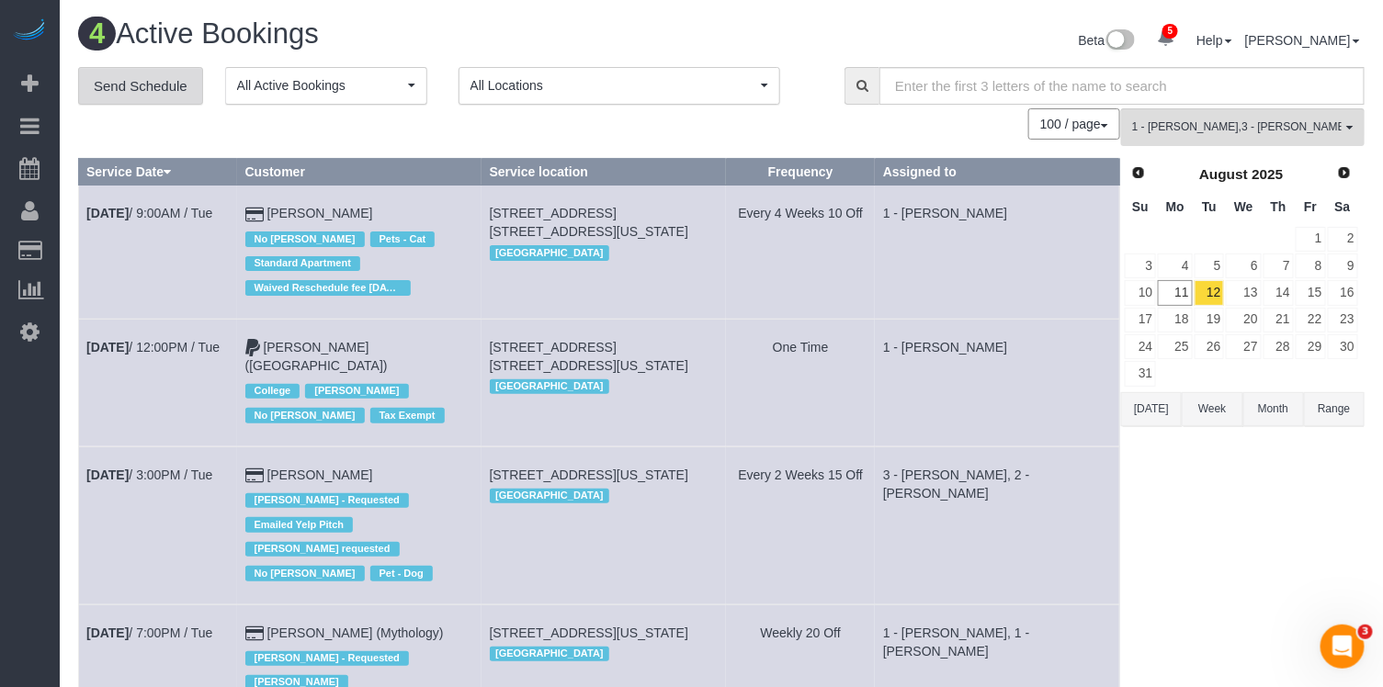
click at [172, 85] on link "Send Schedule" at bounding box center [140, 86] width 125 height 39
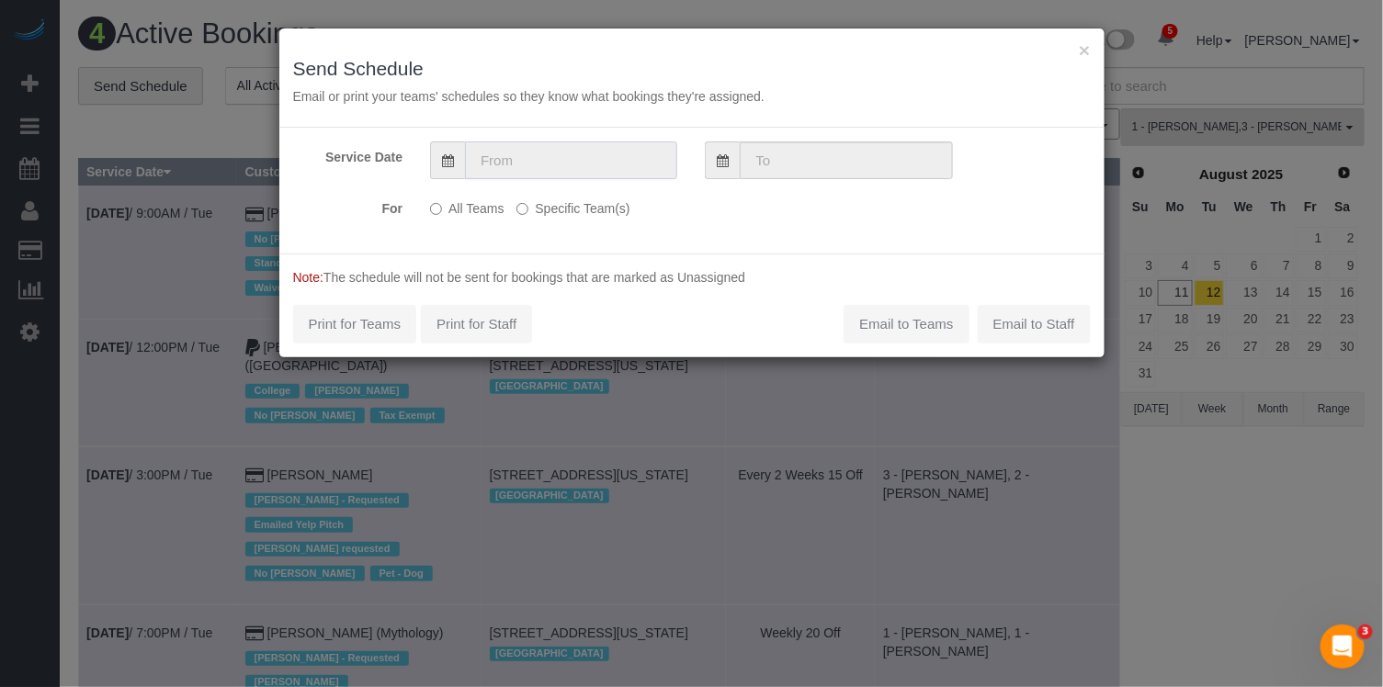
click at [595, 159] on input "text" at bounding box center [571, 161] width 212 height 38
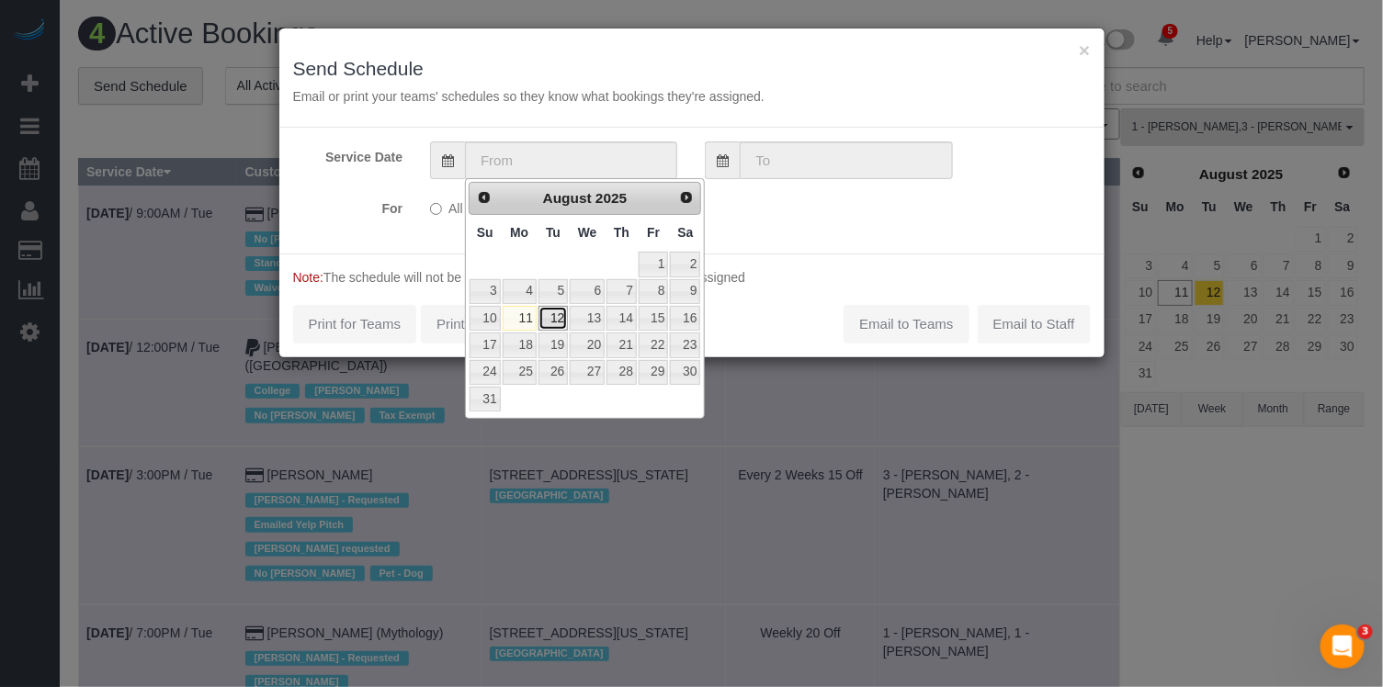
click at [552, 322] on link "12" at bounding box center [553, 318] width 29 height 25
type input "[DATE]"
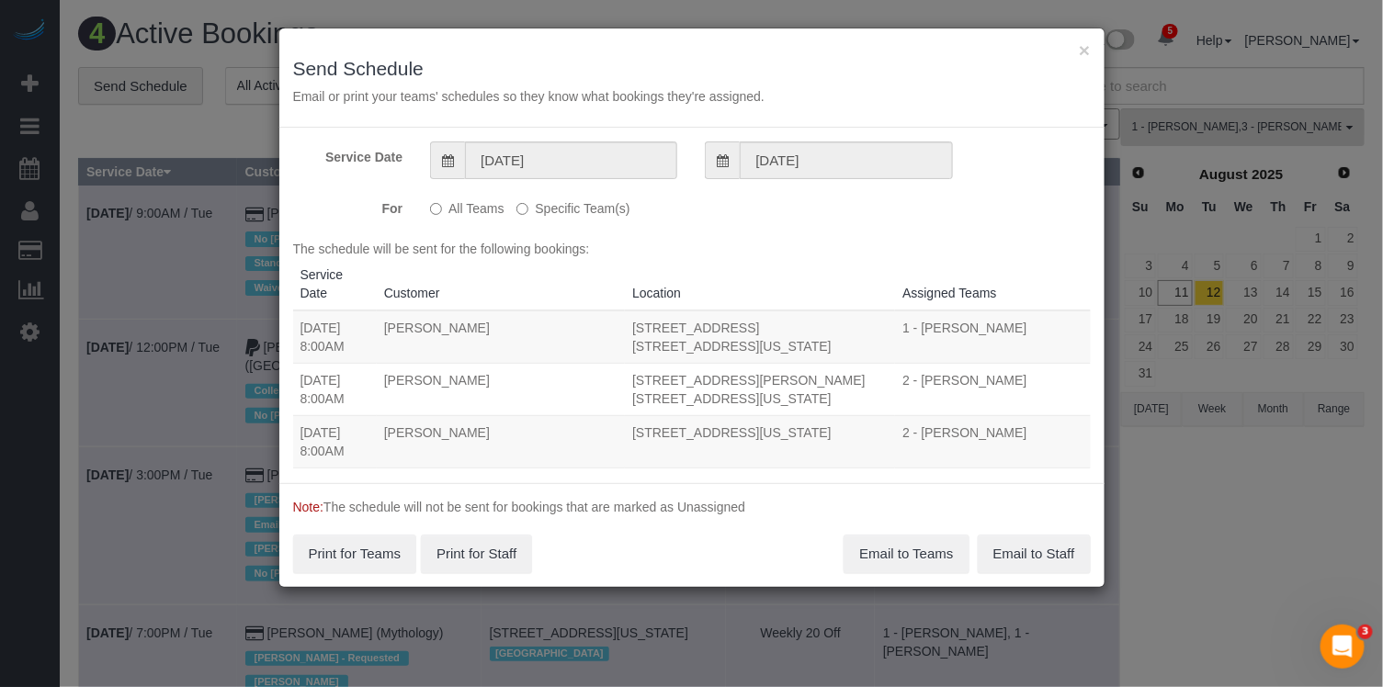
click at [553, 215] on label "Specific Team(s)" at bounding box center [572, 205] width 113 height 25
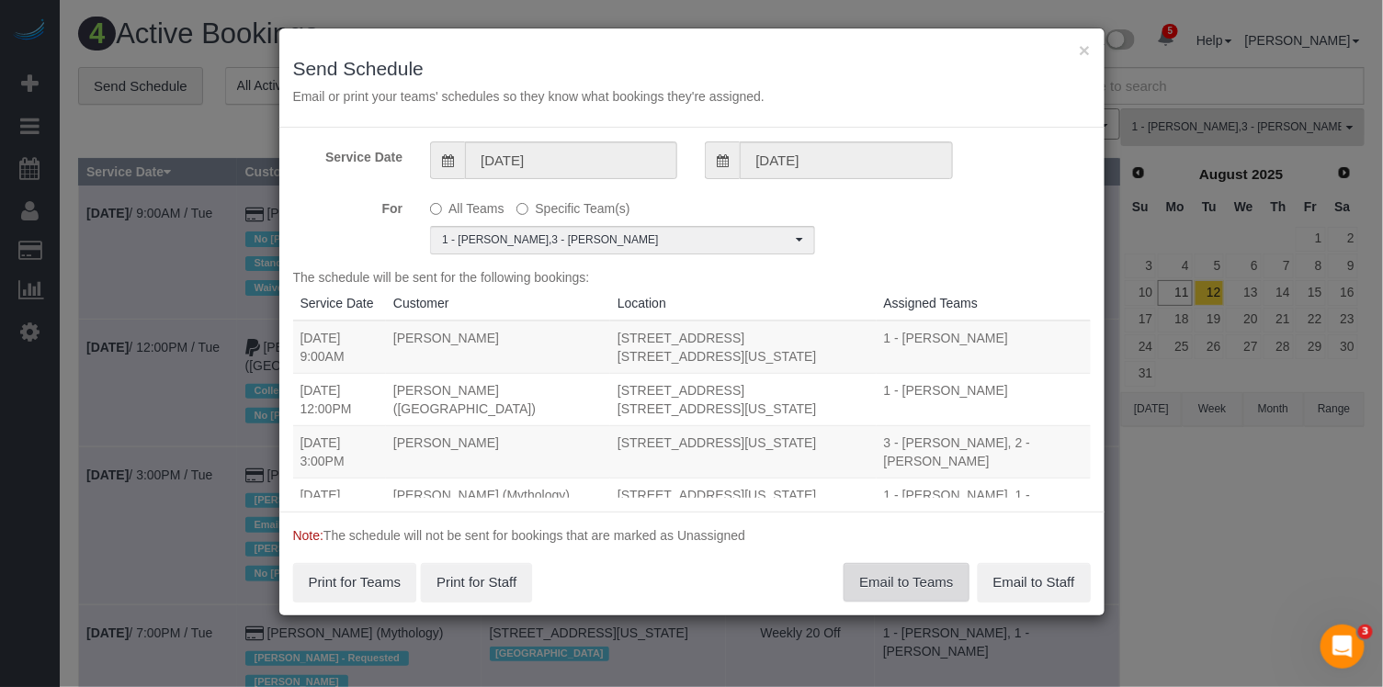
click at [875, 588] on button "Email to Teams" at bounding box center [906, 582] width 125 height 39
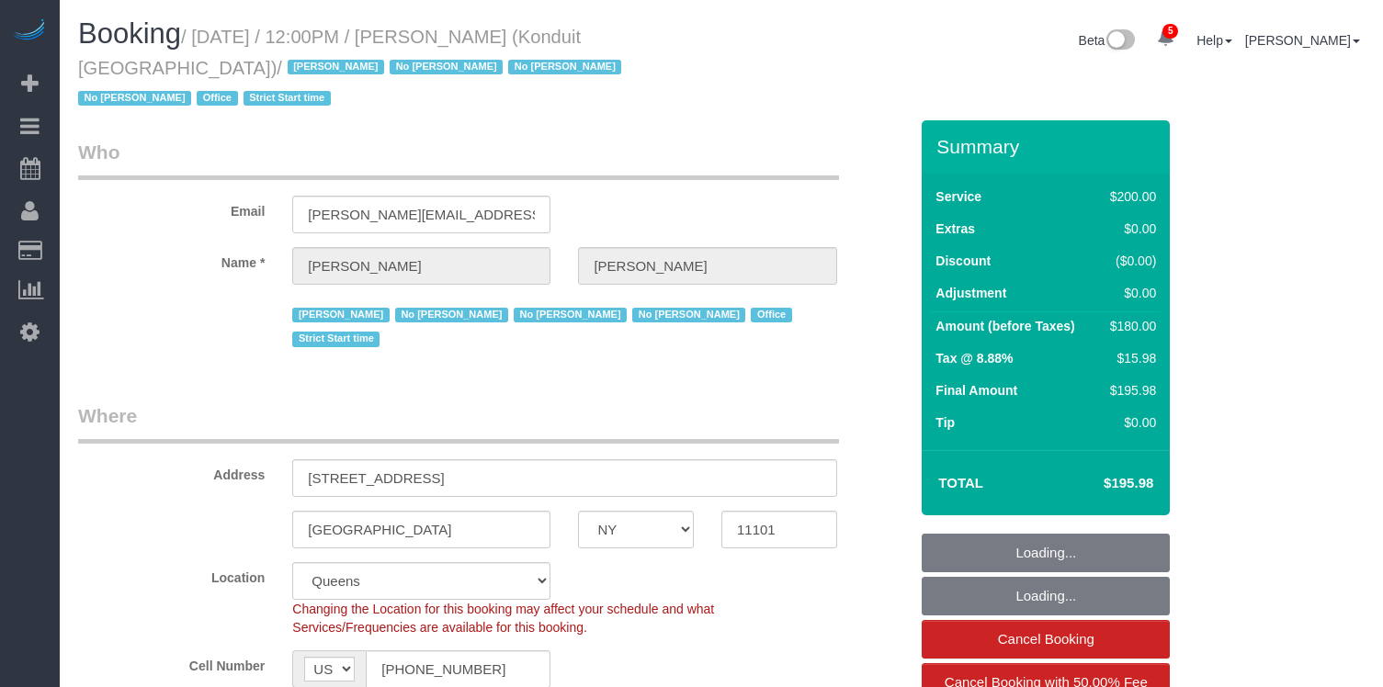
select select "NY"
select select "150"
select select "spot1"
select select "number:89"
select select "number:90"
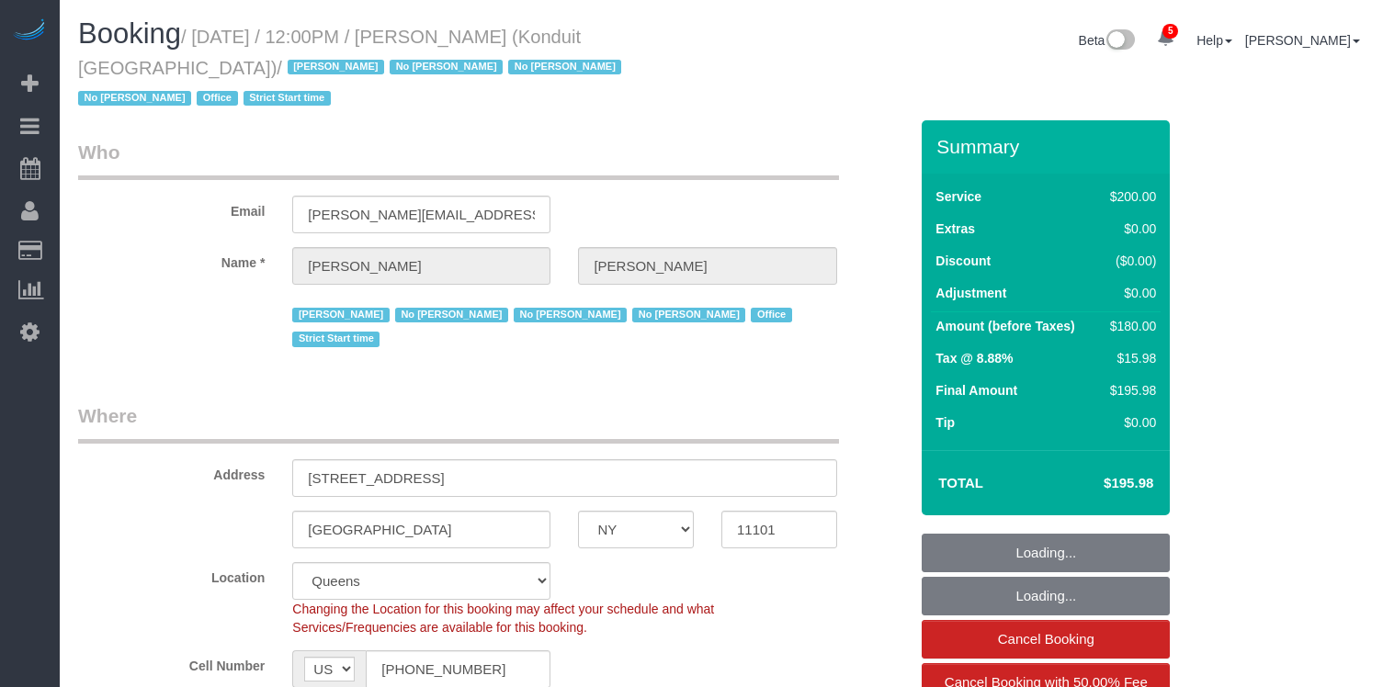
select select "number:15"
select select "number:5"
select select "NY"
select select "150"
select select "spot1"
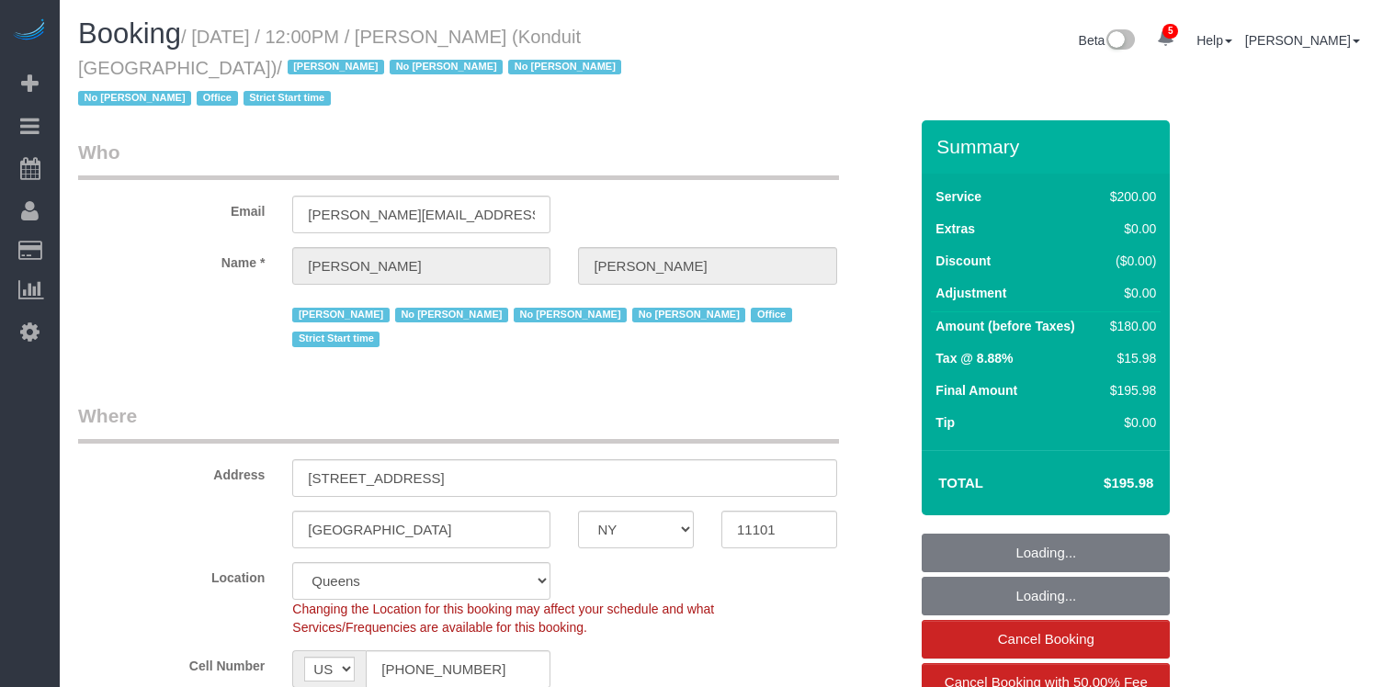
select select "number:89"
select select "number:90"
select select "number:15"
select select "number:5"
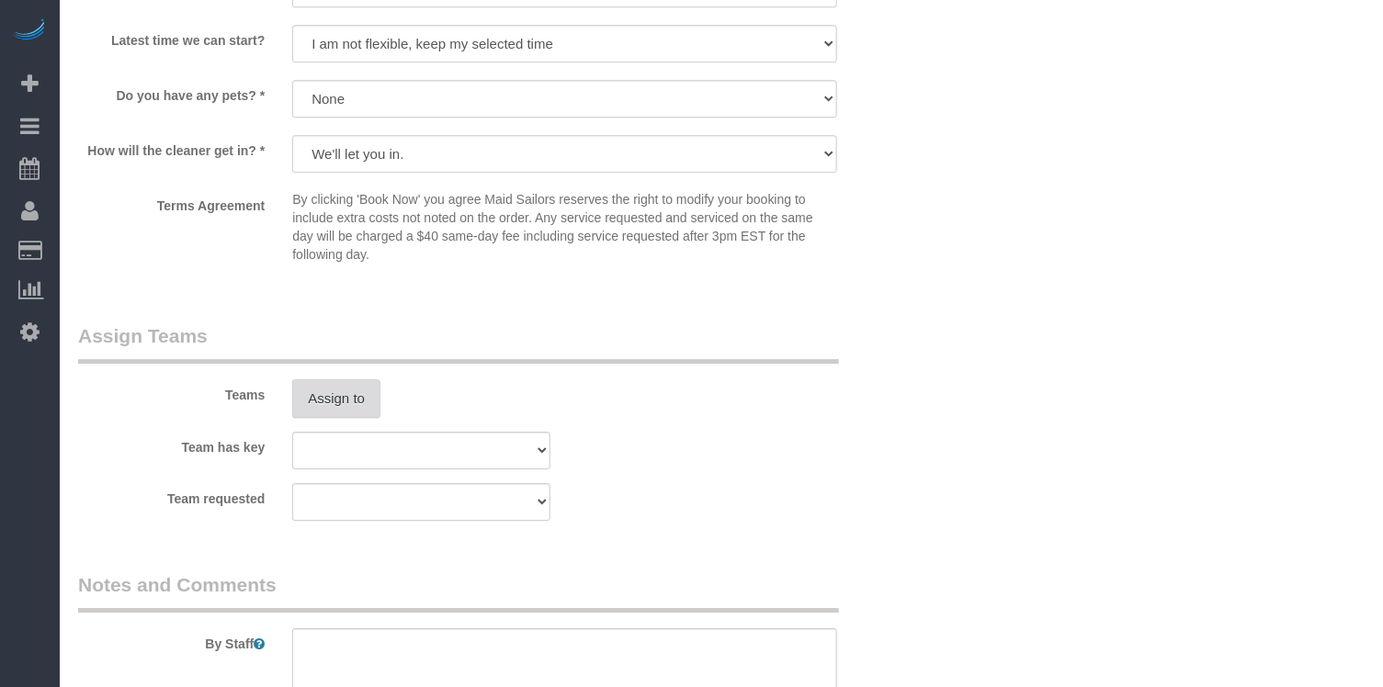
click at [347, 380] on button "Assign to" at bounding box center [336, 399] width 88 height 39
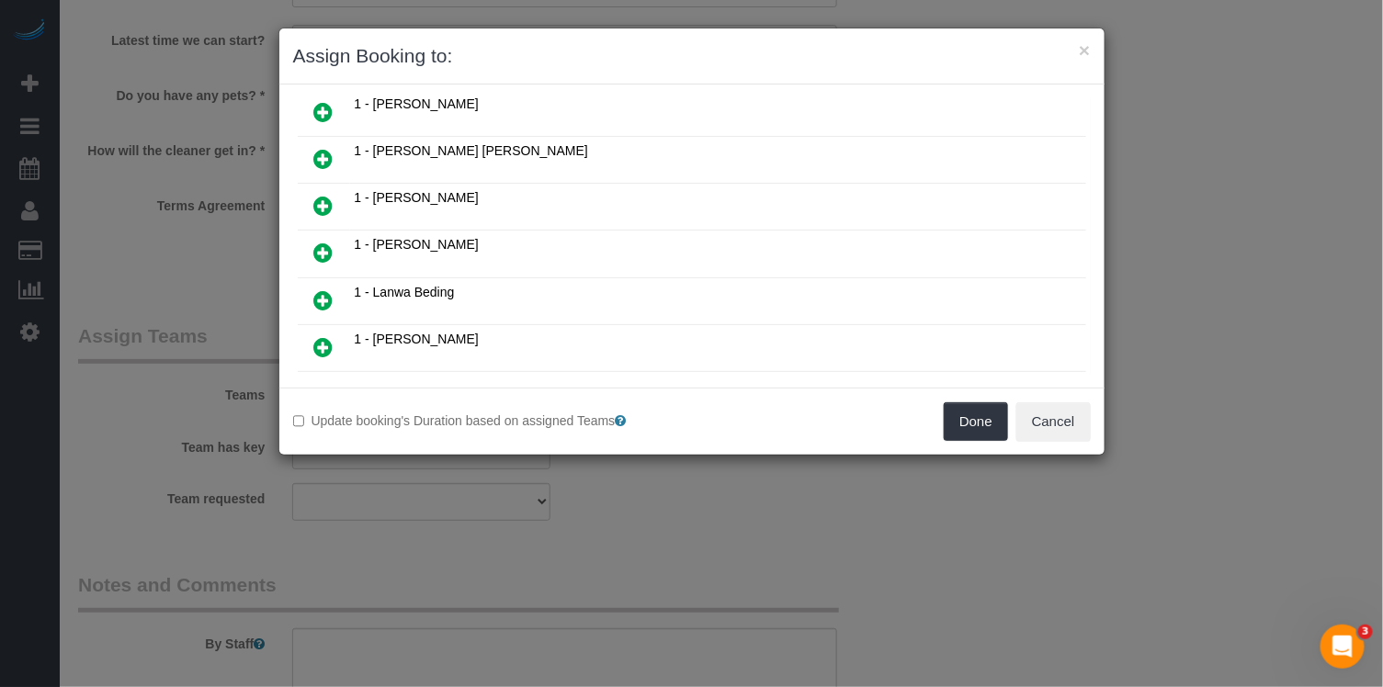
scroll to position [0, 0]
click at [329, 242] on icon at bounding box center [323, 253] width 19 height 22
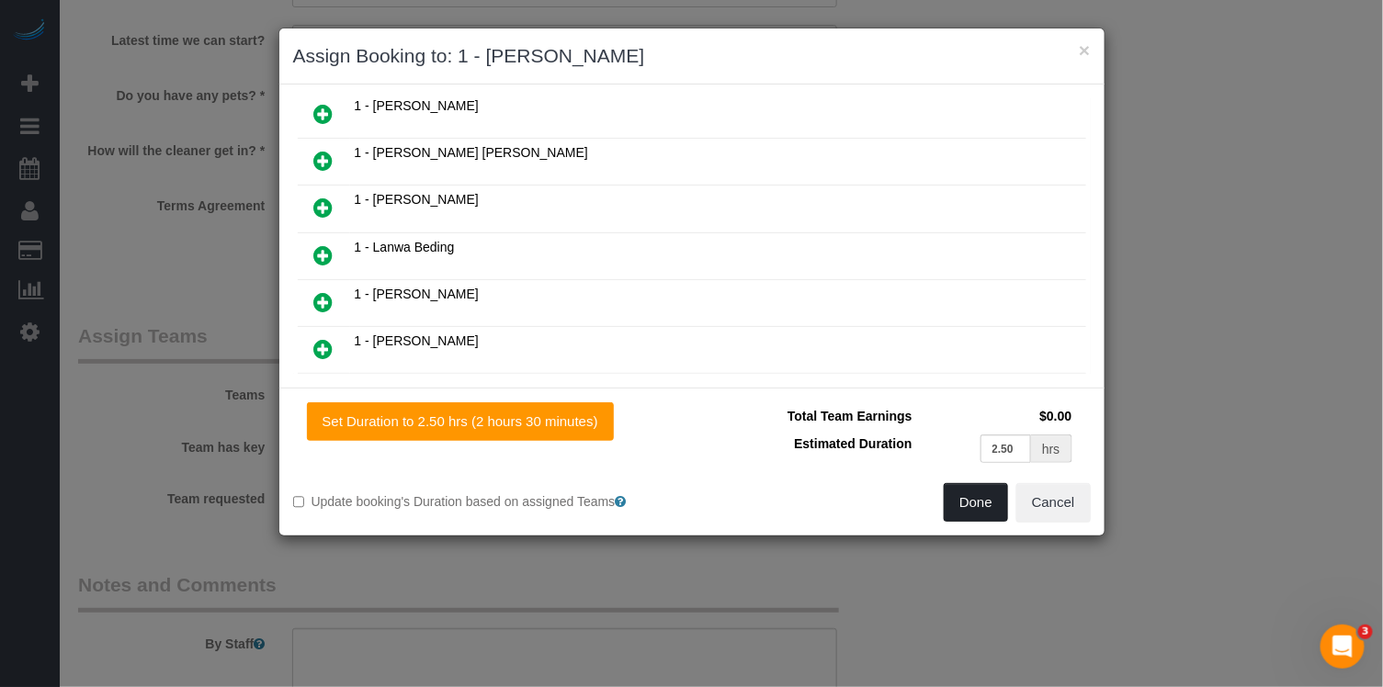
click at [999, 506] on button "Done" at bounding box center [976, 502] width 64 height 39
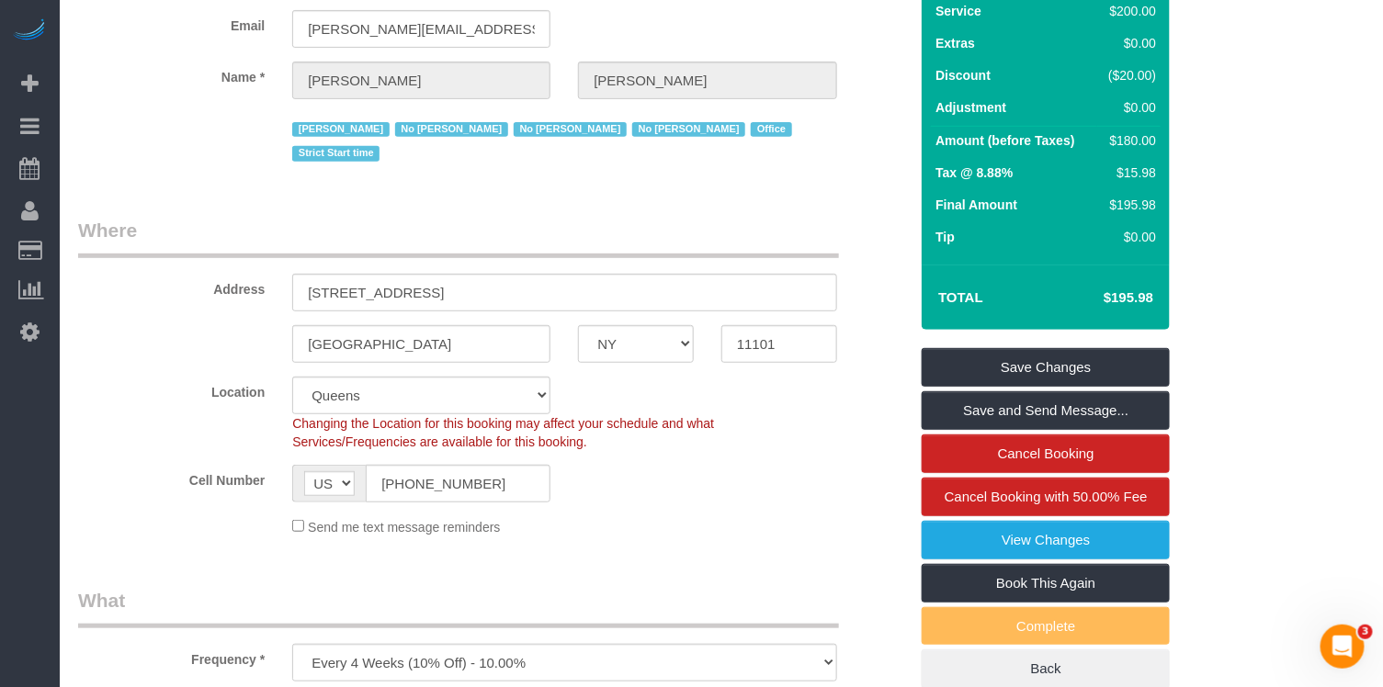
scroll to position [0, 0]
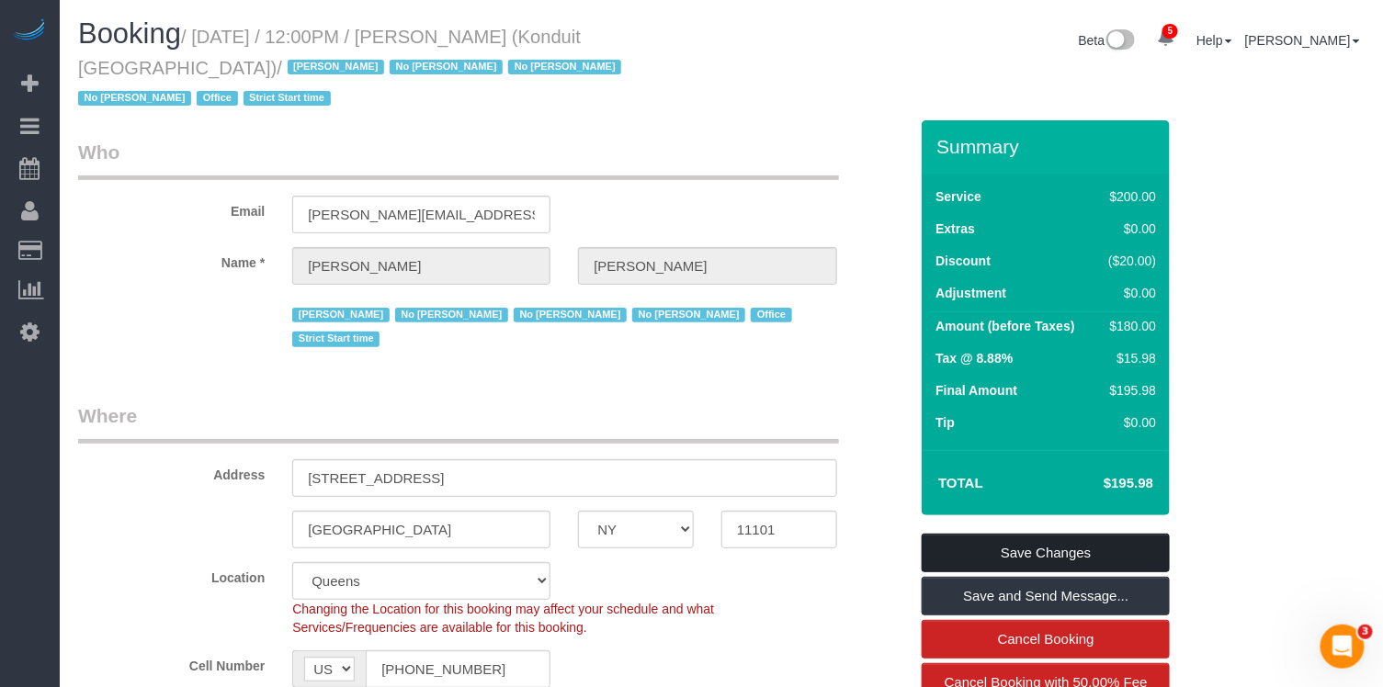
click at [1032, 534] on link "Save Changes" at bounding box center [1046, 553] width 248 height 39
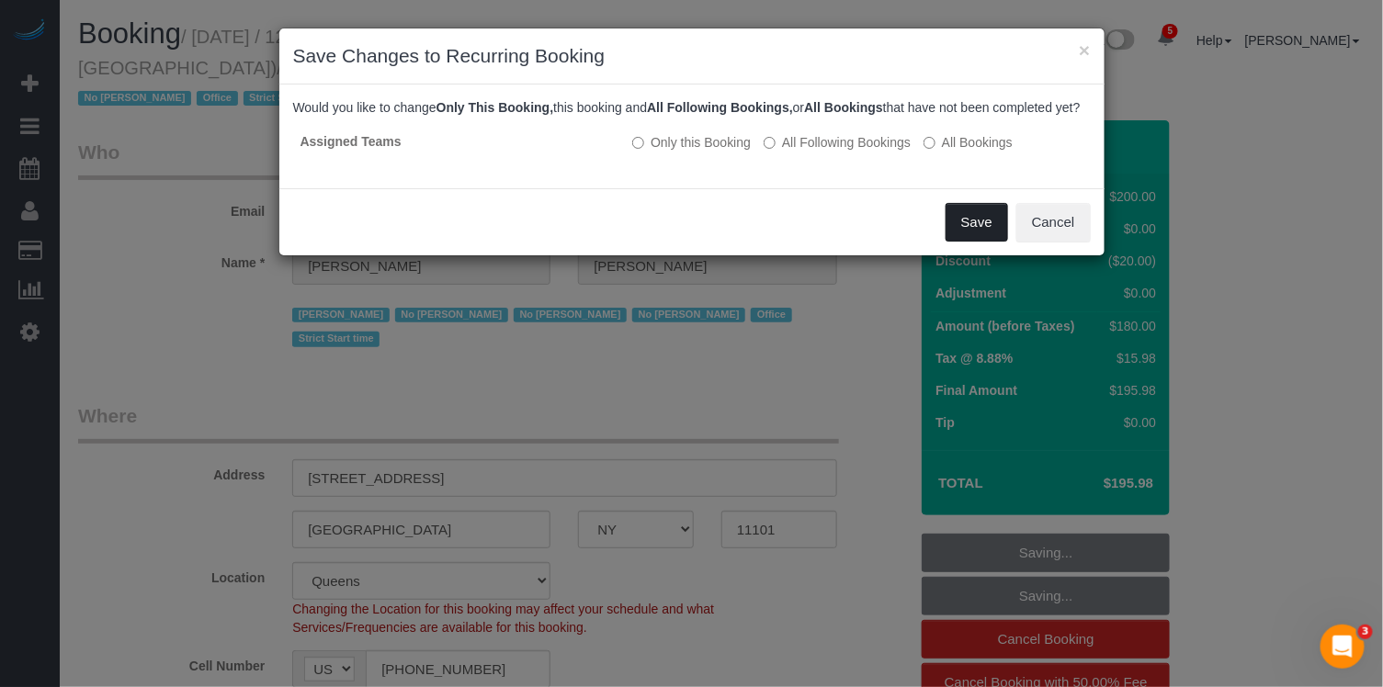
click at [991, 242] on button "Save" at bounding box center [977, 222] width 62 height 39
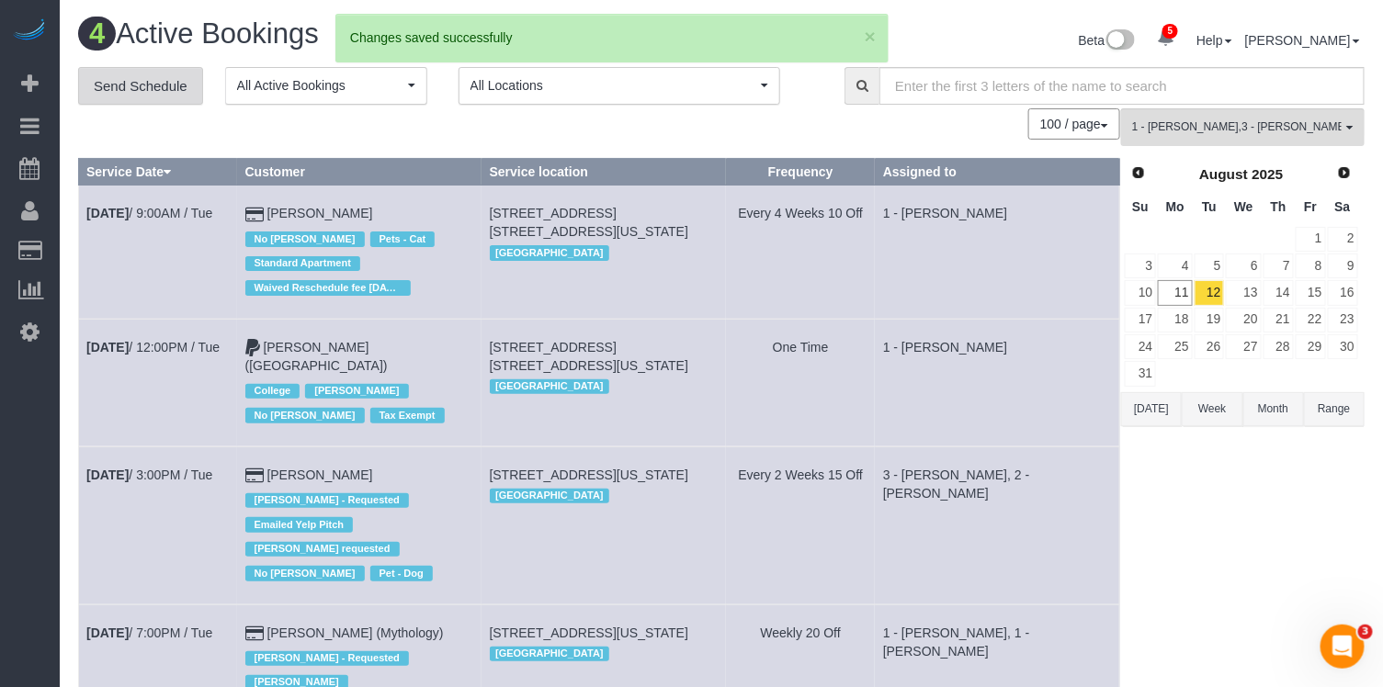
click at [187, 90] on link "Send Schedule" at bounding box center [140, 86] width 125 height 39
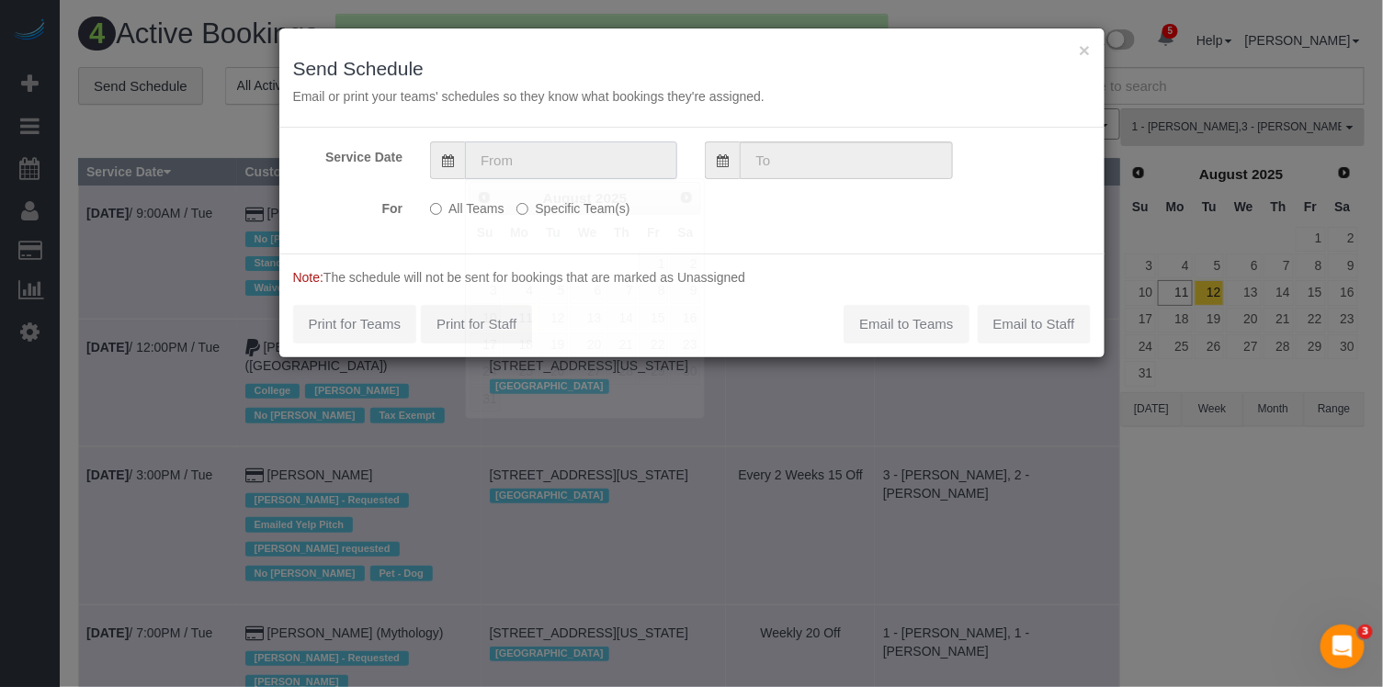
click at [525, 161] on input "text" at bounding box center [571, 161] width 212 height 38
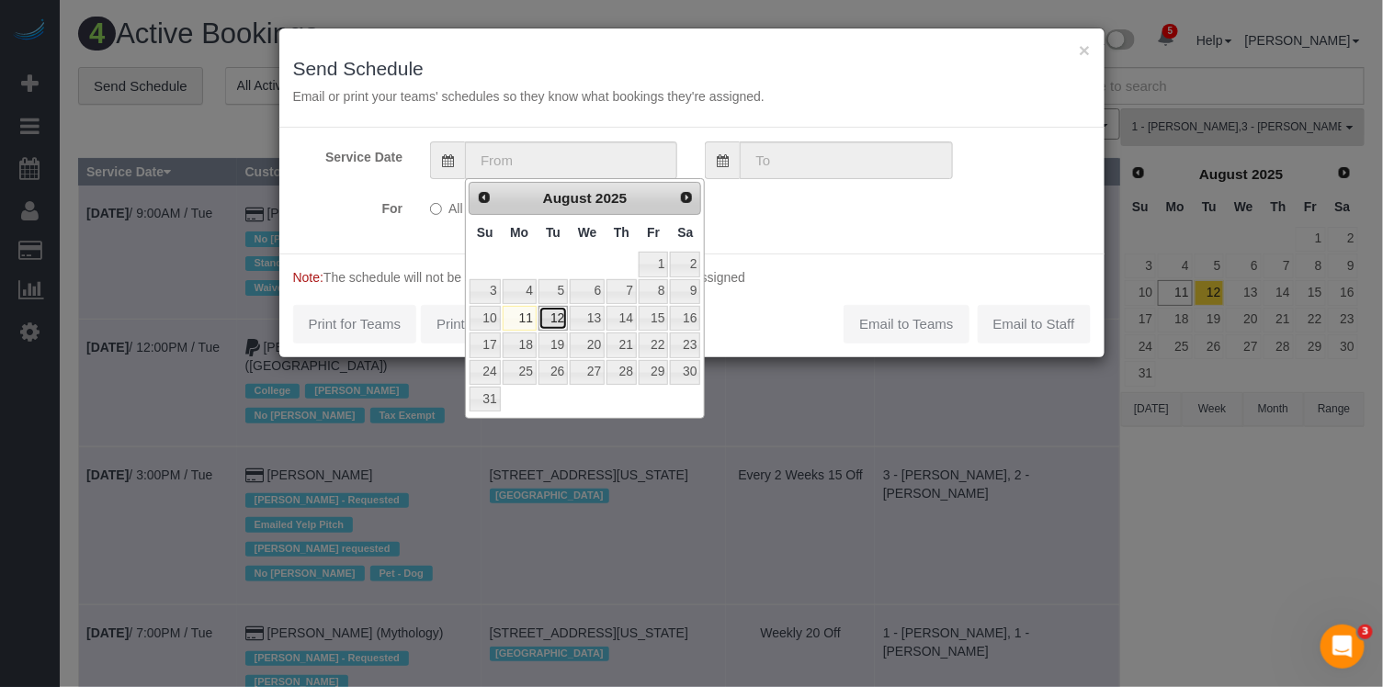
click at [561, 318] on link "12" at bounding box center [553, 318] width 29 height 25
type input "[DATE]"
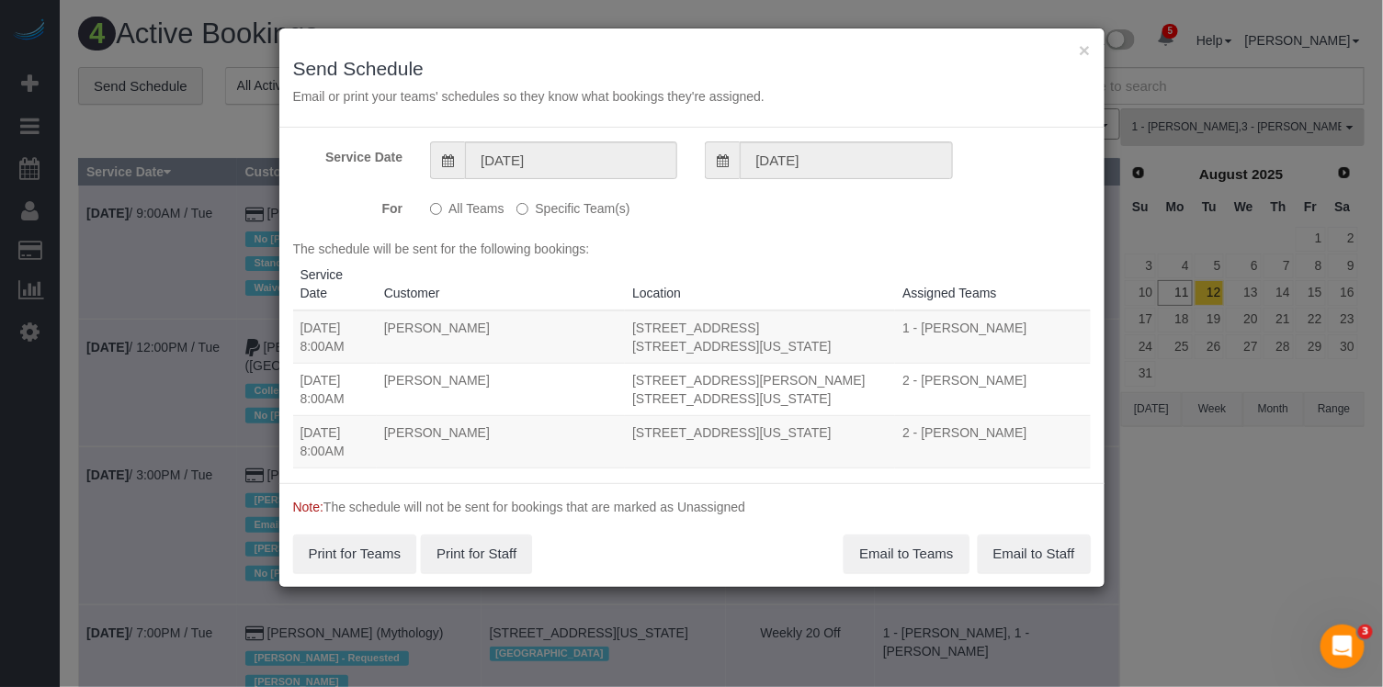
click at [585, 205] on label "Specific Team(s)" at bounding box center [572, 205] width 113 height 25
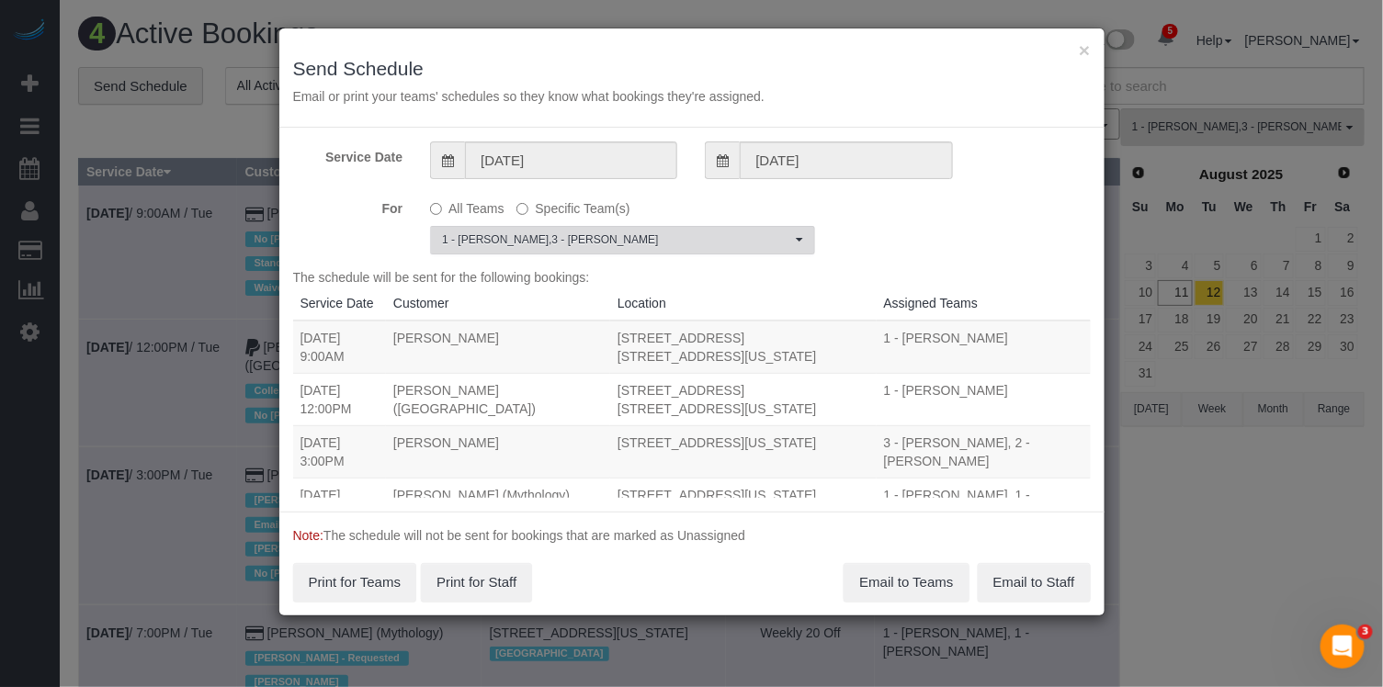
click at [576, 242] on span "1 - [PERSON_NAME] , 3 - [PERSON_NAME]" at bounding box center [616, 241] width 349 height 16
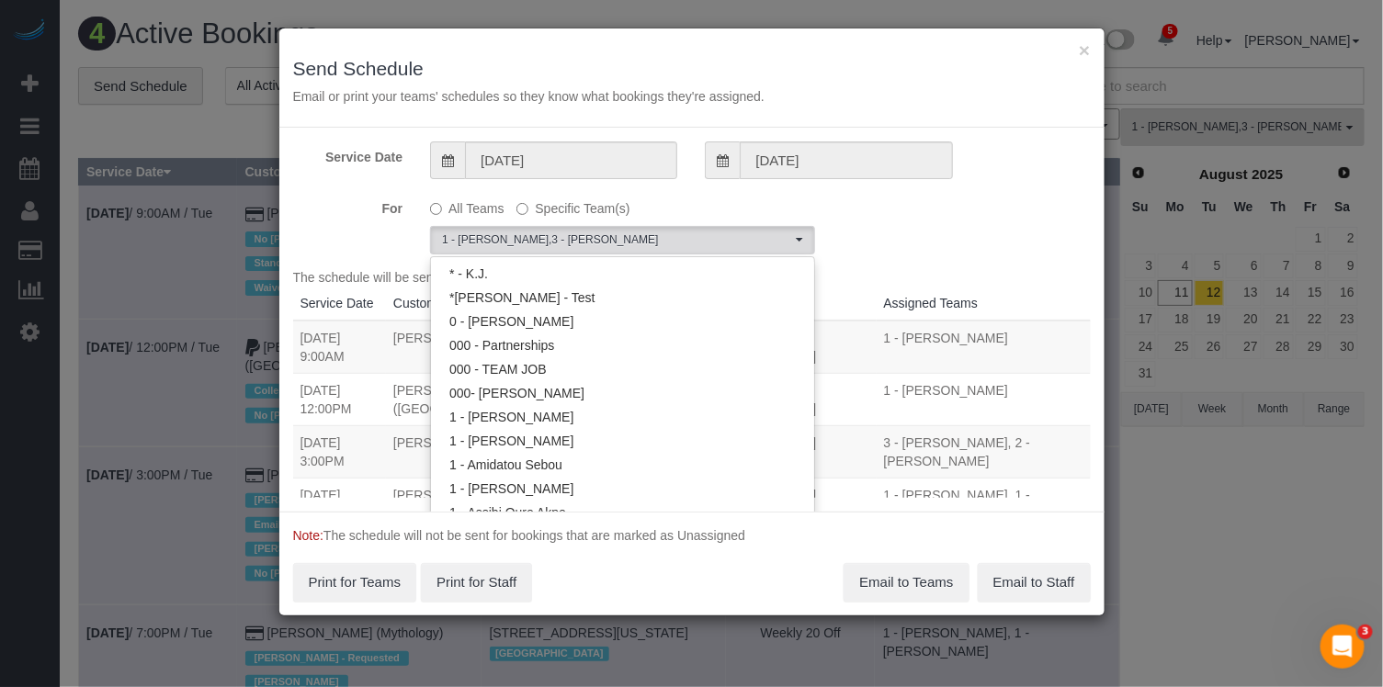
scroll to position [718, 0]
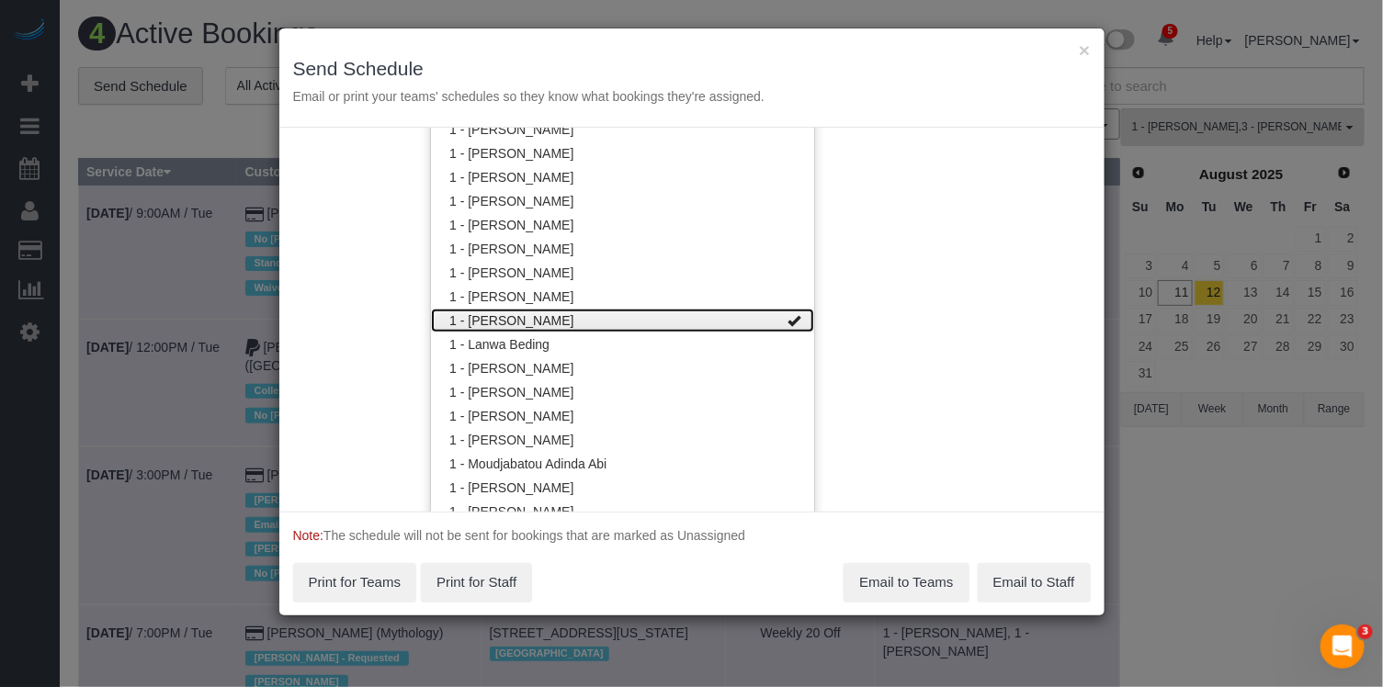
click at [554, 317] on link "1 - [PERSON_NAME]" at bounding box center [622, 321] width 383 height 24
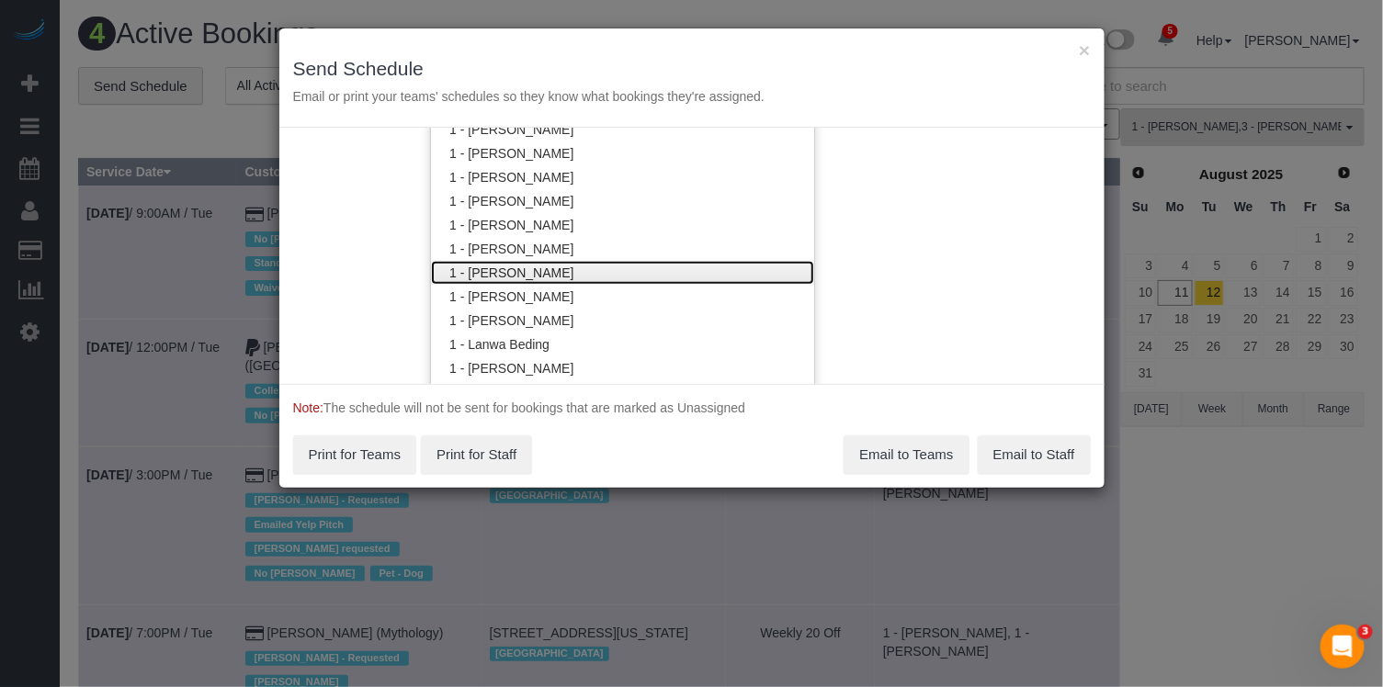
click at [550, 266] on link "1 - [PERSON_NAME]" at bounding box center [622, 273] width 383 height 24
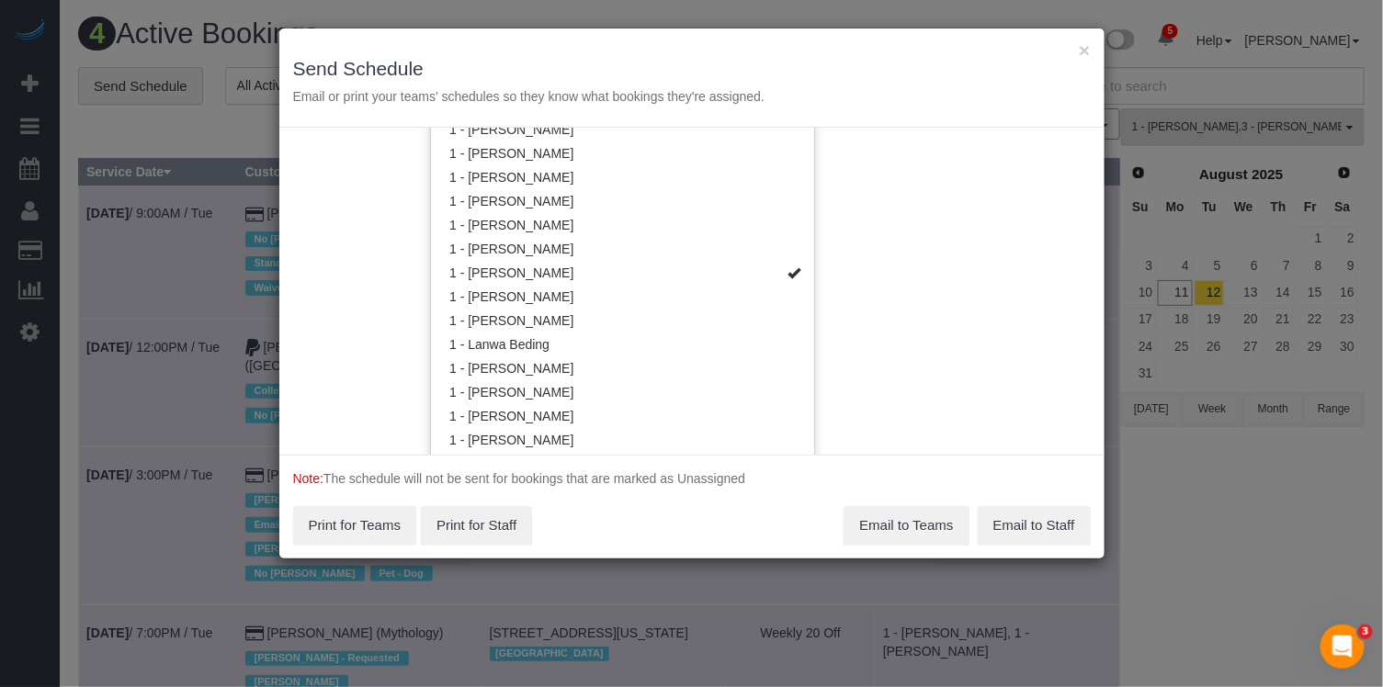
click at [1001, 243] on div "Service Date [DATE] [DATE] For All Teams Specific Team(s) 1 - [PERSON_NAME] , 3…" at bounding box center [691, 291] width 825 height 327
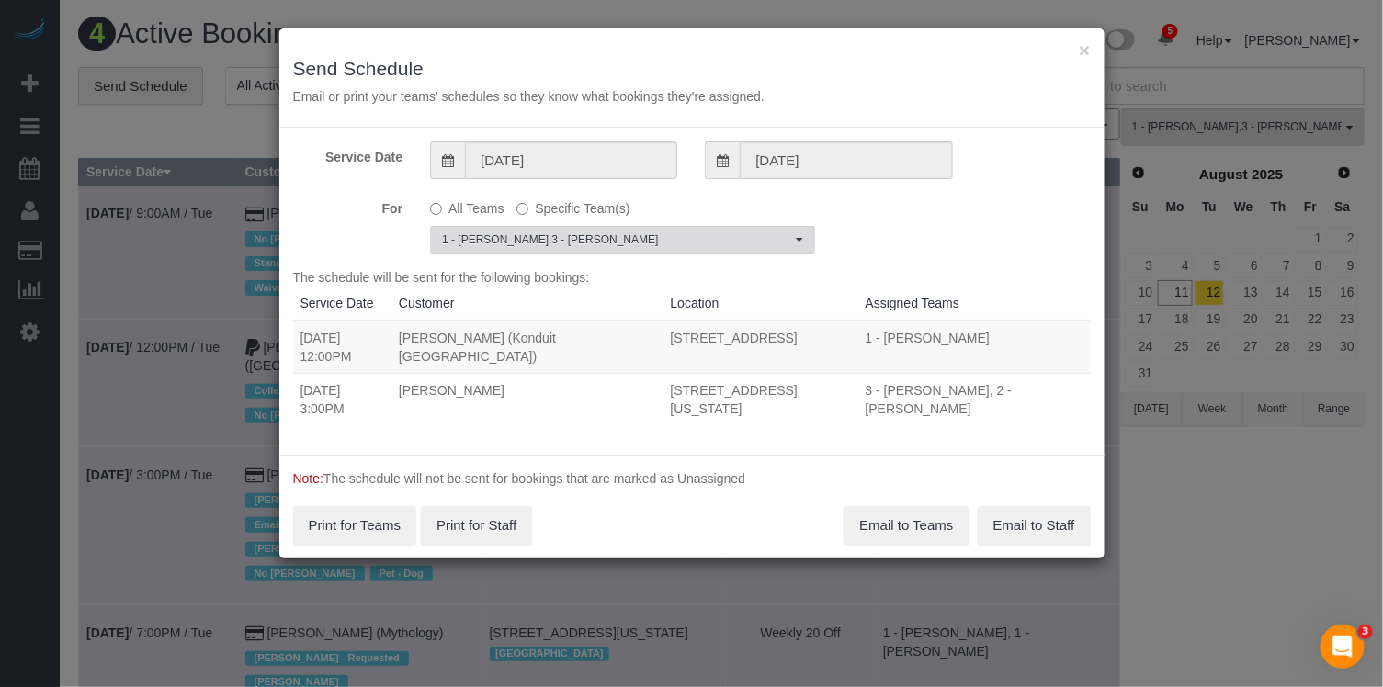
click at [552, 245] on span "1 - [PERSON_NAME] , 3 - [PERSON_NAME]" at bounding box center [616, 241] width 349 height 16
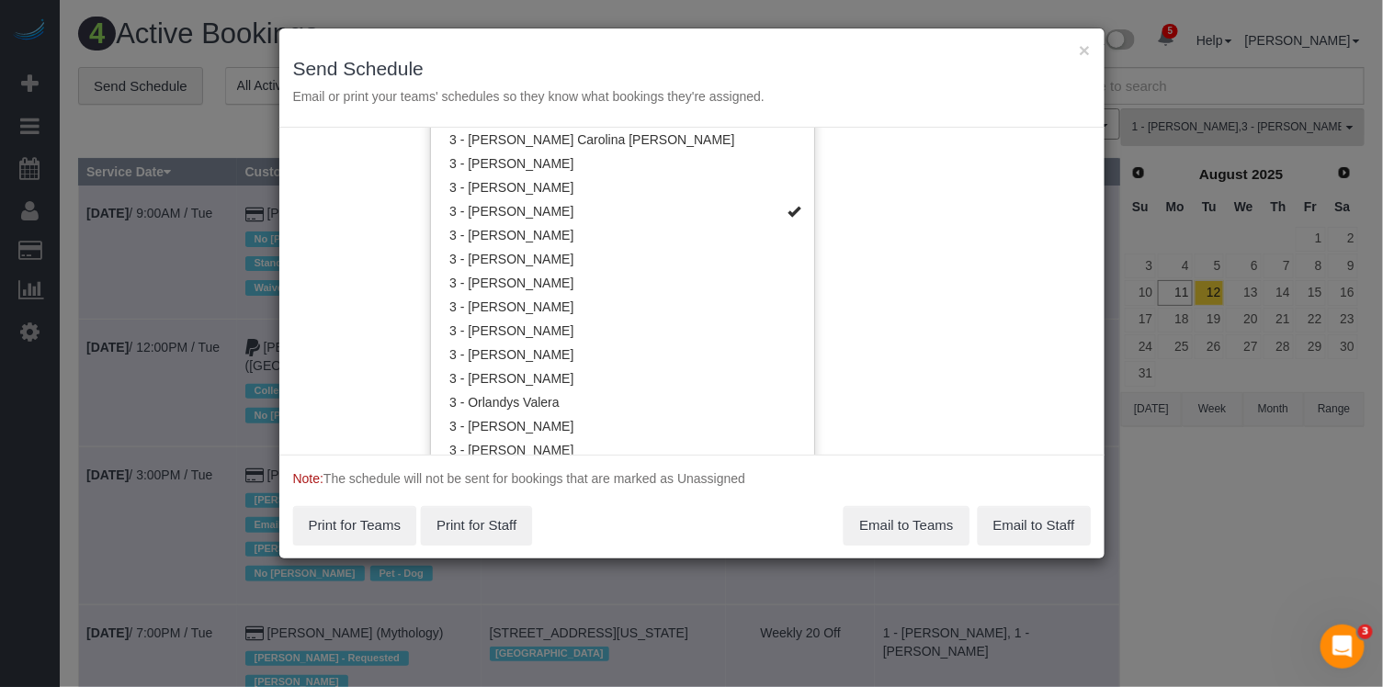
scroll to position [1638, 0]
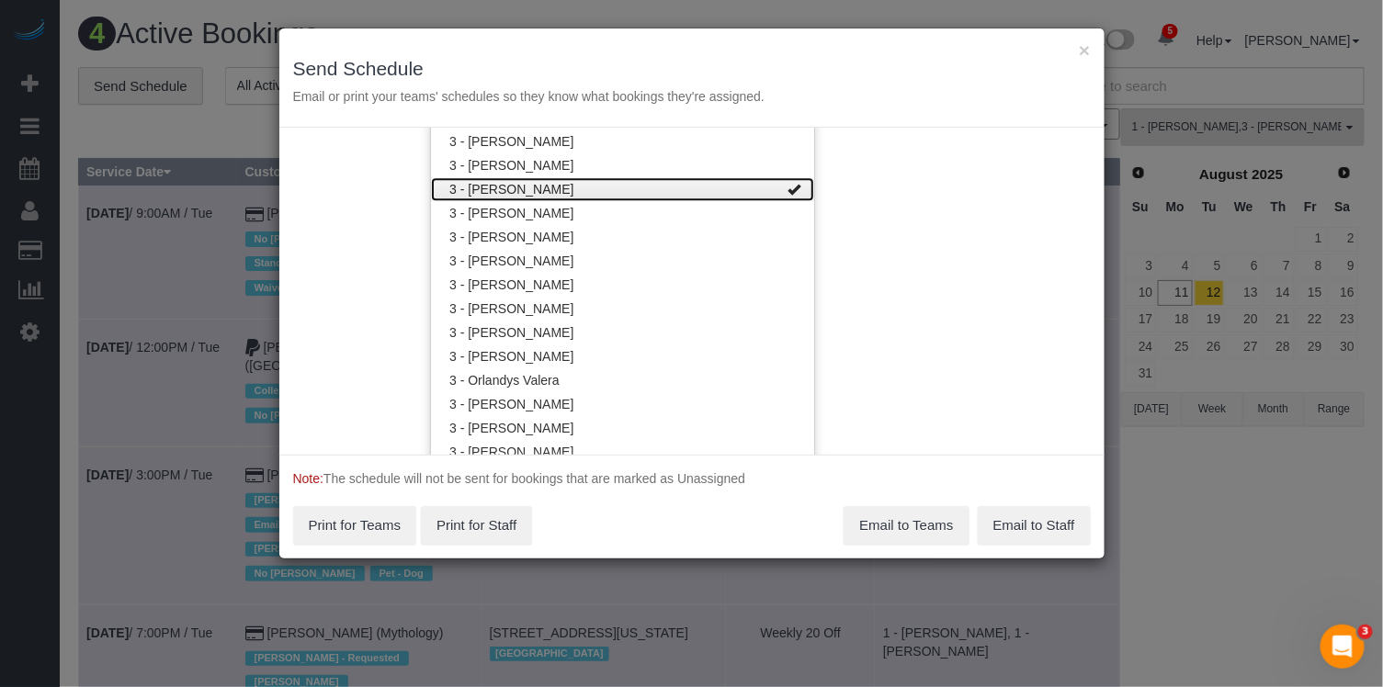
click at [581, 188] on link "3 - [PERSON_NAME]" at bounding box center [622, 189] width 383 height 24
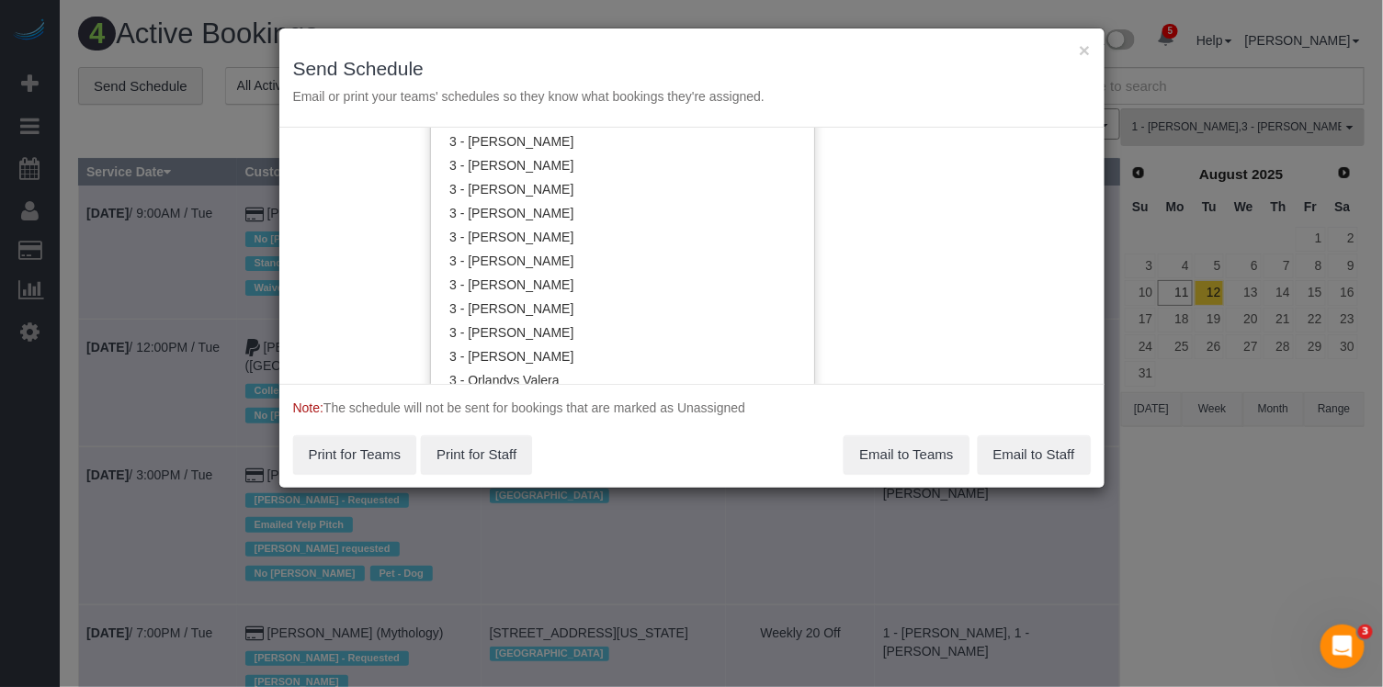
click at [1014, 265] on div "Service Date [DATE] [DATE] For All Teams Specific Team(s) 1 - [PERSON_NAME] Tea…" at bounding box center [691, 256] width 825 height 256
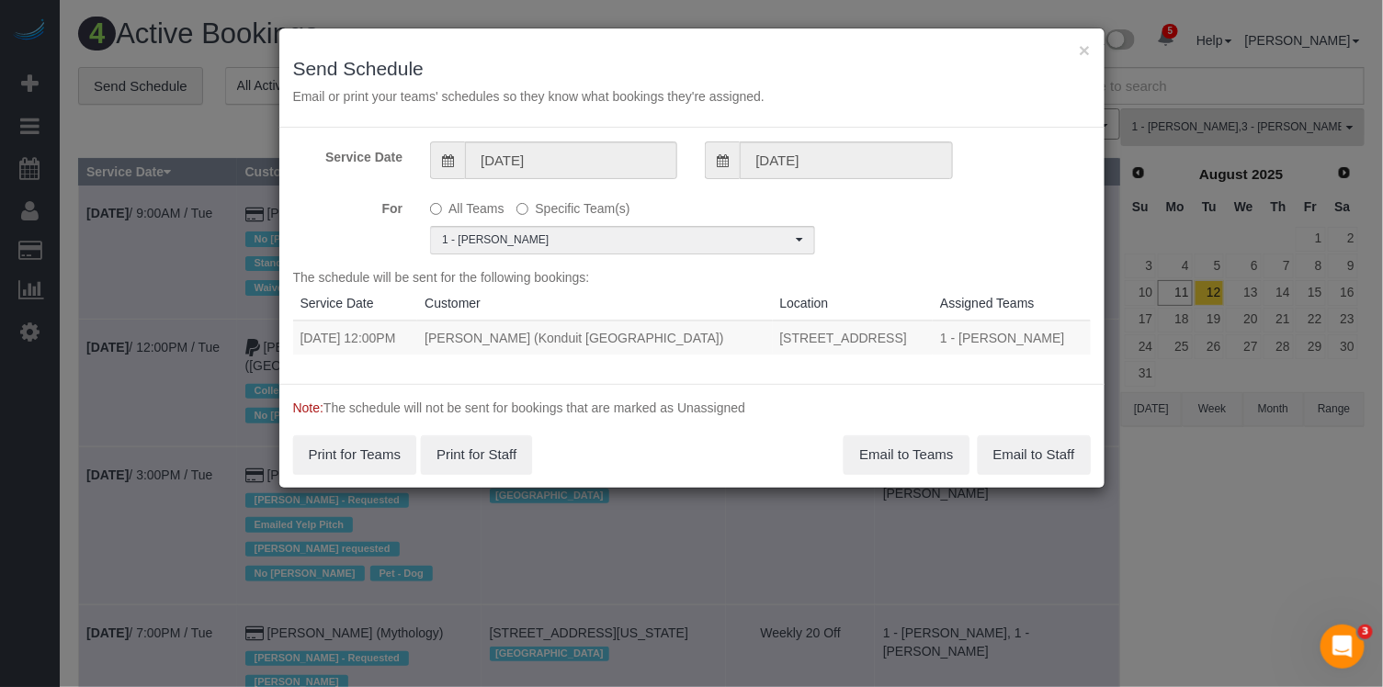
scroll to position [0, 0]
click at [930, 457] on button "Email to Teams" at bounding box center [906, 455] width 125 height 39
